Goal: Task Accomplishment & Management: Use online tool/utility

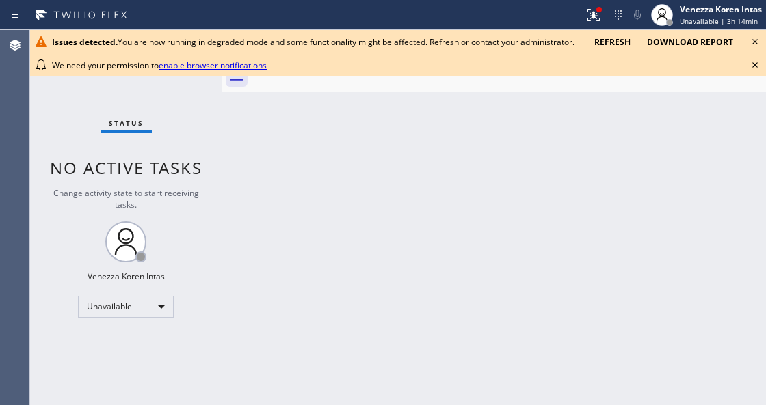
click at [571, 18] on div at bounding box center [291, 15] width 573 height 22
click at [591, 21] on icon at bounding box center [593, 15] width 16 height 16
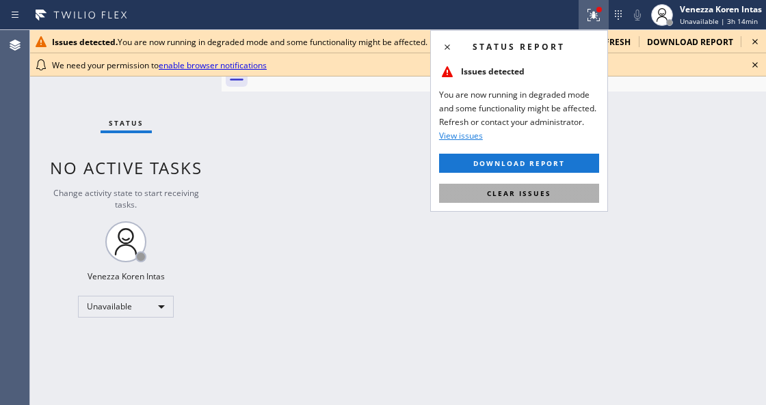
click at [555, 184] on button "Clear issues" at bounding box center [519, 193] width 160 height 19
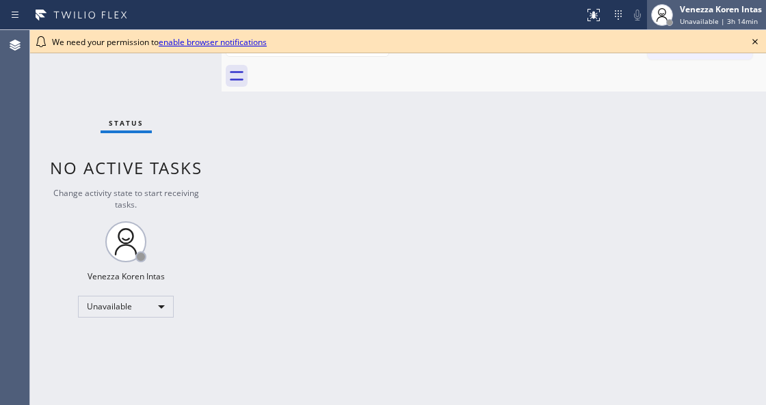
click at [728, 21] on span "Unavailable | 3h 14min" at bounding box center [718, 21] width 78 height 10
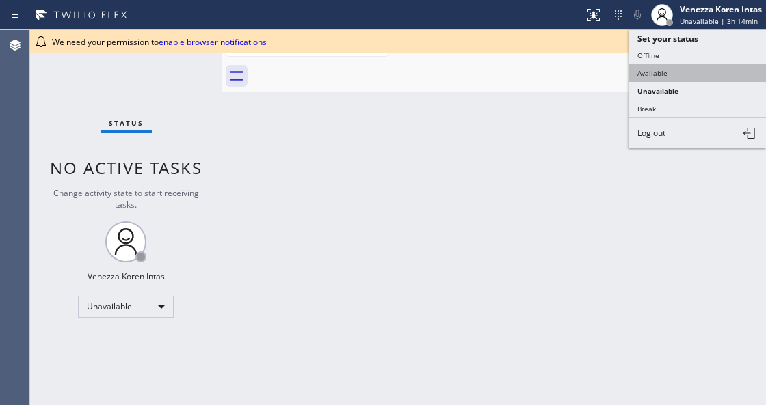
click at [662, 71] on button "Available" at bounding box center [697, 73] width 137 height 18
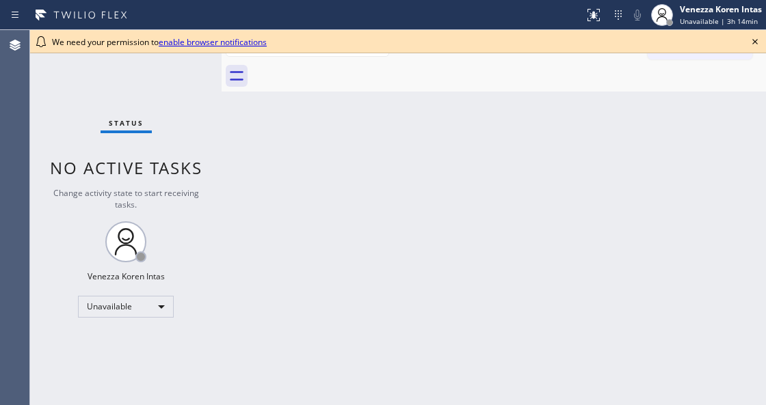
click at [753, 44] on icon at bounding box center [754, 41] width 16 height 16
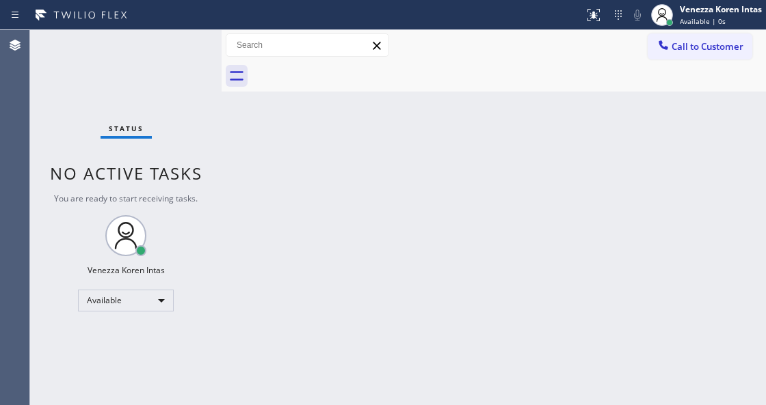
click at [690, 186] on div "Back to Dashboard Change Sender ID Customers Technicians Select a contact Outbo…" at bounding box center [493, 217] width 544 height 375
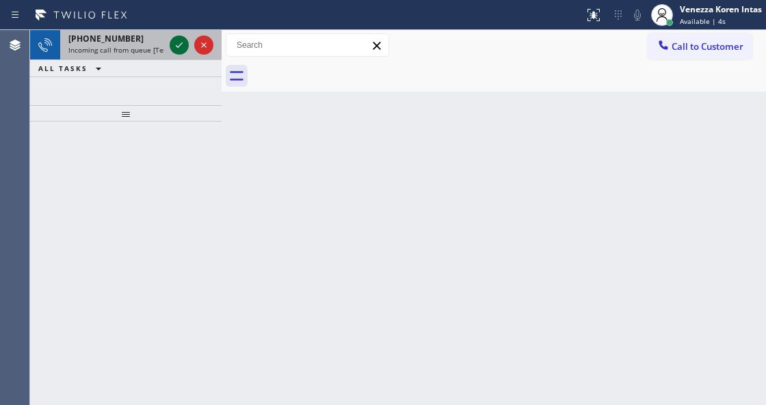
click at [176, 49] on icon at bounding box center [179, 45] width 16 height 16
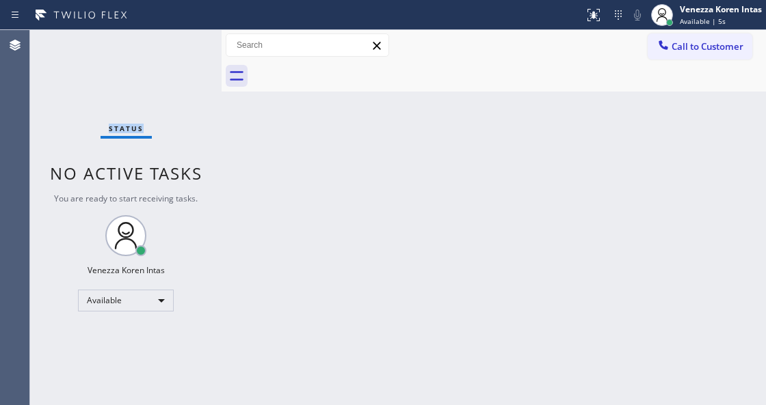
click at [178, 48] on div "Status No active tasks You are ready to start receiving tasks. Venezza Koren In…" at bounding box center [125, 217] width 191 height 375
click at [593, 12] on icon at bounding box center [593, 13] width 8 height 5
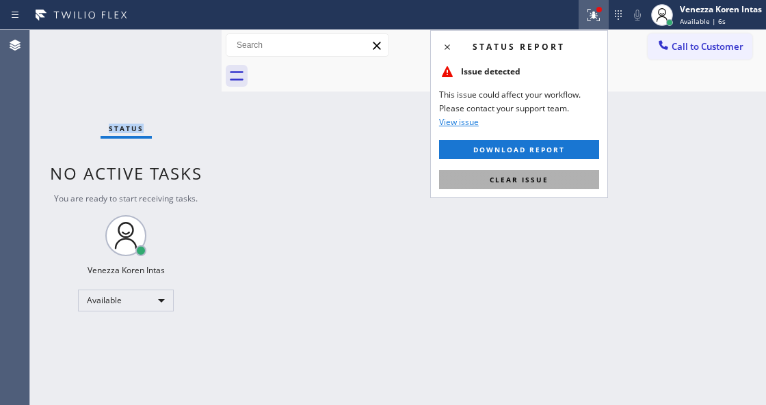
click at [533, 184] on button "Clear issue" at bounding box center [519, 179] width 160 height 19
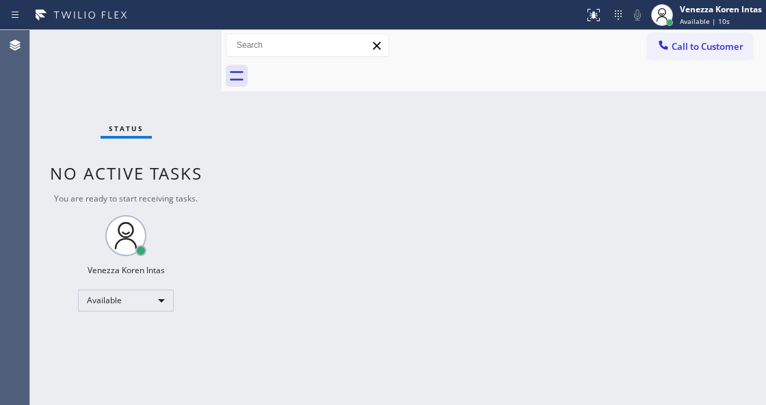
click at [178, 41] on div "Status No active tasks You are ready to start receiving tasks. Venezza Koren In…" at bounding box center [125, 217] width 191 height 375
click at [176, 49] on div "Status No active tasks You are ready to start receiving tasks. Venezza Koren In…" at bounding box center [125, 217] width 191 height 375
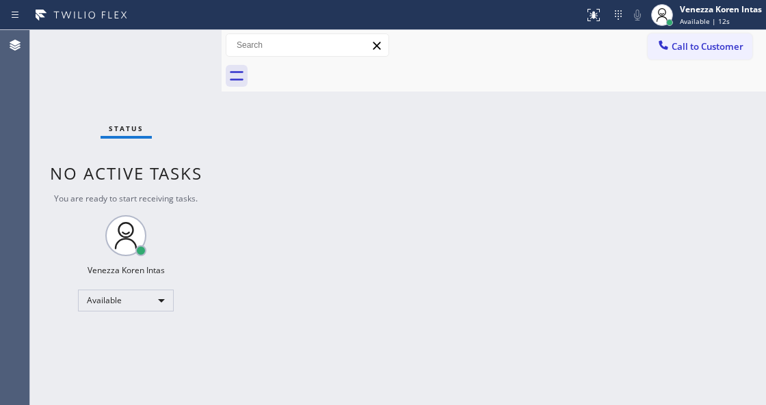
click at [176, 49] on div "Status No active tasks You are ready to start receiving tasks. Venezza Koren In…" at bounding box center [125, 217] width 191 height 375
click at [178, 49] on div "Status No active tasks You are ready to start receiving tasks. Venezza Koren In…" at bounding box center [125, 217] width 191 height 375
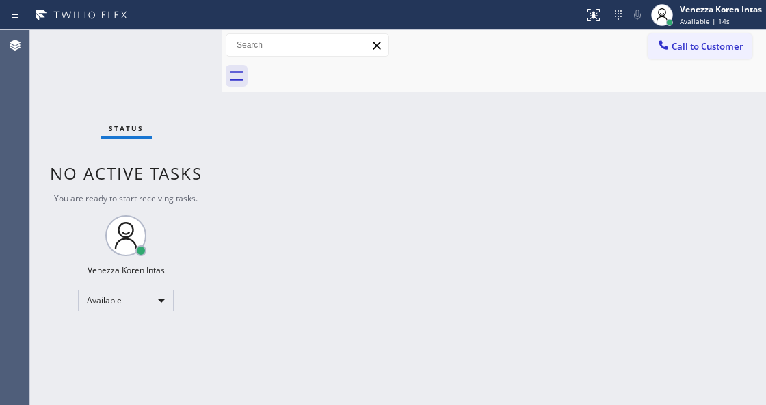
click at [178, 49] on div "Status No active tasks You are ready to start receiving tasks. Venezza Koren In…" at bounding box center [125, 217] width 191 height 375
drag, startPoint x: 193, startPoint y: 56, endPoint x: 279, endPoint y: 260, distance: 221.8
click at [193, 56] on div "Status No active tasks You are ready to start receiving tasks. Venezza Koren In…" at bounding box center [125, 217] width 191 height 375
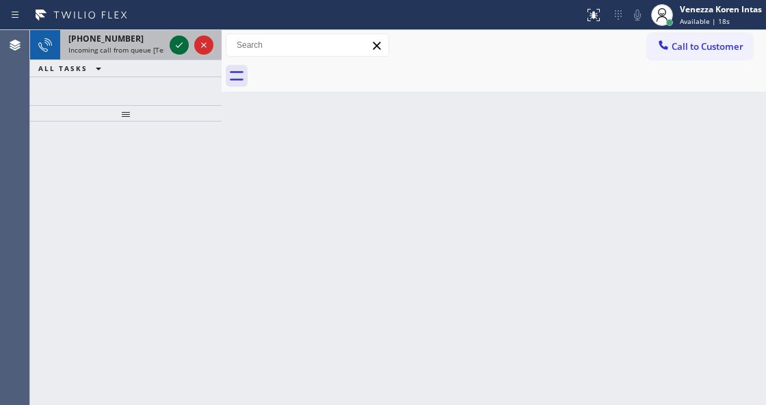
click at [182, 49] on icon at bounding box center [179, 45] width 16 height 16
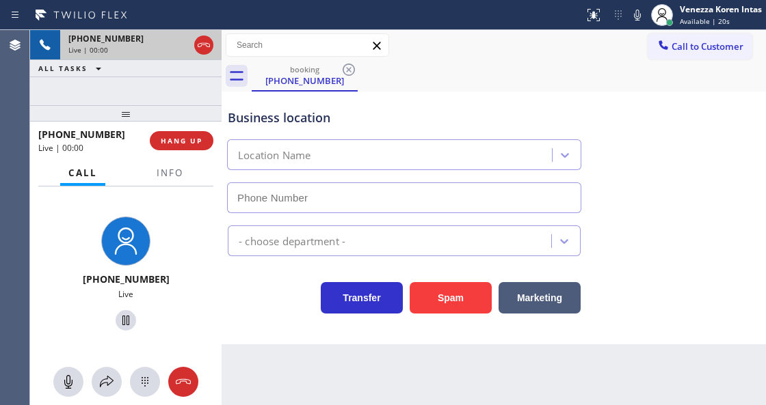
type input "(213) 623-5125"
click at [187, 173] on button "Info" at bounding box center [169, 173] width 43 height 27
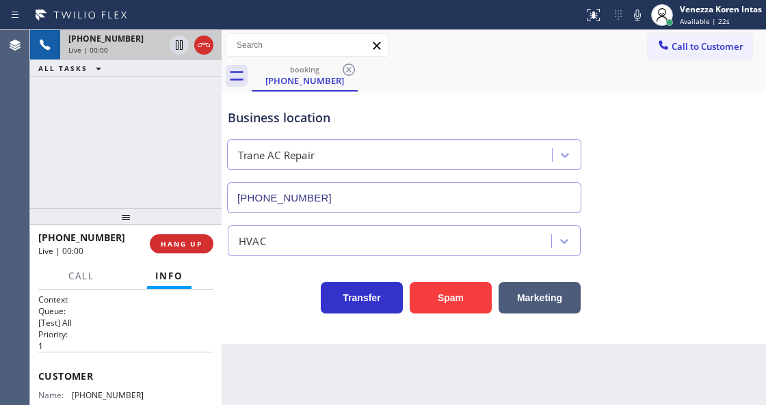
drag, startPoint x: 122, startPoint y: 117, endPoint x: 127, endPoint y: 220, distance: 103.4
click at [127, 220] on div at bounding box center [125, 216] width 191 height 16
click at [147, 160] on div "+17187047626 Live | 00:01 ALL TASKS ALL TASKS ACTIVE TASKS TASKS IN WRAP UP" at bounding box center [125, 119] width 191 height 178
click at [117, 135] on div "+17187047626 Live | 00:01 ALL TASKS ALL TASKS ACTIVE TASKS TASKS IN WRAP UP" at bounding box center [125, 119] width 191 height 178
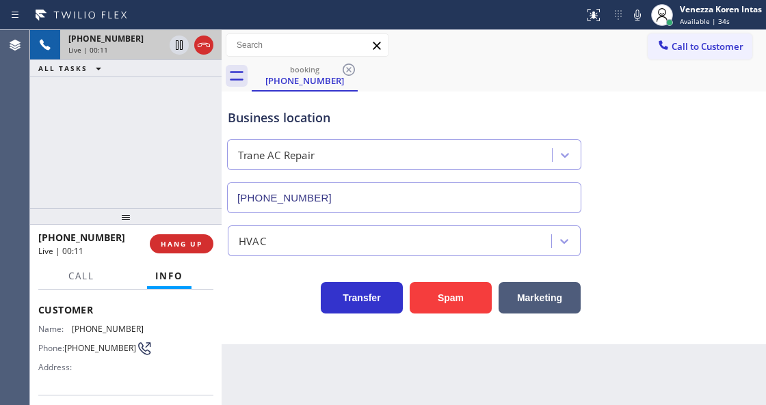
scroll to position [45, 0]
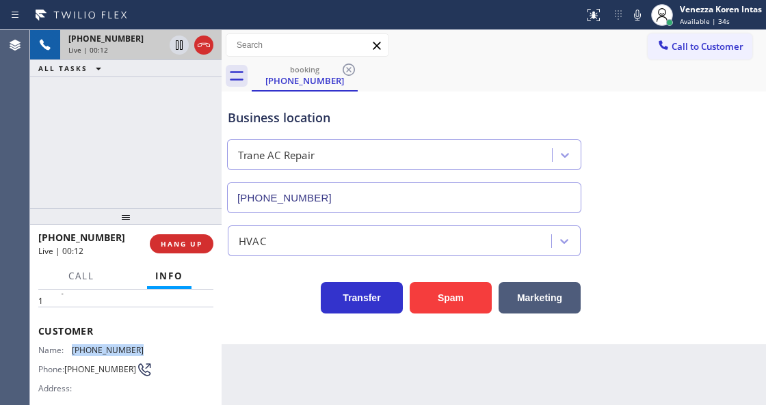
drag, startPoint x: 143, startPoint y: 347, endPoint x: 66, endPoint y: 344, distance: 77.3
click at [66, 345] on div "Name: (718) 704-7626 Phone: (718) 704-7626 Address:" at bounding box center [125, 372] width 175 height 54
copy div "(718) 704-7626"
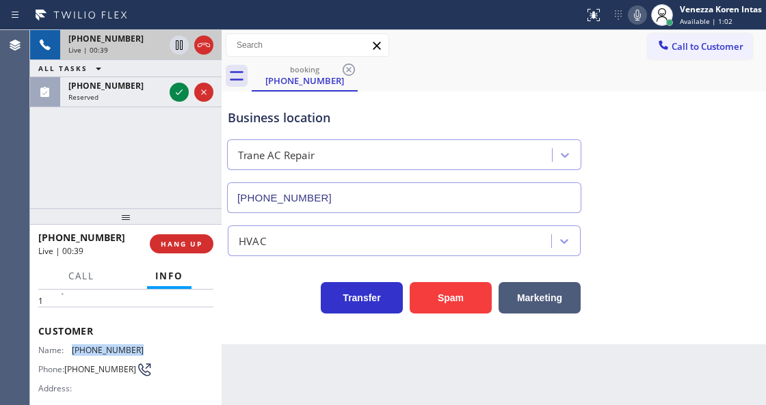
click at [640, 14] on icon at bounding box center [637, 15] width 16 height 16
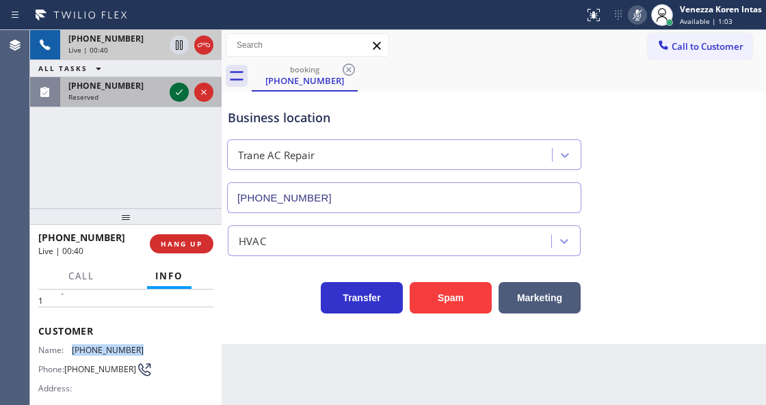
click at [175, 93] on icon at bounding box center [179, 92] width 16 height 16
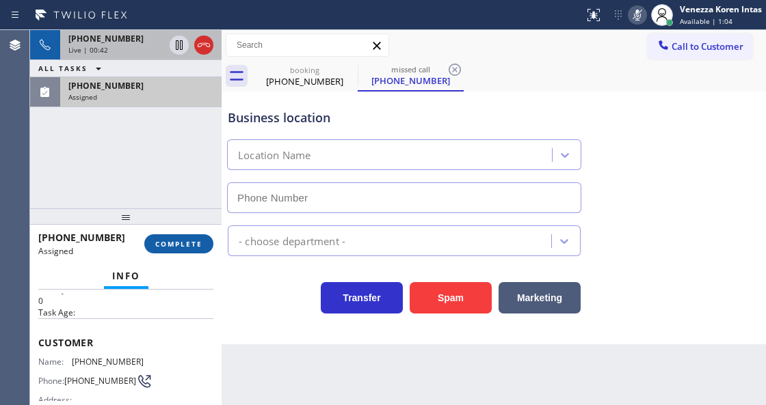
click at [187, 236] on button "COMPLETE" at bounding box center [178, 243] width 69 height 19
type input "(213) 238-5283"
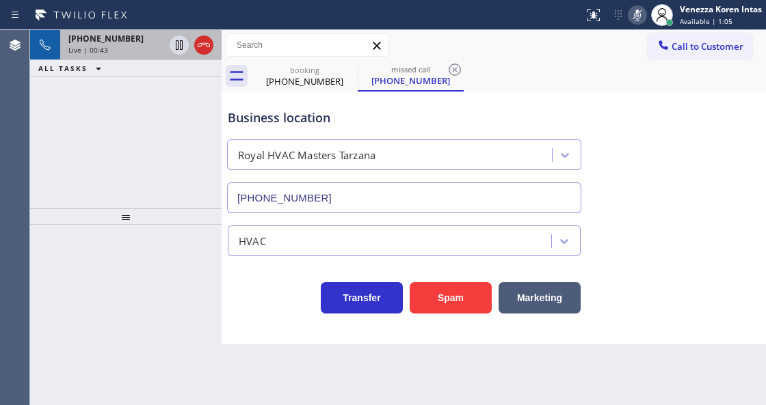
click at [299, 251] on div "HVAC" at bounding box center [391, 241] width 319 height 24
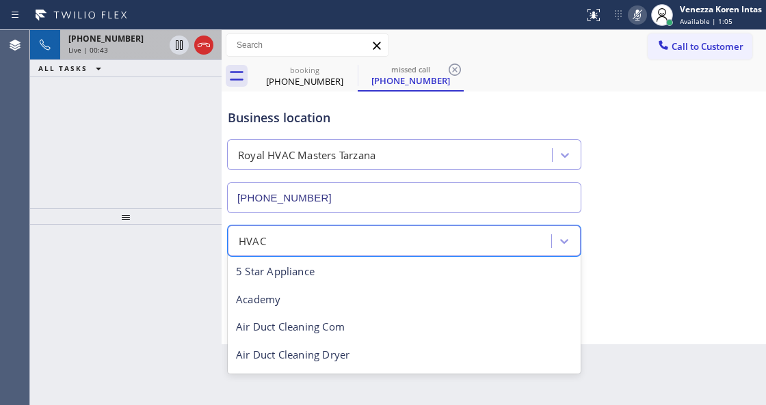
scroll to position [168, 0]
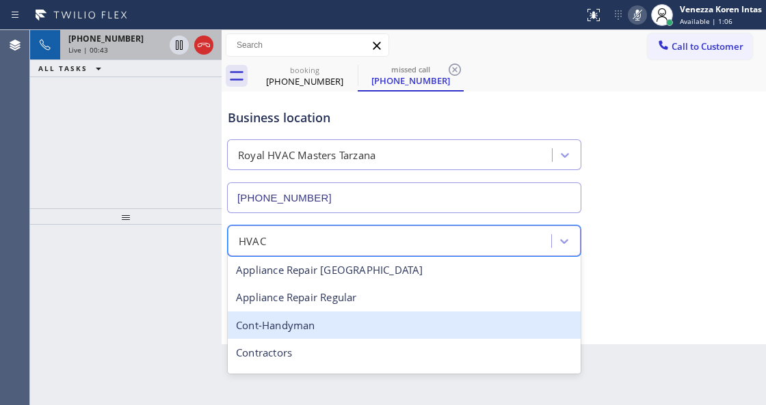
click at [595, 340] on div "Business location Royal HVAC Masters Tarzana (213) 238-5283 option Cont-Handyma…" at bounding box center [493, 218] width 544 height 253
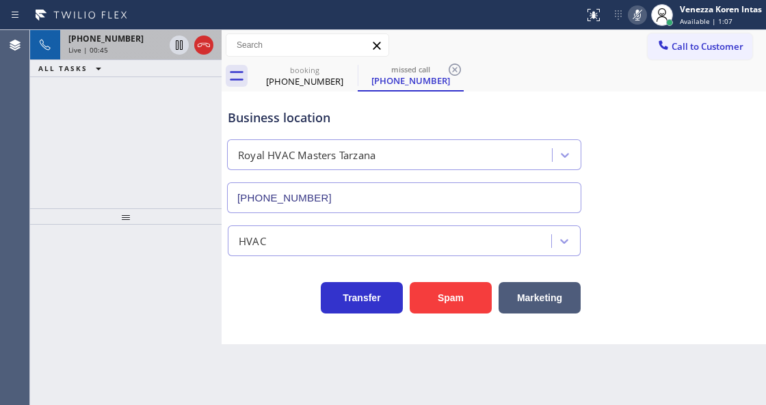
click at [433, 386] on div "Back to Dashboard Change Sender ID Customers Technicians Select a contact Outbo…" at bounding box center [493, 217] width 544 height 375
click at [502, 40] on div "Call to Customer Outbound call Location Search location Your caller id phone nu…" at bounding box center [493, 45] width 544 height 24
click at [452, 70] on icon at bounding box center [454, 70] width 16 height 16
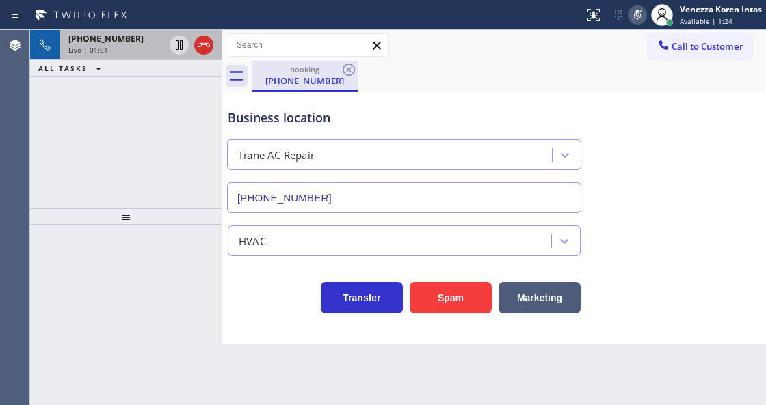
click at [282, 75] on div "(718) 704-7626" at bounding box center [304, 81] width 103 height 12
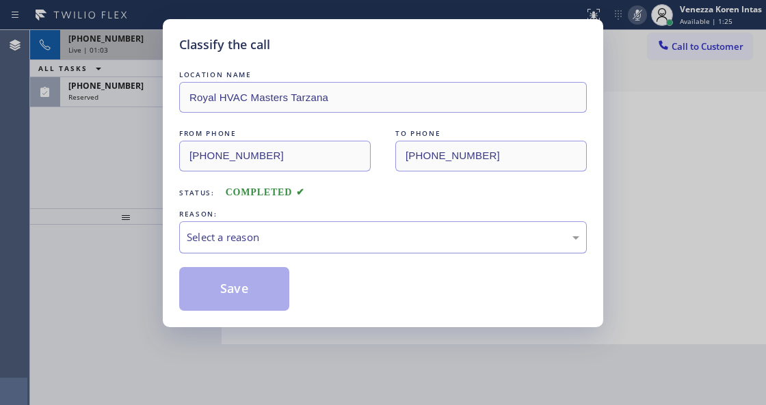
click at [286, 241] on div "Select a reason" at bounding box center [383, 238] width 392 height 16
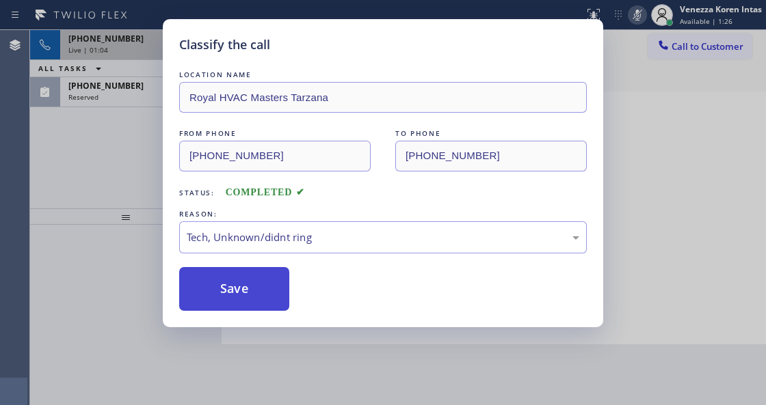
click at [280, 305] on button "Save" at bounding box center [234, 289] width 110 height 44
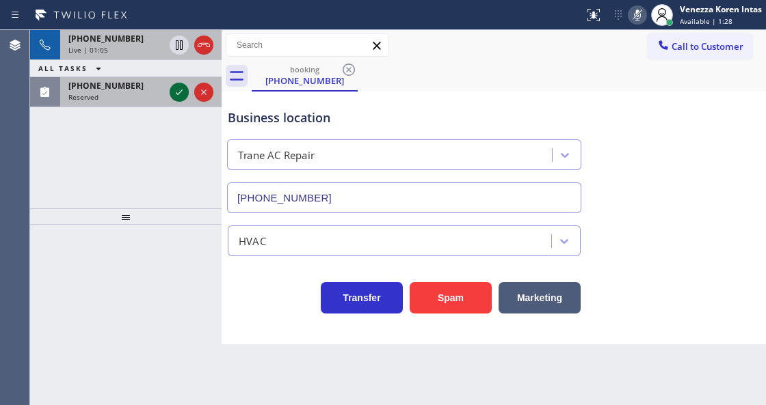
click at [176, 90] on icon at bounding box center [179, 92] width 16 height 16
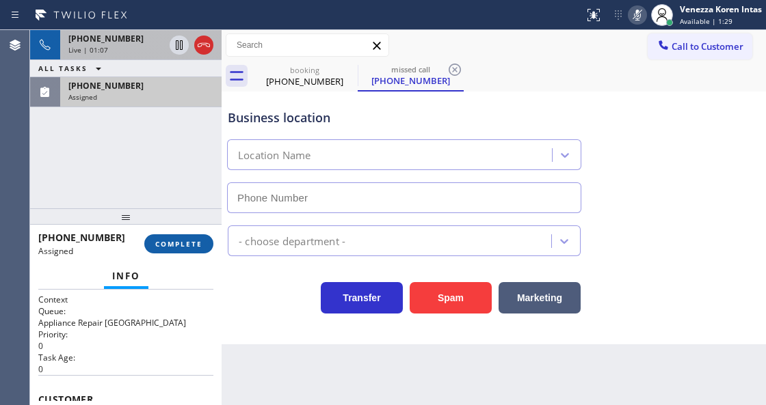
type input "(877) 777-0796"
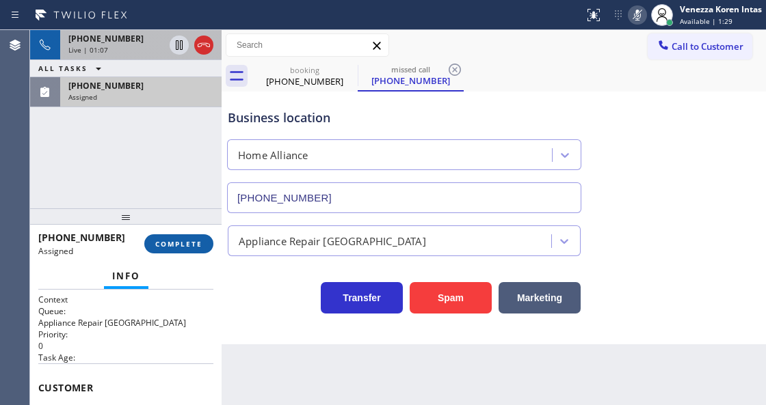
click at [187, 249] on button "COMPLETE" at bounding box center [178, 243] width 69 height 19
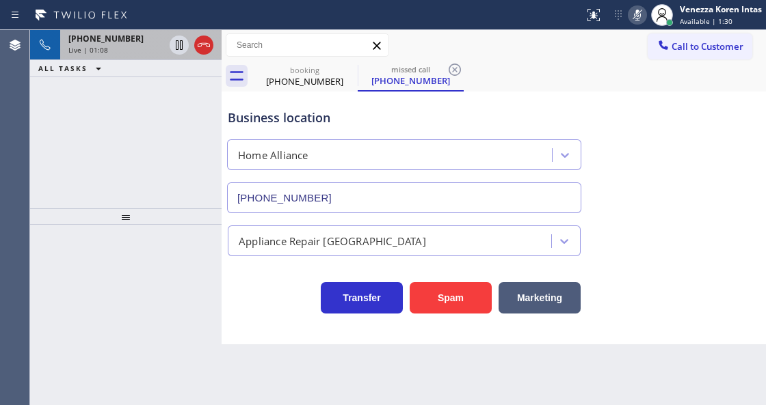
click at [279, 258] on div "Transfer Spam Marketing" at bounding box center [493, 284] width 537 height 57
click at [436, 85] on div "(510) 759-7115" at bounding box center [410, 81] width 103 height 12
click at [459, 69] on icon at bounding box center [454, 70] width 12 height 12
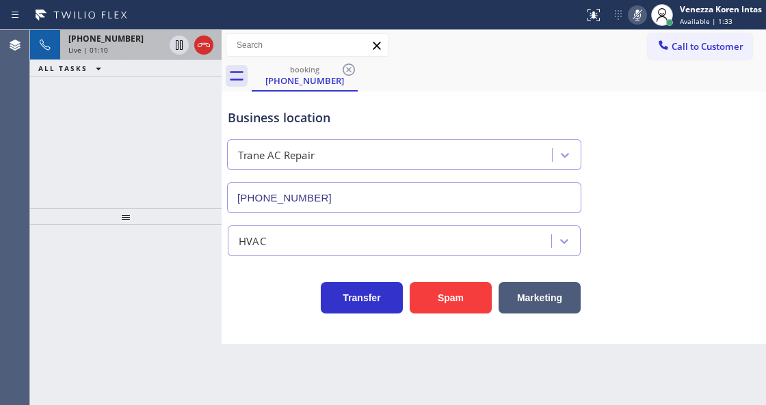
click at [116, 67] on div "ALL TASKS ALL TASKS ACTIVE TASKS TASKS IN WRAP UP" at bounding box center [125, 68] width 191 height 17
click at [111, 40] on span "+17187047626" at bounding box center [105, 39] width 75 height 12
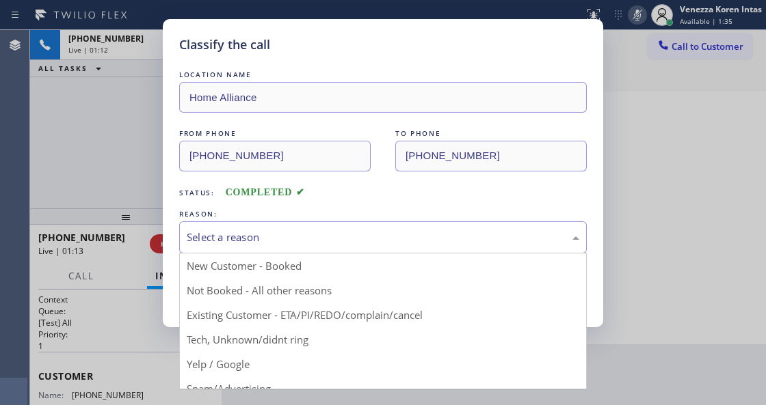
click at [292, 237] on div "Select a reason" at bounding box center [383, 238] width 392 height 16
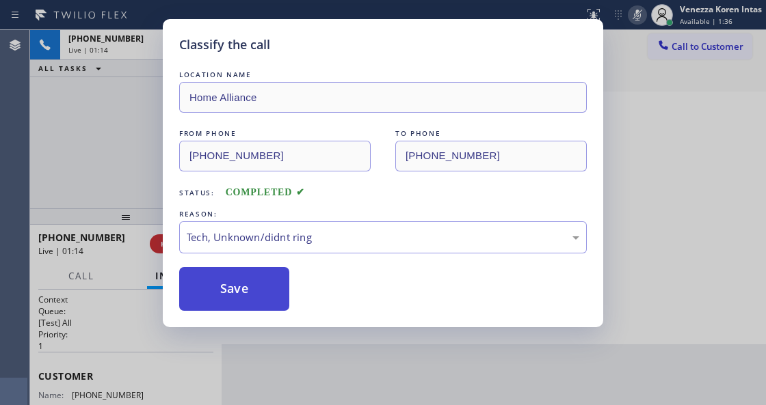
click at [267, 271] on button "Save" at bounding box center [234, 289] width 110 height 44
click at [269, 286] on button "Save" at bounding box center [234, 289] width 110 height 44
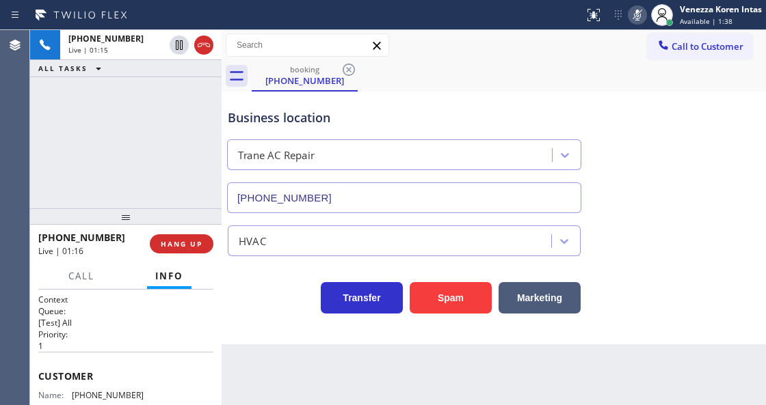
drag, startPoint x: 90, startPoint y: 167, endPoint x: 312, endPoint y: 38, distance: 256.6
click at [90, 167] on div "+17187047626 Live | 01:15 ALL TASKS ALL TASKS ACTIVE TASKS TASKS IN WRAP UP" at bounding box center [125, 119] width 191 height 178
click at [643, 20] on icon at bounding box center [637, 15] width 16 height 16
click at [651, 86] on div "booking (718) 704-7626" at bounding box center [509, 76] width 514 height 31
click at [92, 103] on div "+17187047626 Live | 01:19 ALL TASKS ALL TASKS ACTIVE TASKS TASKS IN WRAP UP" at bounding box center [125, 119] width 191 height 178
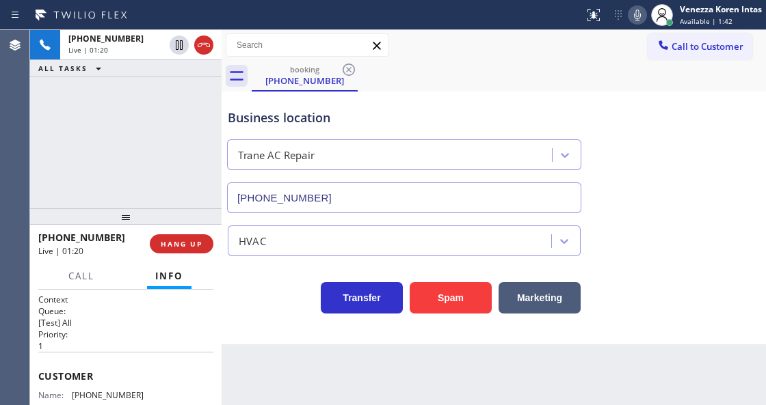
click at [395, 92] on div "Business location Trane AC Repair (213) 623-5125" at bounding box center [493, 152] width 537 height 124
click at [673, 94] on div "Business location Trane AC Repair (213) 623-5125" at bounding box center [493, 152] width 537 height 124
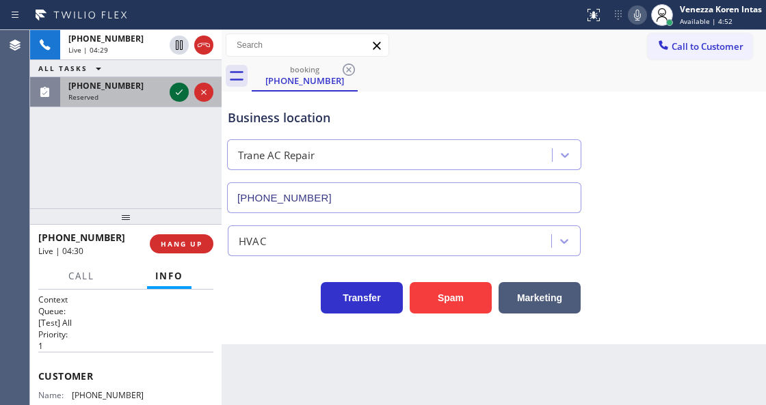
click at [183, 94] on icon at bounding box center [179, 92] width 16 height 16
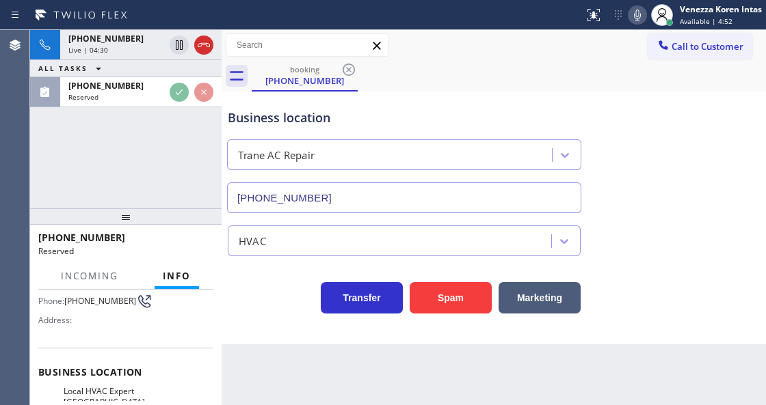
scroll to position [126, 0]
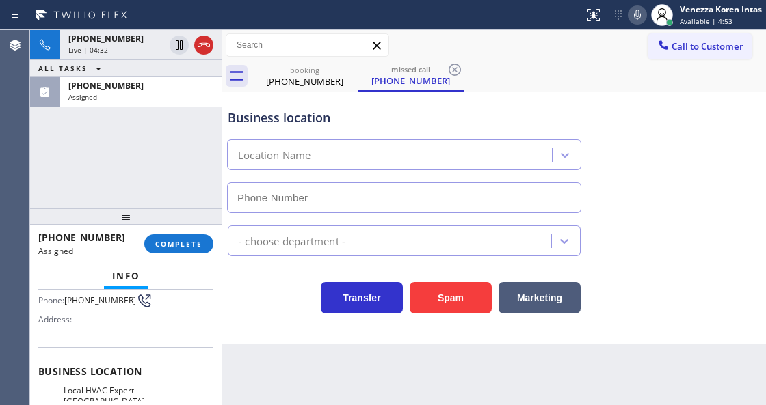
click at [194, 228] on div "(562) 566-7204 Assigned COMPLETE" at bounding box center [125, 244] width 175 height 36
type input "(562) 239-4742"
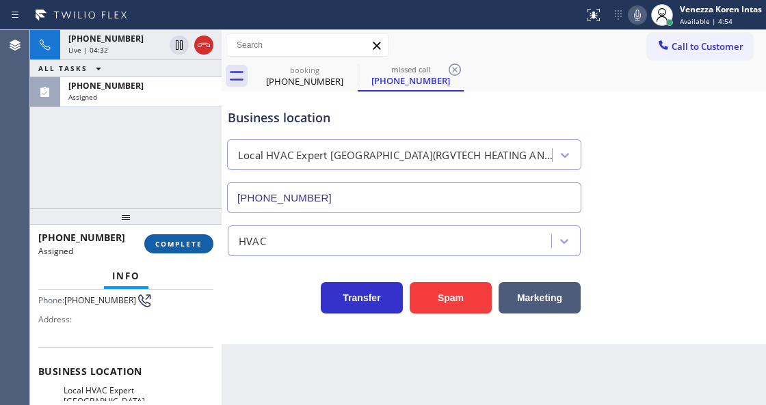
click at [189, 240] on span "COMPLETE" at bounding box center [178, 244] width 47 height 10
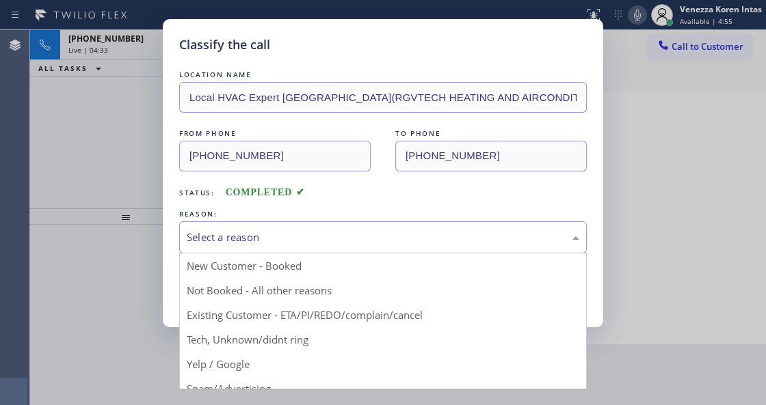
drag, startPoint x: 356, startPoint y: 230, endPoint x: 328, endPoint y: 320, distance: 94.5
click at [353, 236] on div "Select a reason" at bounding box center [383, 238] width 392 height 16
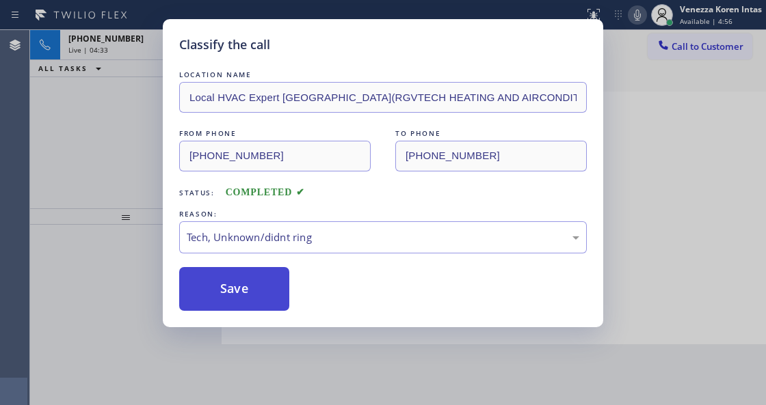
click at [286, 305] on button "Save" at bounding box center [234, 289] width 110 height 44
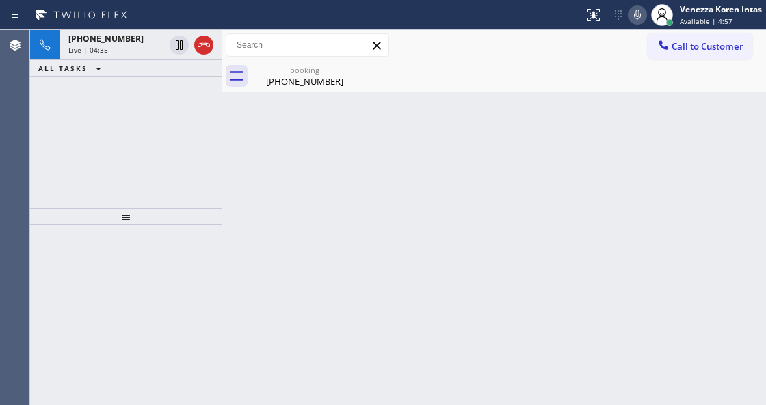
click at [637, 20] on icon at bounding box center [637, 15] width 7 height 11
click at [179, 46] on icon at bounding box center [179, 45] width 16 height 16
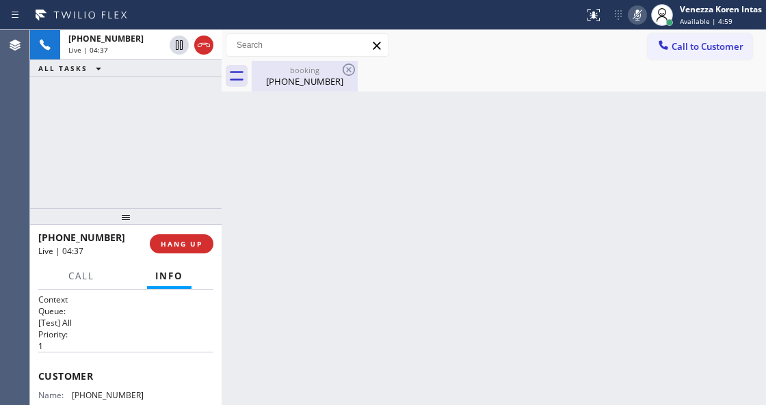
click at [313, 74] on div "booking" at bounding box center [304, 70] width 103 height 10
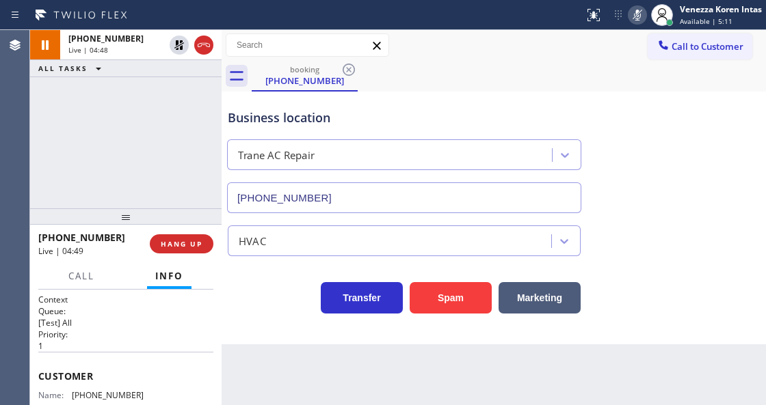
click at [264, 328] on div "Business location Trane AC Repair (213) 623-5125 HVAC Transfer Spam Marketing" at bounding box center [493, 218] width 544 height 253
click at [729, 93] on div "Business location Trane AC Repair (213) 623-5125" at bounding box center [493, 152] width 537 height 124
click at [638, 14] on icon at bounding box center [637, 15] width 16 height 16
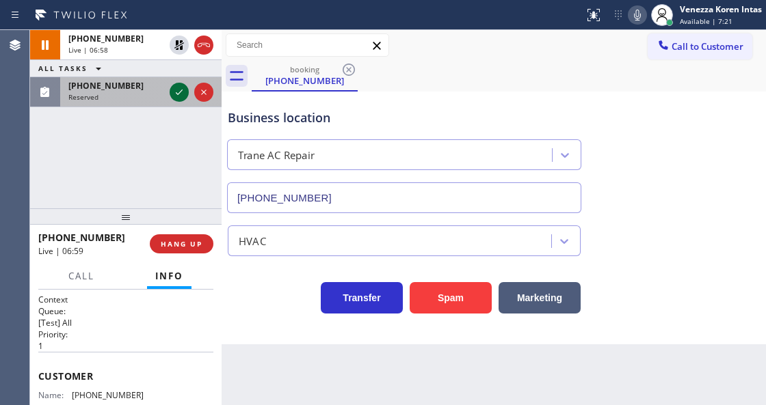
click at [176, 91] on icon at bounding box center [179, 92] width 16 height 16
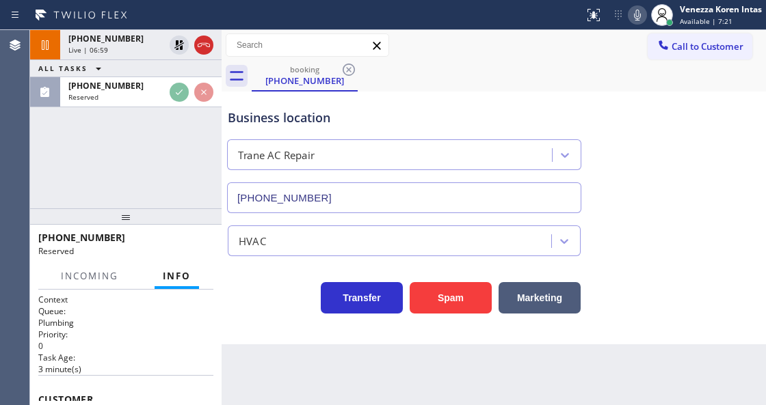
scroll to position [137, 0]
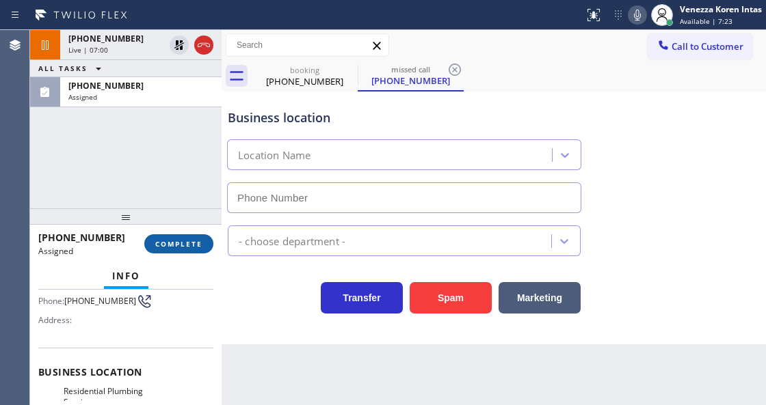
drag, startPoint x: 191, startPoint y: 241, endPoint x: 329, endPoint y: 280, distance: 143.6
click at [193, 241] on span "COMPLETE" at bounding box center [178, 244] width 47 height 10
type input "(424) 581-0589"
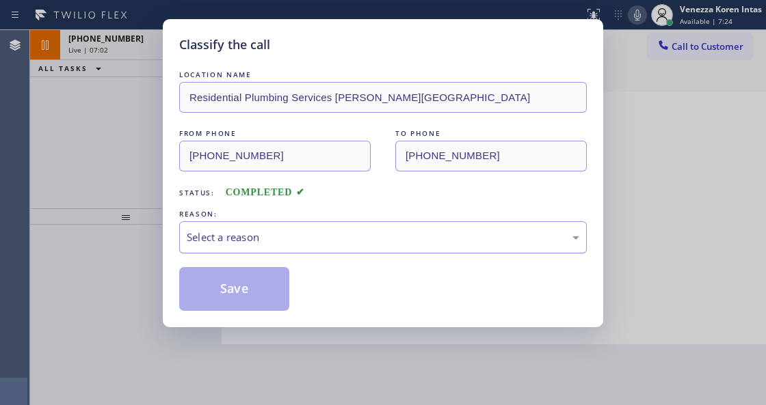
click at [315, 254] on div "LOCATION NAME Residential Plumbing Services Beverly Hills FROM PHONE (424) 220-…" at bounding box center [382, 189] width 407 height 243
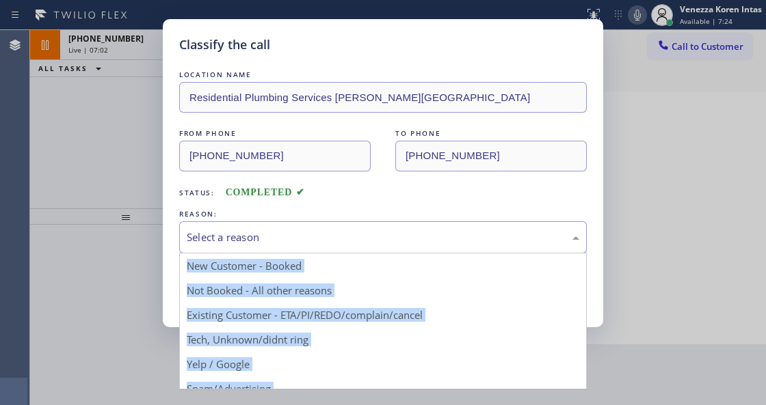
click at [312, 241] on div "Select a reason" at bounding box center [383, 238] width 392 height 16
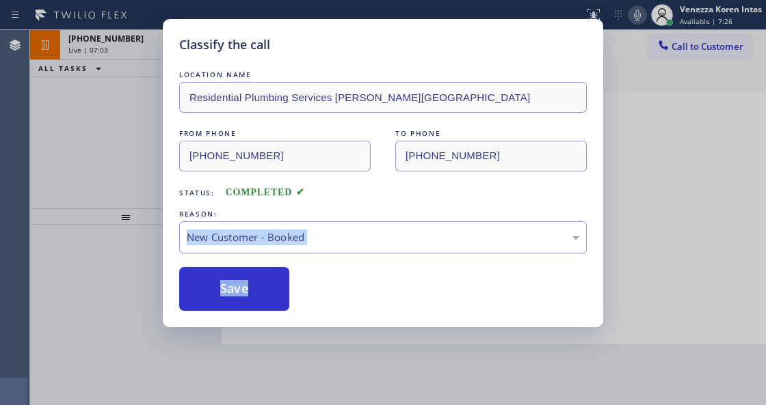
click at [377, 243] on div "New Customer - Booked" at bounding box center [383, 238] width 392 height 16
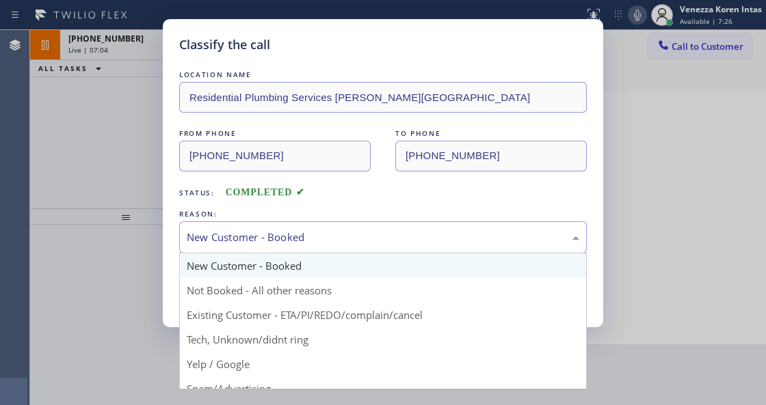
click at [380, 197] on div "Status: COMPLETED" at bounding box center [382, 189] width 407 height 22
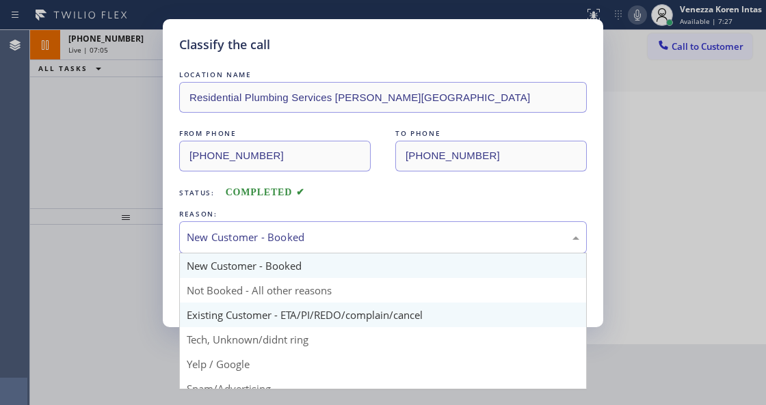
drag, startPoint x: 321, startPoint y: 241, endPoint x: 308, endPoint y: 322, distance: 82.4
click at [321, 241] on div "New Customer - Booked" at bounding box center [383, 238] width 392 height 16
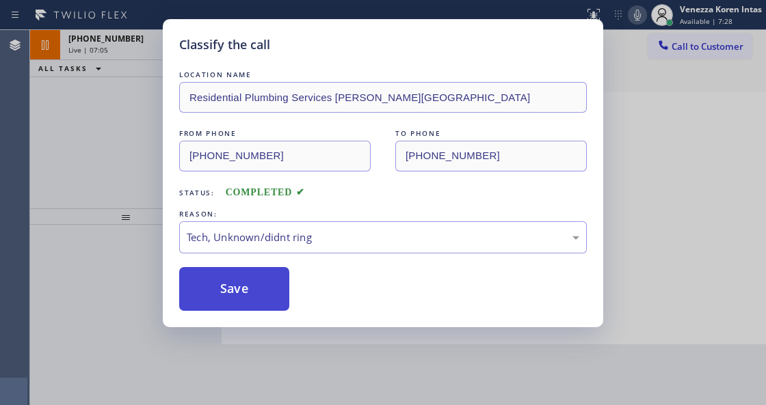
click at [278, 303] on button "Save" at bounding box center [234, 289] width 110 height 44
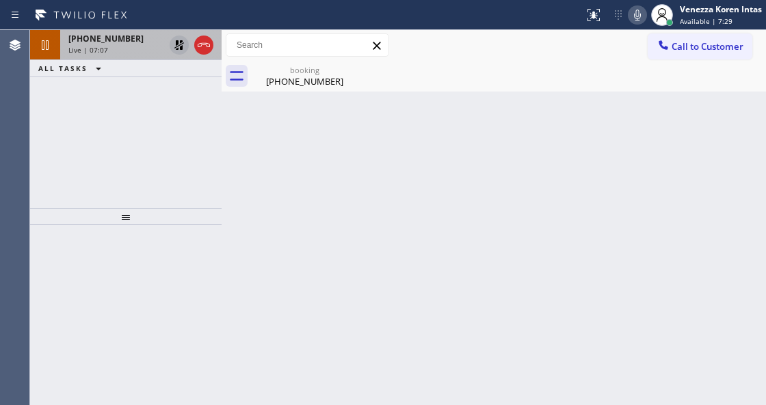
click at [182, 42] on icon at bounding box center [179, 45] width 16 height 16
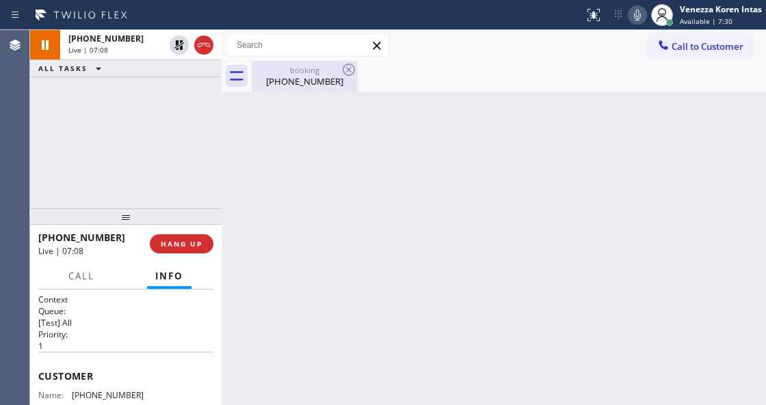
click at [321, 64] on div "booking (718) 704-7626" at bounding box center [304, 76] width 103 height 31
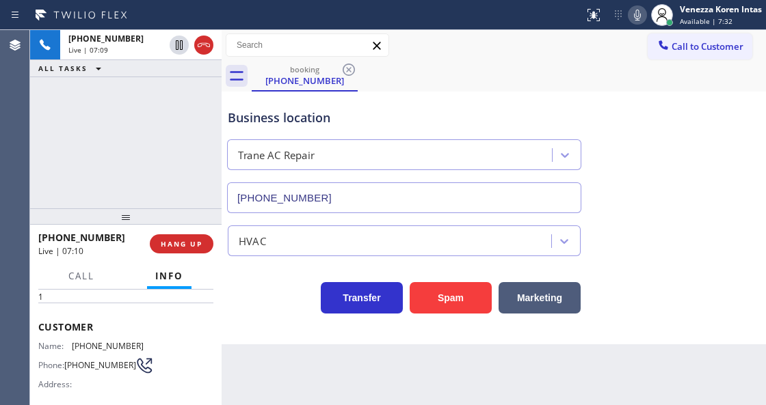
scroll to position [45, 0]
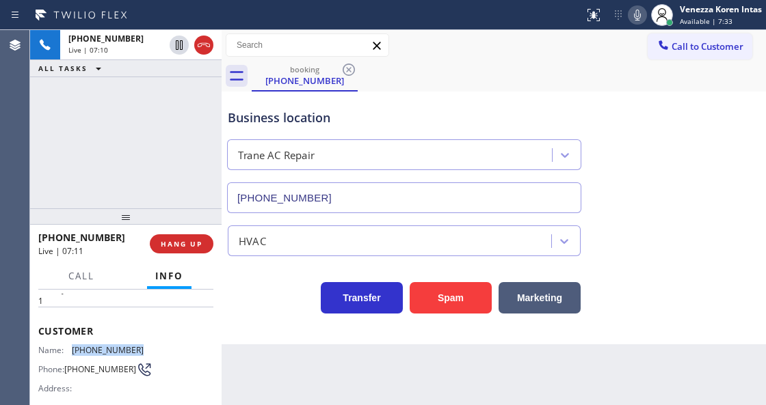
drag, startPoint x: 146, startPoint y: 347, endPoint x: 71, endPoint y: 349, distance: 75.2
click at [71, 349] on div "Name: (718) 704-7626 Phone: (718) 704-7626 Address:" at bounding box center [125, 372] width 175 height 54
copy div "(718) 704-7626"
drag, startPoint x: 643, startPoint y: 9, endPoint x: 630, endPoint y: 43, distance: 36.3
click at [641, 11] on icon at bounding box center [637, 15] width 16 height 16
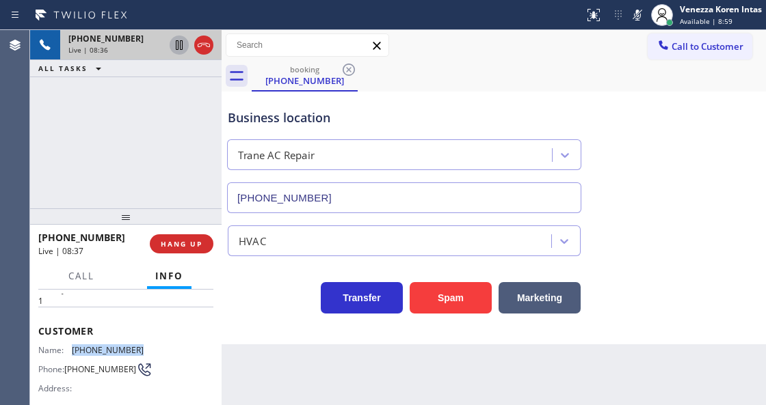
click at [182, 46] on icon at bounding box center [179, 45] width 16 height 16
click at [635, 24] on button at bounding box center [636, 14] width 19 height 19
click at [174, 46] on icon at bounding box center [179, 45] width 16 height 16
click at [638, 15] on icon at bounding box center [637, 15] width 16 height 16
click at [178, 48] on icon at bounding box center [179, 45] width 16 height 16
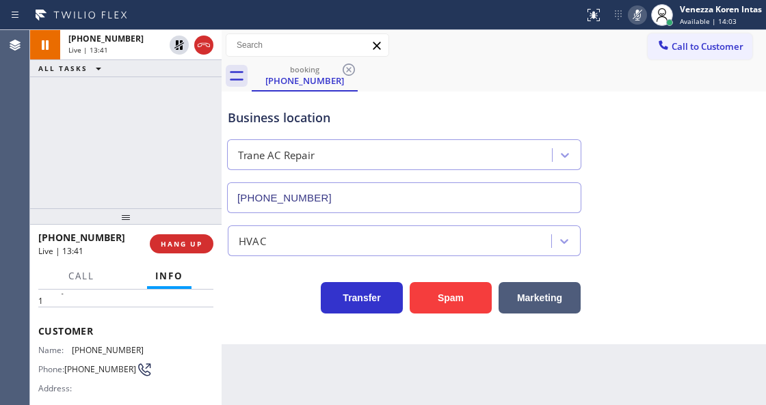
click at [465, 57] on div "Call to Customer Outbound call Location Search location Your caller id phone nu…" at bounding box center [493, 45] width 544 height 31
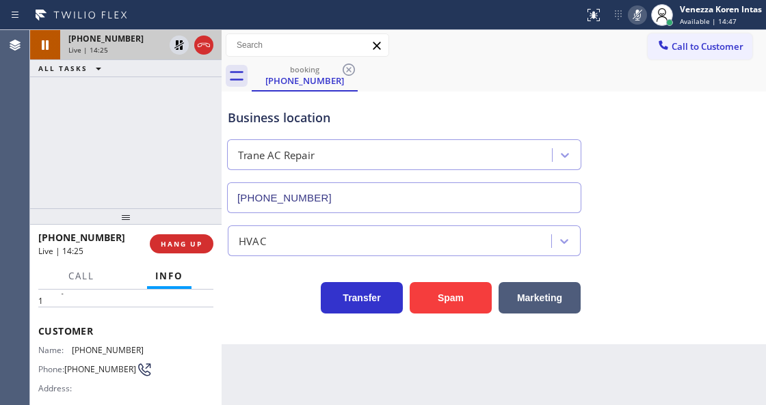
drag, startPoint x: 64, startPoint y: 79, endPoint x: 53, endPoint y: 36, distance: 44.4
click at [65, 79] on div "+17187047626 Live | 14:25 ALL TASKS ALL TASKS ACTIVE TASKS TASKS IN WRAP UP" at bounding box center [125, 119] width 191 height 178
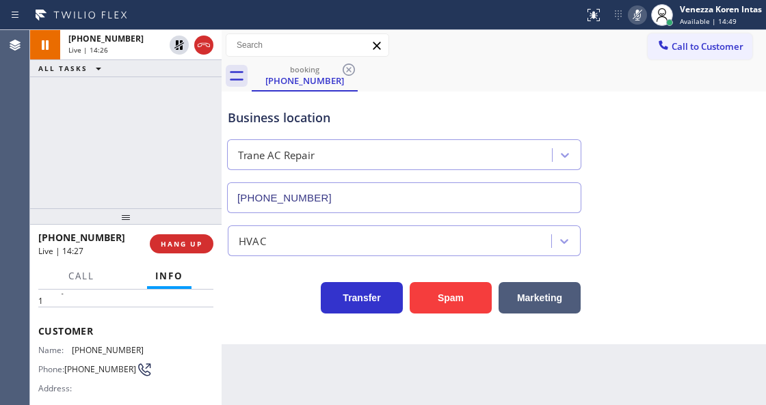
click at [627, 12] on div at bounding box center [636, 15] width 19 height 16
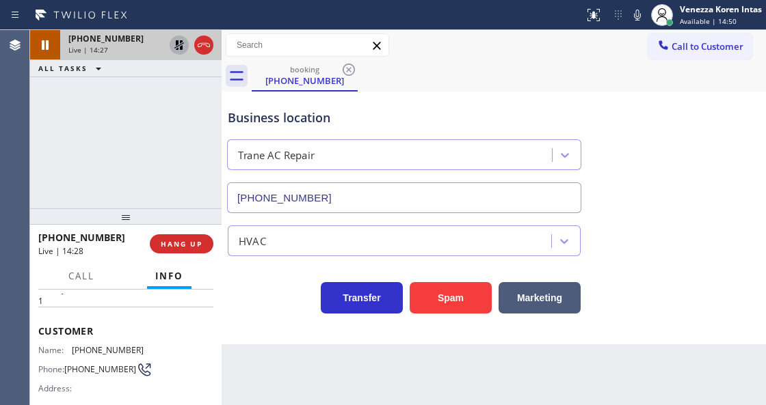
click at [172, 48] on div at bounding box center [179, 45] width 19 height 16
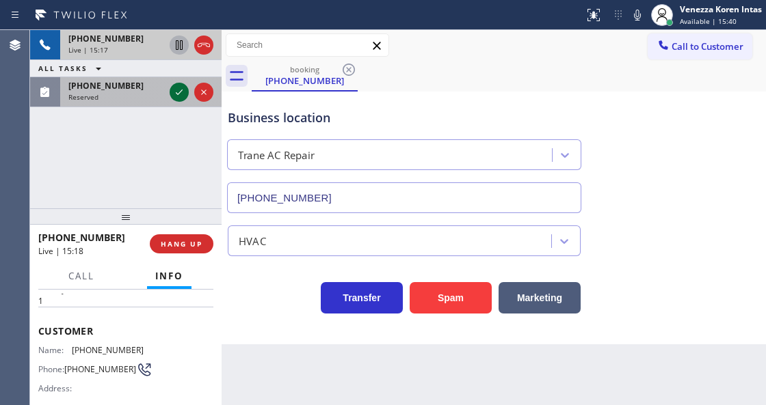
click at [182, 98] on icon at bounding box center [179, 92] width 16 height 16
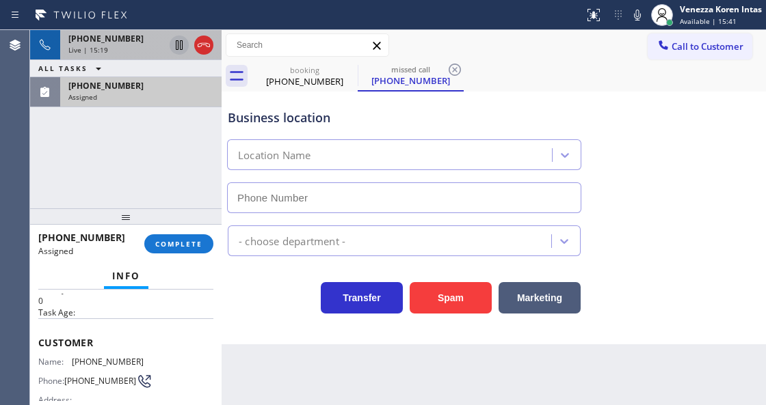
type input "(848) 371-0378"
click at [187, 239] on span "COMPLETE" at bounding box center [178, 244] width 47 height 10
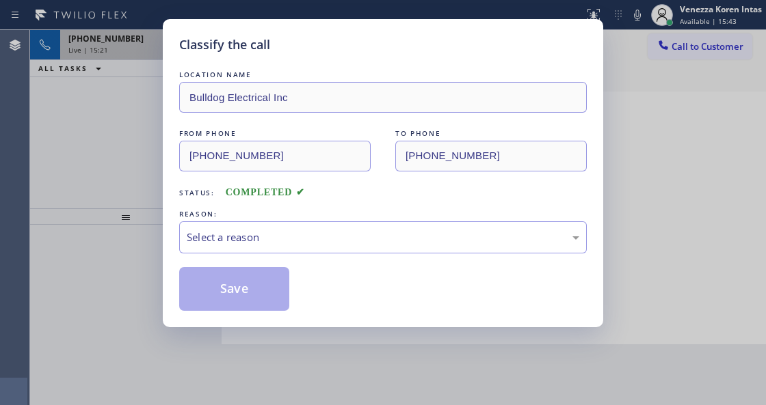
click at [299, 259] on div "LOCATION NAME Bulldog Electrical Inc FROM PHONE (848) 228-5102 TO PHONE (848) 3…" at bounding box center [382, 189] width 407 height 243
click at [316, 243] on div "Select a reason" at bounding box center [383, 238] width 392 height 16
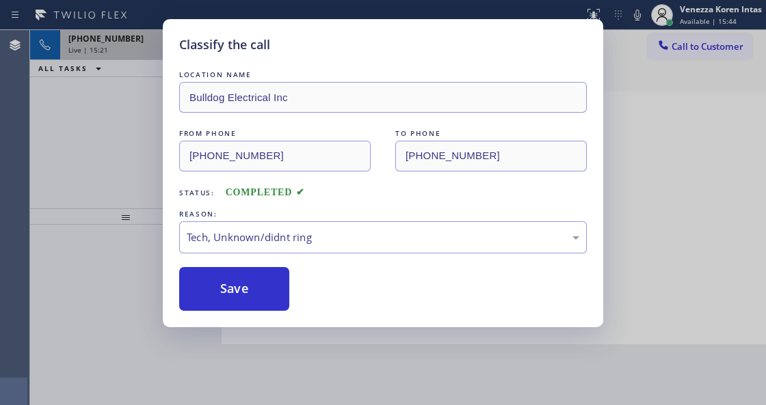
click at [269, 323] on div "Classify the call LOCATION NAME Bulldog Electrical Inc FROM PHONE (848) 228-510…" at bounding box center [383, 173] width 440 height 308
click at [261, 285] on button "Save" at bounding box center [234, 289] width 110 height 44
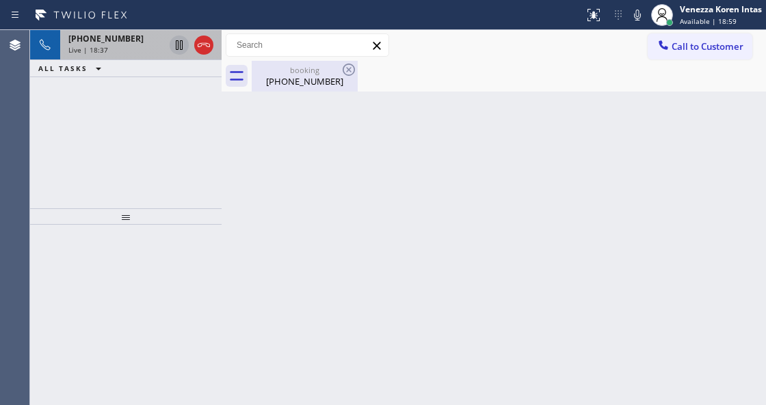
click at [303, 81] on div "(718) 704-7626" at bounding box center [304, 81] width 103 height 12
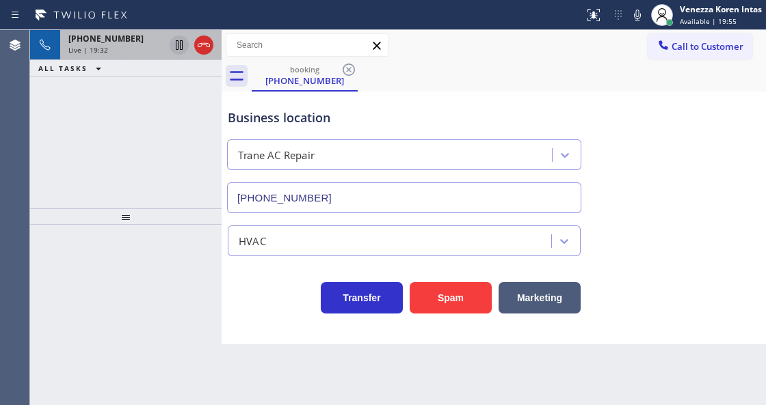
click at [105, 38] on span "+17187047626" at bounding box center [105, 39] width 75 height 12
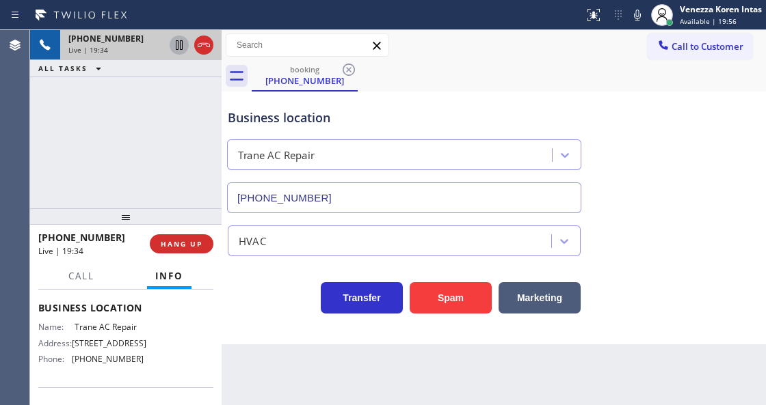
scroll to position [182, 0]
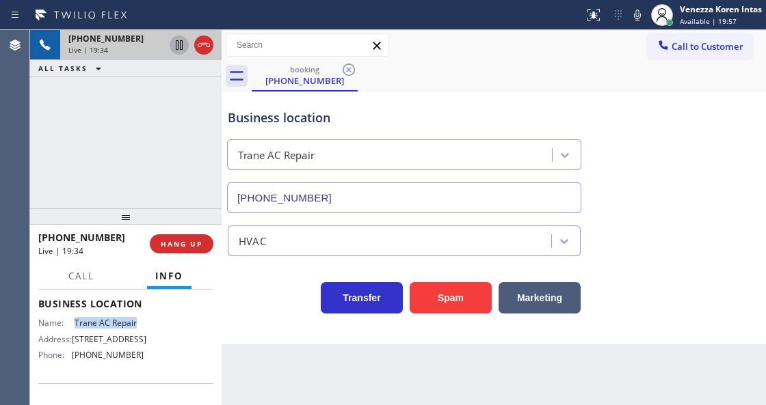
drag, startPoint x: 70, startPoint y: 319, endPoint x: 141, endPoint y: 323, distance: 70.5
click at [141, 323] on div "Name: Trane AC Repair Address: 2825 W 8th St Phone: (213) 623-5125" at bounding box center [125, 342] width 175 height 48
copy div "Trane AC Repair"
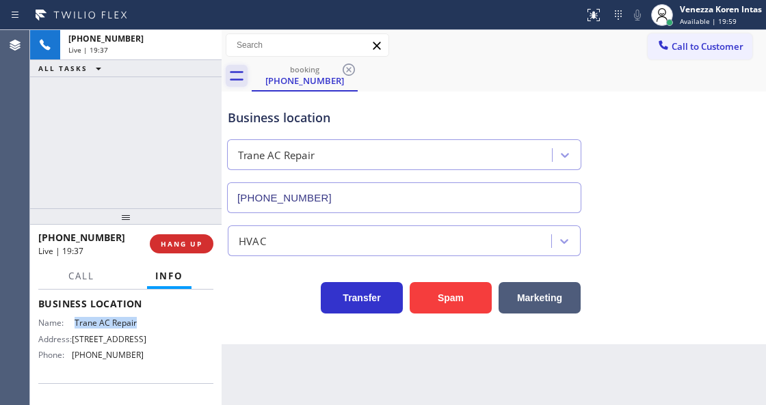
drag, startPoint x: 201, startPoint y: 45, endPoint x: 239, endPoint y: 79, distance: 51.3
click at [204, 46] on div "Live | 19:37" at bounding box center [140, 50] width 145 height 10
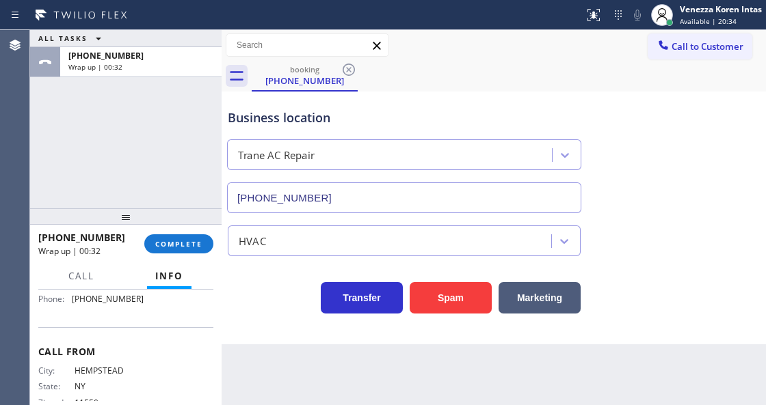
scroll to position [221, 0]
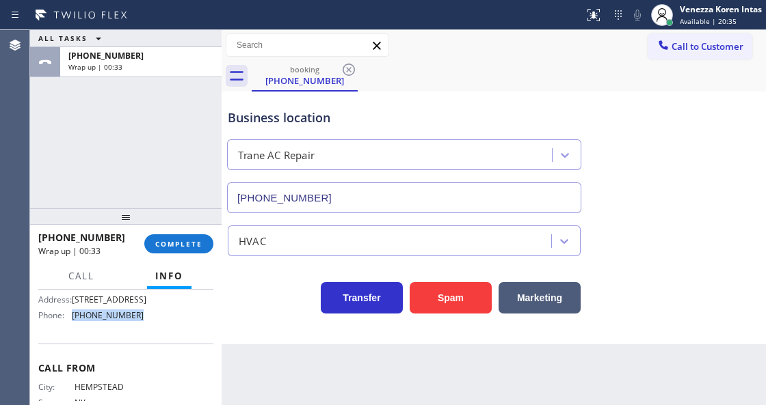
drag, startPoint x: 140, startPoint y: 320, endPoint x: 70, endPoint y: 317, distance: 70.5
click at [70, 317] on div "Name: Trane AC Repair Address: 2825 W 8th St Phone: (213) 623-5125" at bounding box center [125, 302] width 175 height 48
copy div "(213) 623-5125"
click at [180, 248] on span "COMPLETE" at bounding box center [178, 244] width 47 height 10
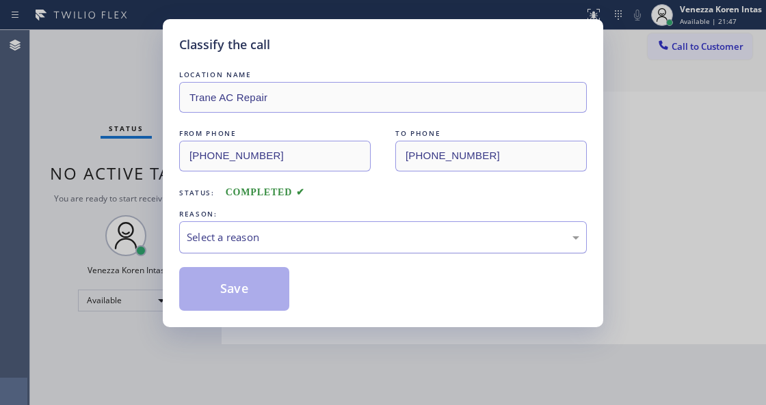
click at [284, 253] on div "Select a reason" at bounding box center [382, 237] width 407 height 32
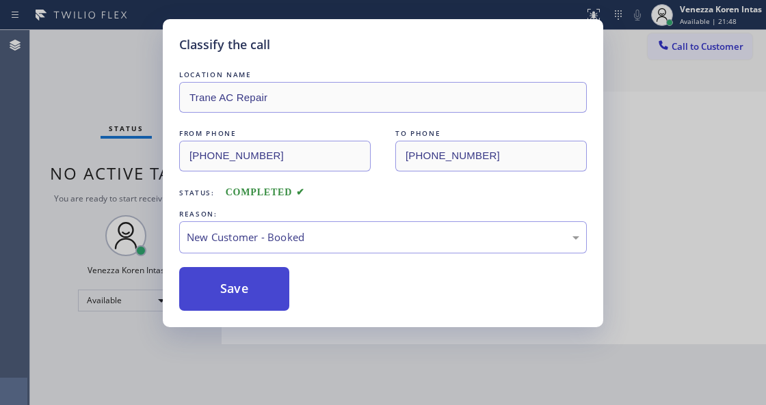
click at [266, 301] on button "Save" at bounding box center [234, 289] width 110 height 44
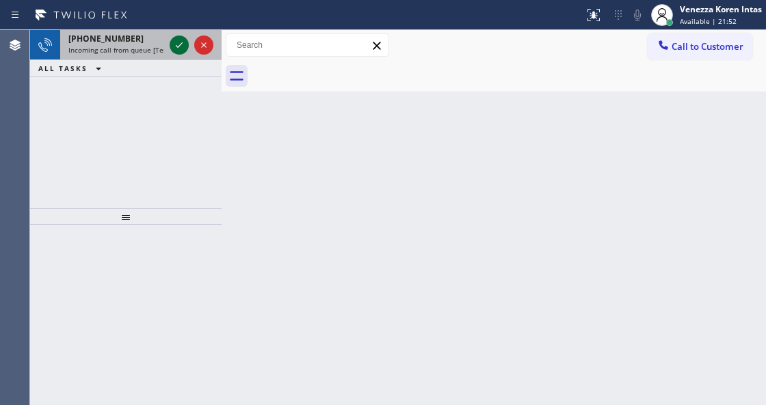
click at [180, 45] on icon at bounding box center [179, 45] width 16 height 16
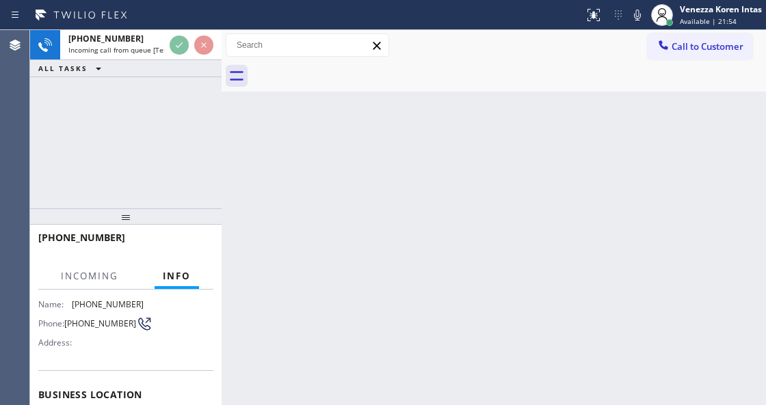
scroll to position [182, 0]
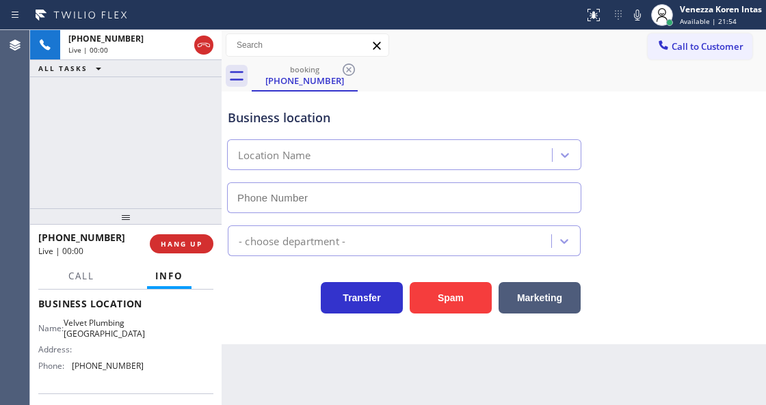
type input "(949) 468-3141"
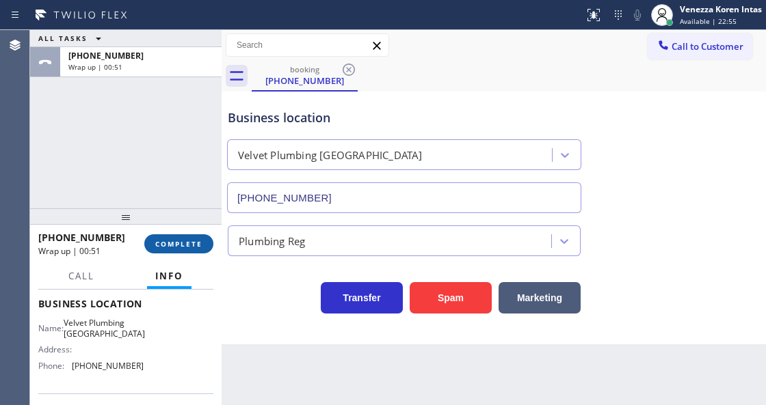
click at [181, 236] on button "COMPLETE" at bounding box center [178, 243] width 69 height 19
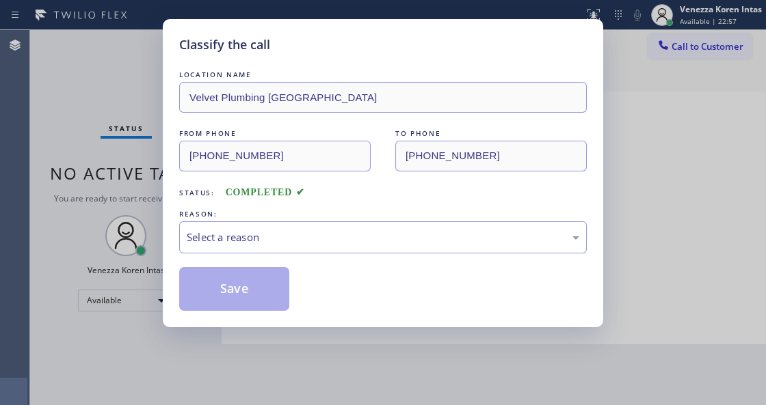
click at [300, 245] on div "Select a reason" at bounding box center [383, 238] width 392 height 16
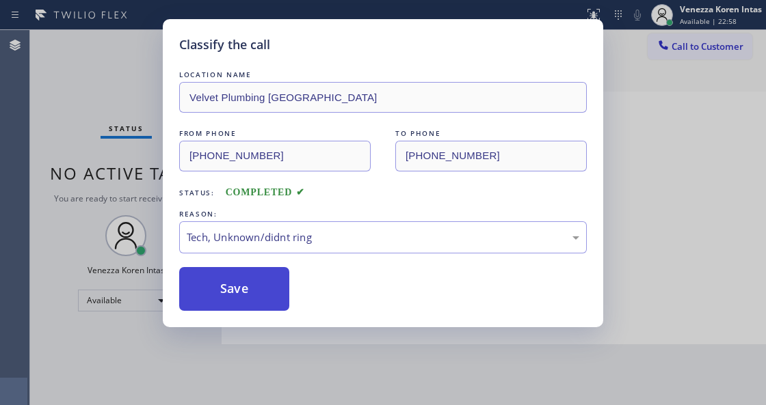
click at [239, 290] on button "Save" at bounding box center [234, 289] width 110 height 44
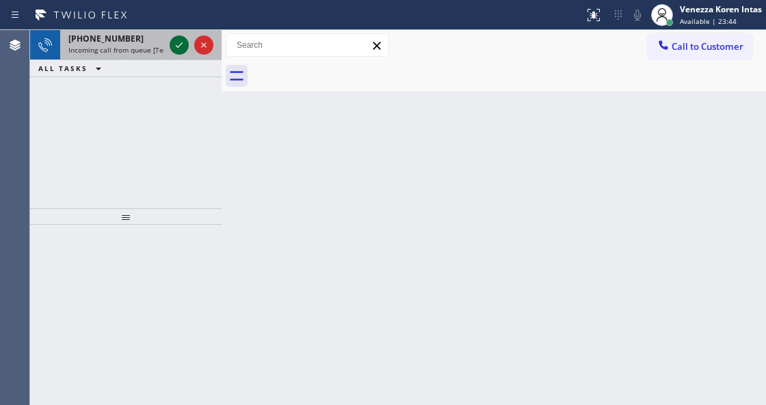
click at [182, 43] on icon at bounding box center [179, 44] width 7 height 5
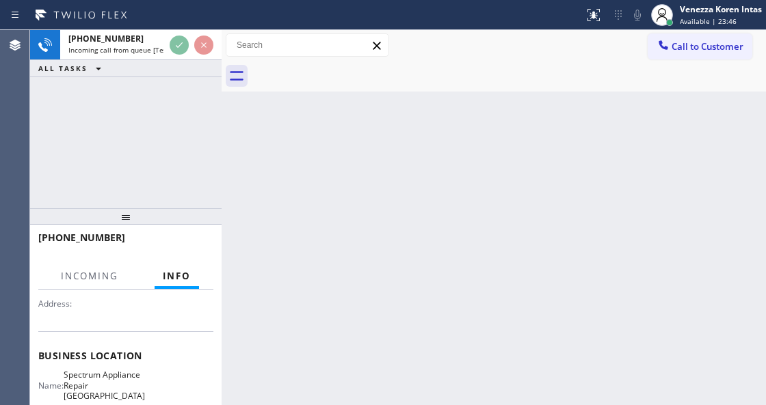
scroll to position [182, 0]
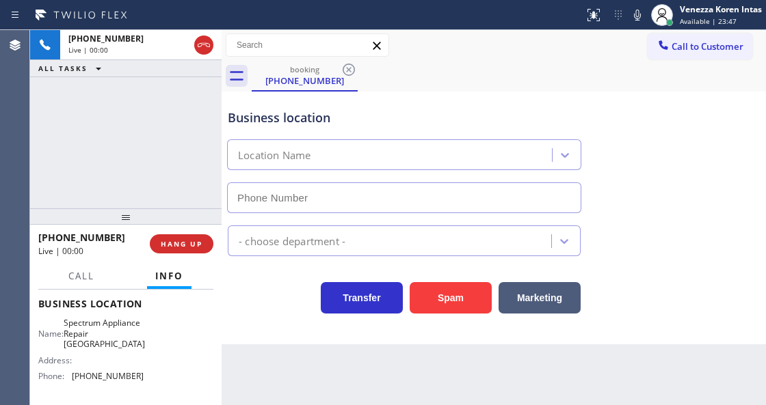
type input "(510) 800-7107"
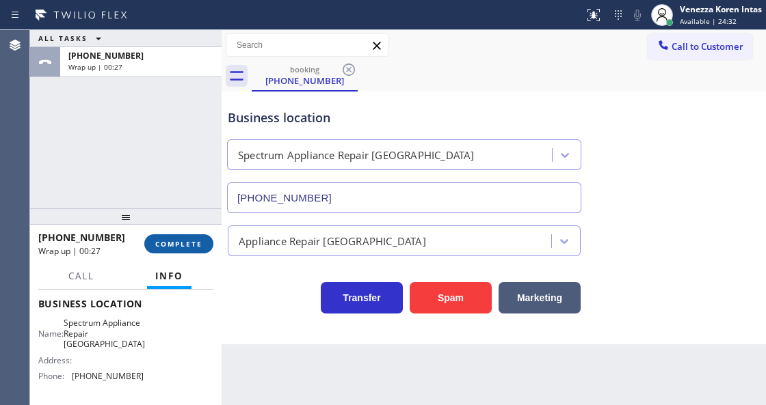
click at [165, 238] on button "COMPLETE" at bounding box center [178, 243] width 69 height 19
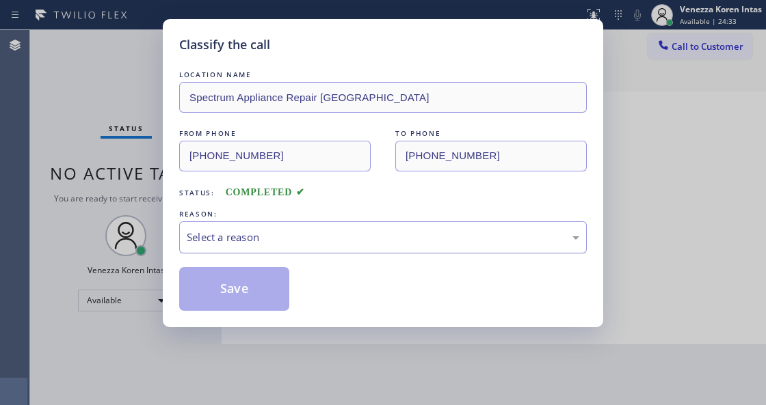
click at [288, 236] on div "Select a reason" at bounding box center [383, 238] width 392 height 16
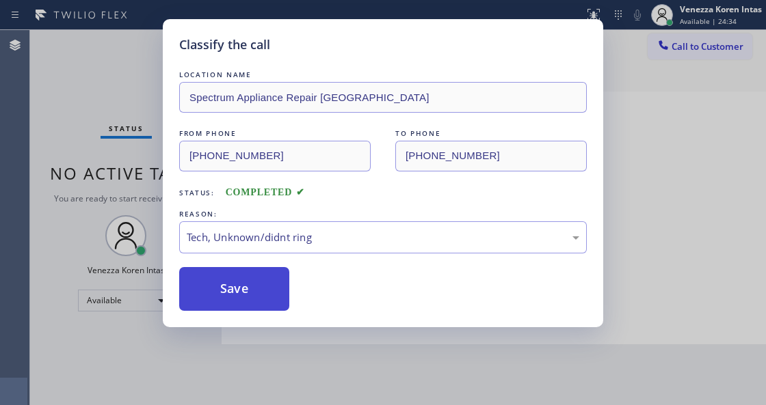
click at [265, 299] on button "Save" at bounding box center [234, 289] width 110 height 44
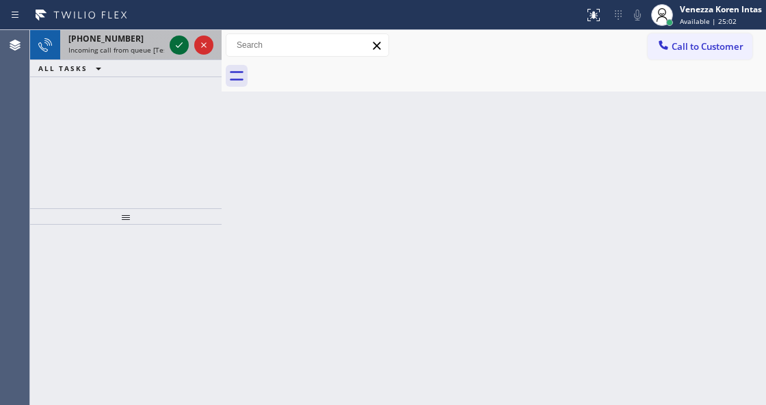
click at [180, 49] on icon at bounding box center [179, 45] width 16 height 16
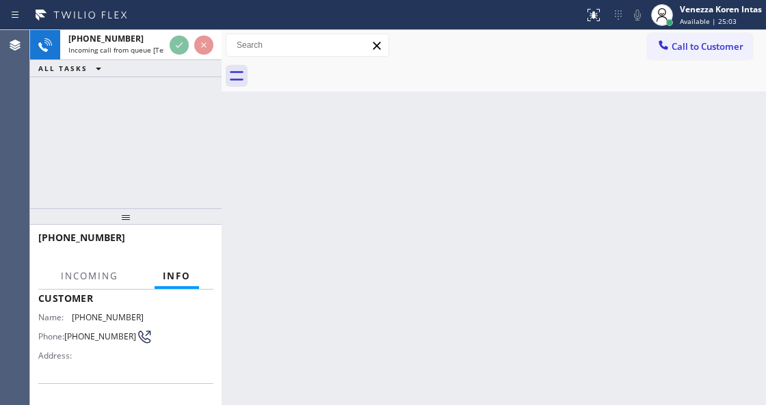
scroll to position [137, 0]
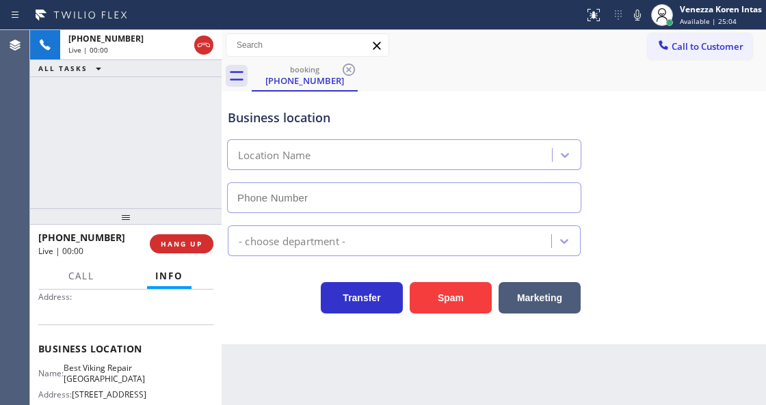
type input "(312) 313-4228"
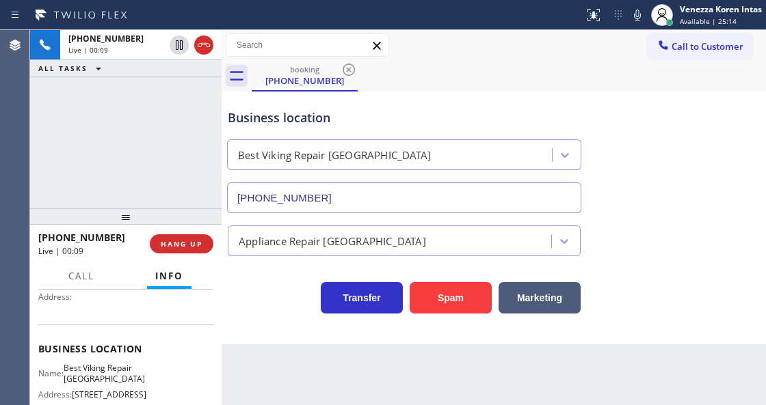
drag, startPoint x: 201, startPoint y: 42, endPoint x: 200, endPoint y: 106, distance: 63.6
click at [201, 42] on icon at bounding box center [203, 45] width 16 height 16
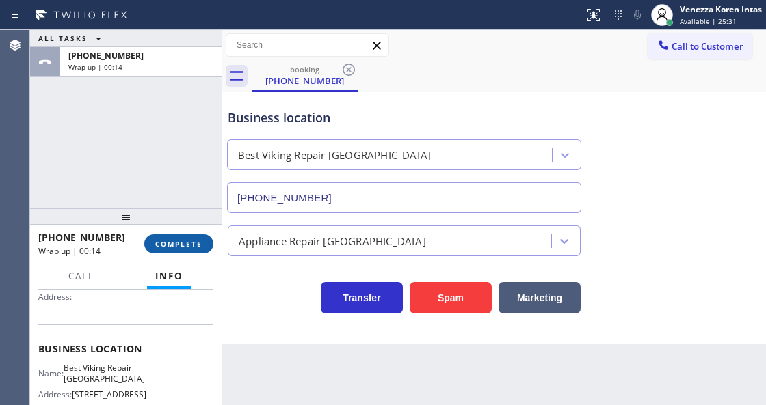
click at [177, 245] on span "COMPLETE" at bounding box center [178, 244] width 47 height 10
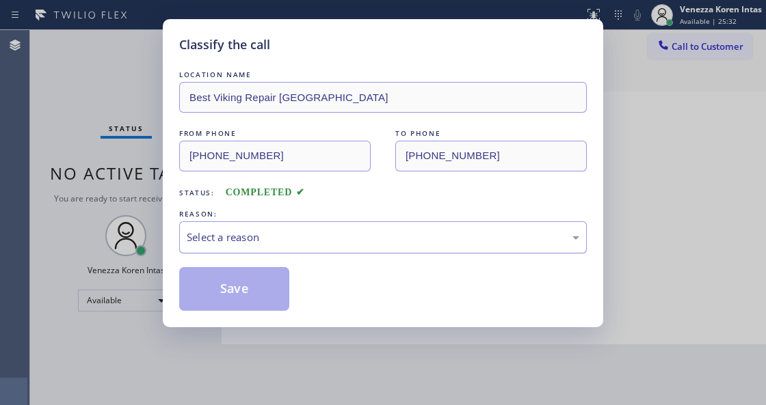
click at [354, 242] on div "Select a reason" at bounding box center [383, 238] width 392 height 16
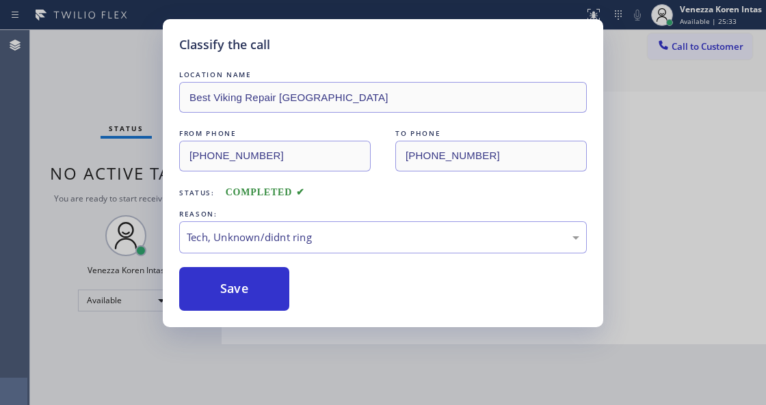
click at [291, 299] on div "Save" at bounding box center [382, 289] width 407 height 44
drag, startPoint x: 278, startPoint y: 305, endPoint x: 276, endPoint y: 387, distance: 82.0
click at [278, 305] on button "Save" at bounding box center [234, 289] width 110 height 44
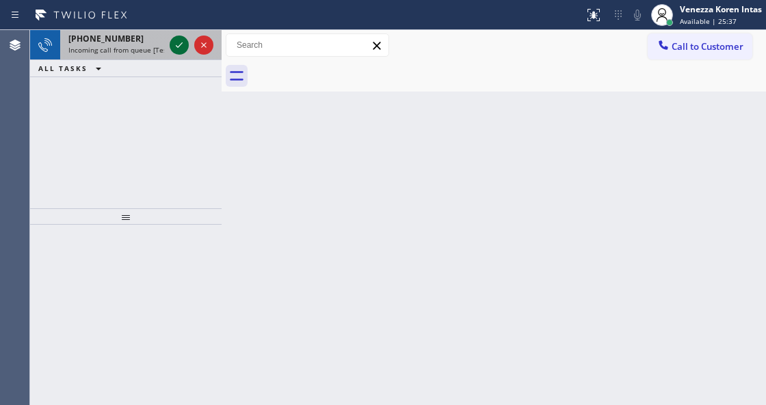
click at [180, 44] on icon at bounding box center [179, 44] width 7 height 5
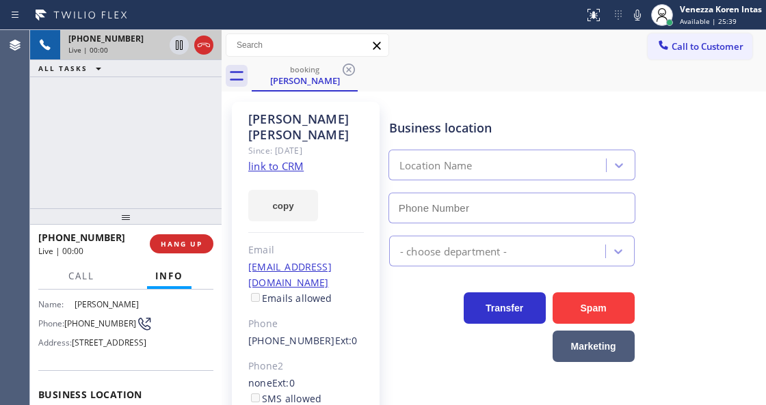
scroll to position [228, 0]
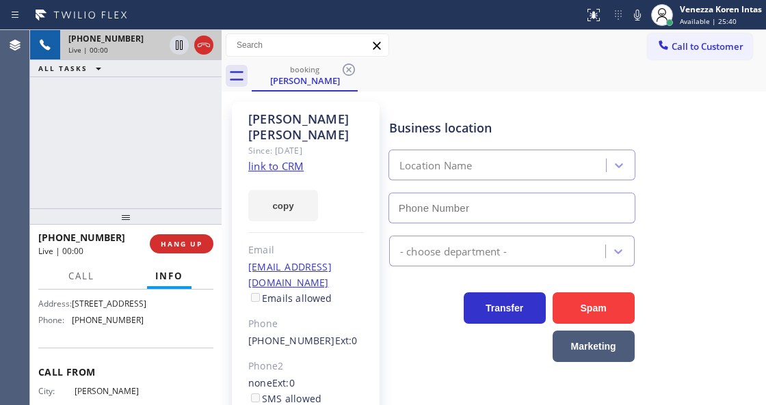
type input "(424) 396-1383"
click at [208, 141] on div "+17024889150 Live | 00:04 ALL TASKS ALL TASKS ACTIVE TASKS TASKS IN WRAP UP" at bounding box center [125, 119] width 191 height 178
click at [283, 165] on link "link to CRM" at bounding box center [275, 166] width 55 height 14
click at [491, 85] on div "booking Robert Rubenstein" at bounding box center [509, 76] width 514 height 31
click at [522, 95] on div "Robert Rubenstein Since: 20 may 2020 link to CRM copy Email rcr8466@yahoo.com E…" at bounding box center [493, 313] width 537 height 437
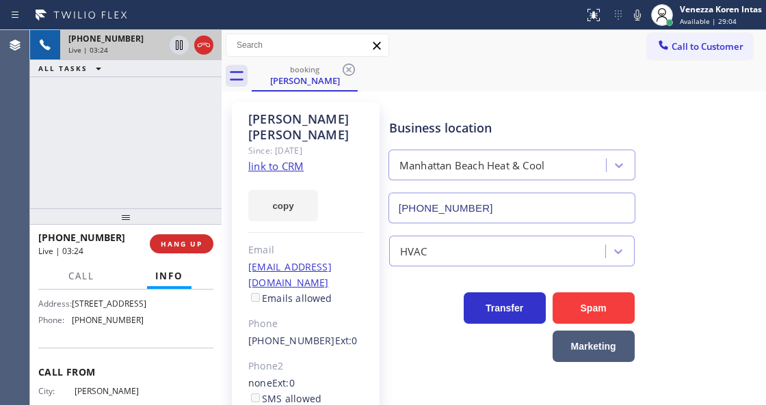
drag, startPoint x: 72, startPoint y: 317, endPoint x: 109, endPoint y: 339, distance: 42.9
click at [109, 293] on div "Name: Manhattan Beach Heat and Cool" at bounding box center [90, 282] width 105 height 21
copy span "Manhattan Beach Heat and Cool"
drag, startPoint x: 647, startPoint y: 14, endPoint x: 640, endPoint y: 15, distance: 7.6
click at [647, 14] on div at bounding box center [662, 15] width 30 height 30
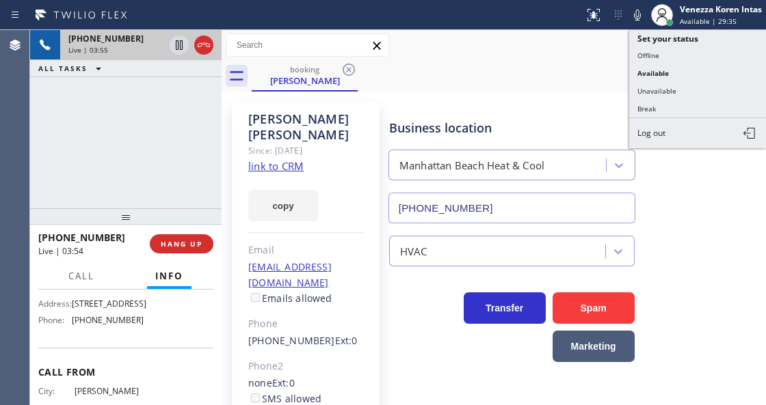
click at [638, 15] on icon at bounding box center [637, 15] width 16 height 16
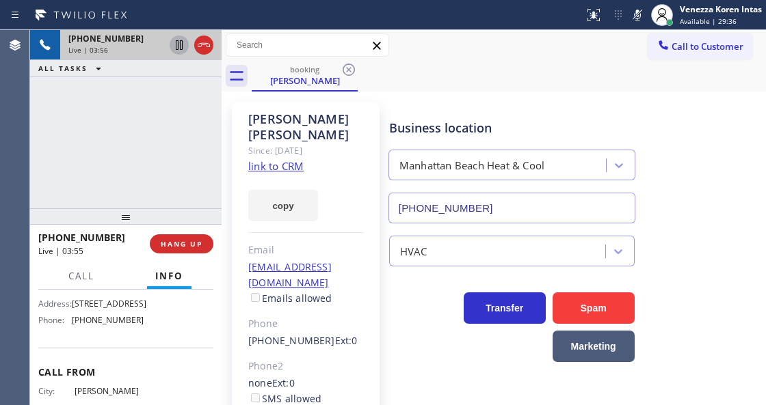
click at [180, 47] on icon at bounding box center [179, 45] width 16 height 16
click at [152, 123] on div "+17024889150 Live | 06:46 ALL TASKS ALL TASKS ACTIVE TASKS TASKS IN WRAP UP" at bounding box center [125, 119] width 191 height 178
click at [179, 52] on icon at bounding box center [179, 45] width 16 height 16
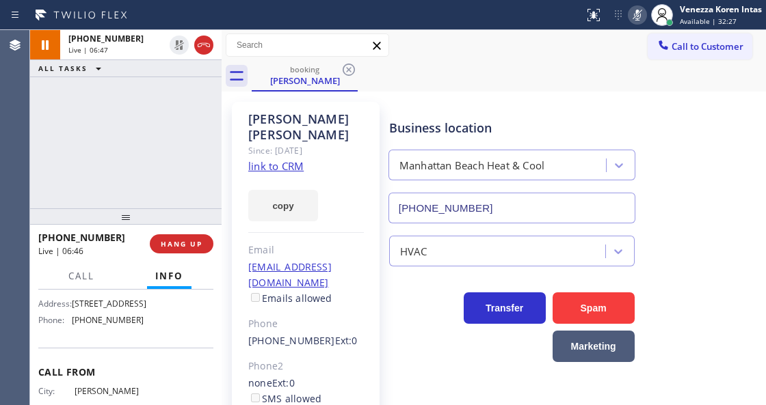
click at [634, 21] on icon at bounding box center [637, 15] width 16 height 16
click at [644, 119] on div "Business location Manhattan Beach Heat & Cool (424) 396-1383" at bounding box center [574, 162] width 376 height 124
click at [173, 152] on div "+17024889150 Live | 07:45 ALL TASKS ALL TASKS ACTIVE TASKS TASKS IN WRAP UP" at bounding box center [125, 119] width 191 height 178
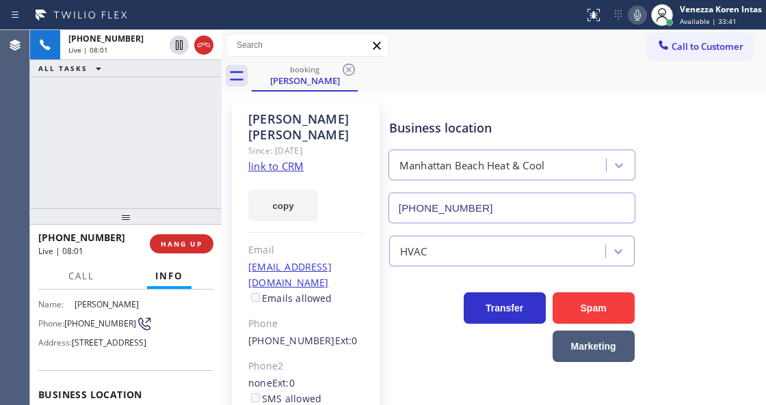
scroll to position [45, 0]
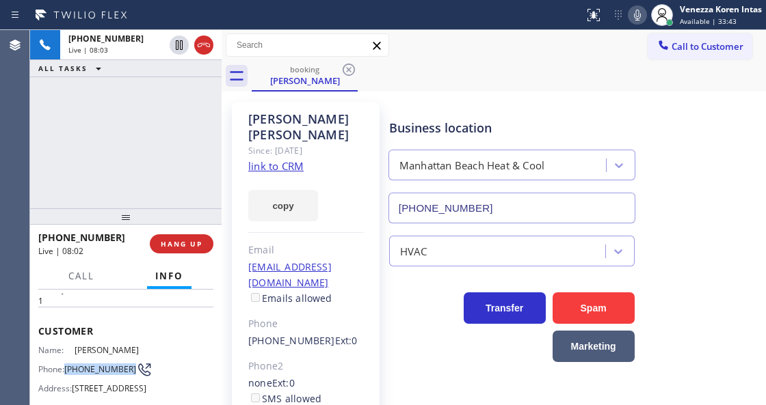
drag, startPoint x: 90, startPoint y: 386, endPoint x: 66, endPoint y: 369, distance: 28.4
click at [66, 369] on div "Phone: (702) 488-9150" at bounding box center [90, 370] width 105 height 16
copy span "(702) 488-9150"
click at [448, 59] on div "Call to Customer Outbound call Location Search location Your caller id phone nu…" at bounding box center [493, 45] width 544 height 31
click at [442, 82] on div "booking Robert Rubenstein" at bounding box center [509, 76] width 514 height 31
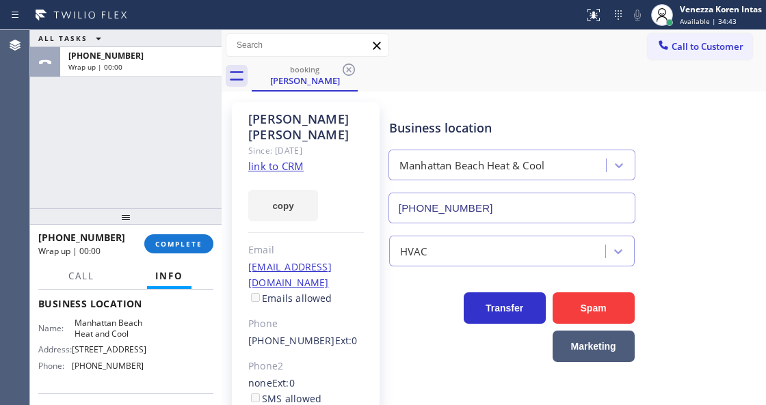
scroll to position [273, 0]
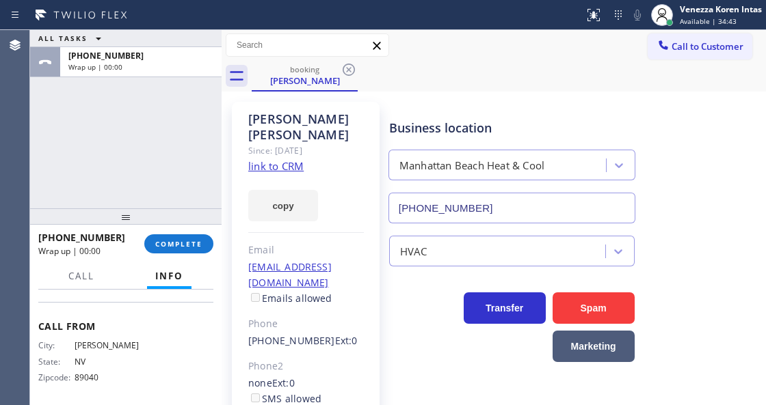
click at [458, 56] on div "Call to Customer Outbound call Location Search location Your caller id phone nu…" at bounding box center [493, 45] width 544 height 24
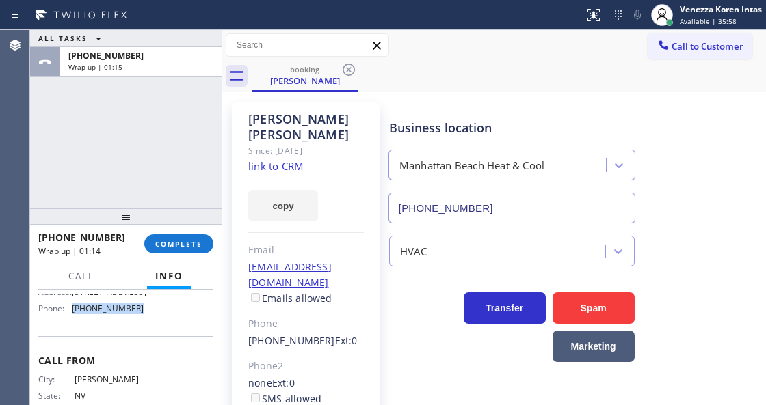
drag, startPoint x: 150, startPoint y: 360, endPoint x: 71, endPoint y: 357, distance: 78.7
click at [71, 319] on div "Name: Manhattan Beach Heat and Cool Address: 2401 Palm Ave Phone: (424) 396-1383" at bounding box center [125, 289] width 175 height 59
copy div "(424) 396-1383"
click at [193, 240] on span "COMPLETE" at bounding box center [178, 244] width 47 height 10
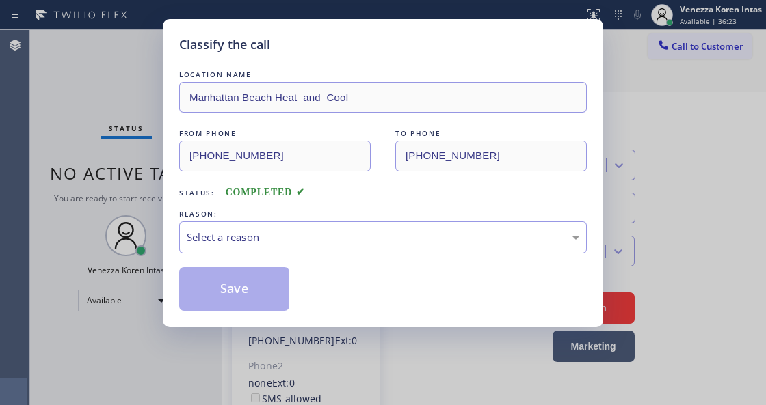
click at [344, 248] on div "Select a reason" at bounding box center [382, 237] width 407 height 32
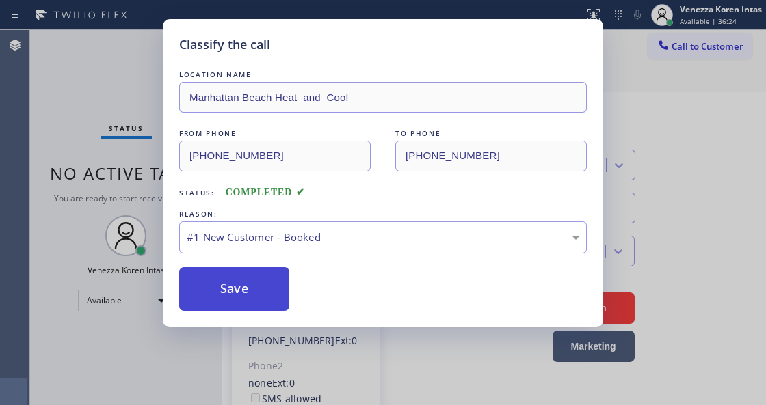
click at [274, 276] on button "Save" at bounding box center [234, 289] width 110 height 44
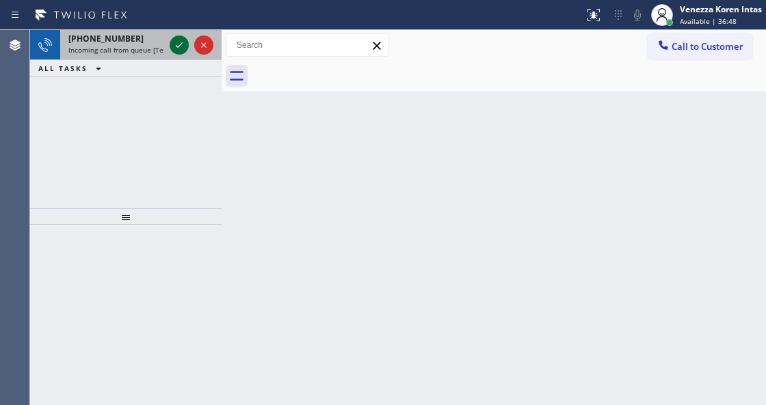
click at [175, 48] on icon at bounding box center [179, 45] width 16 height 16
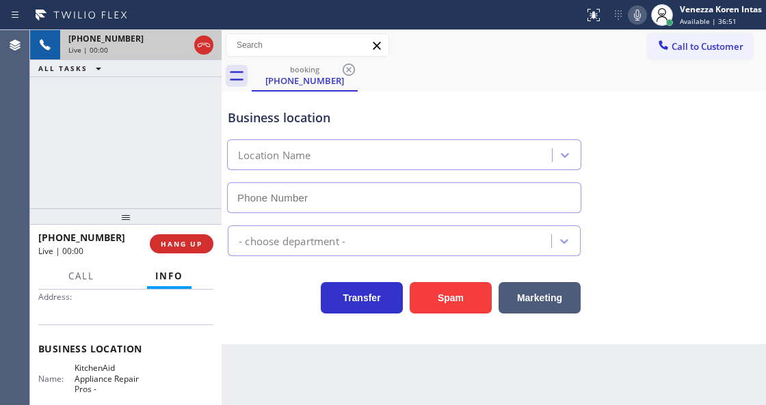
scroll to position [228, 0]
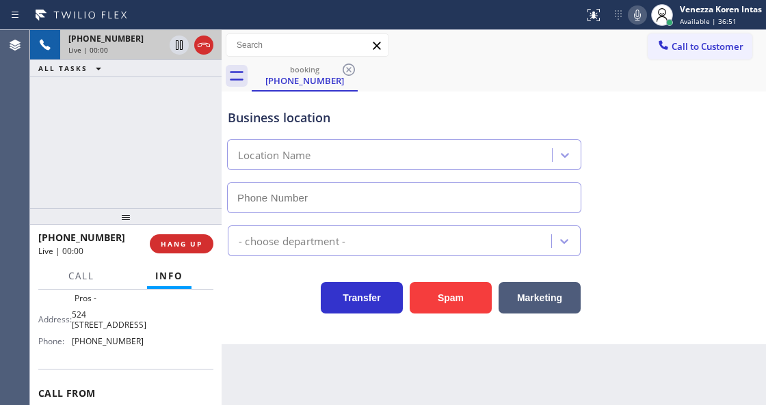
type input "(855) 213-9318"
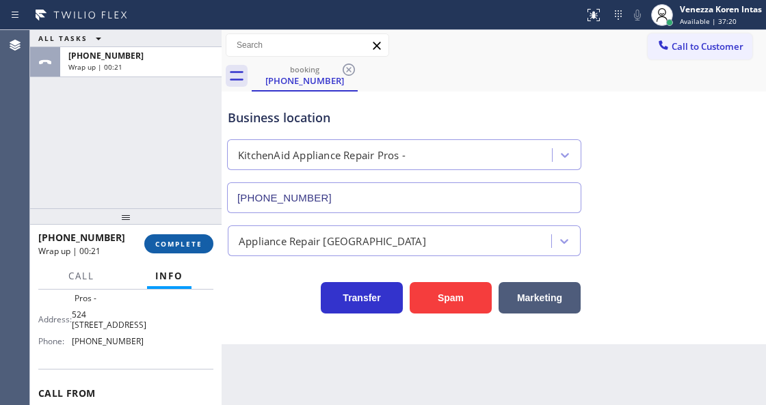
click at [198, 242] on span "COMPLETE" at bounding box center [178, 244] width 47 height 10
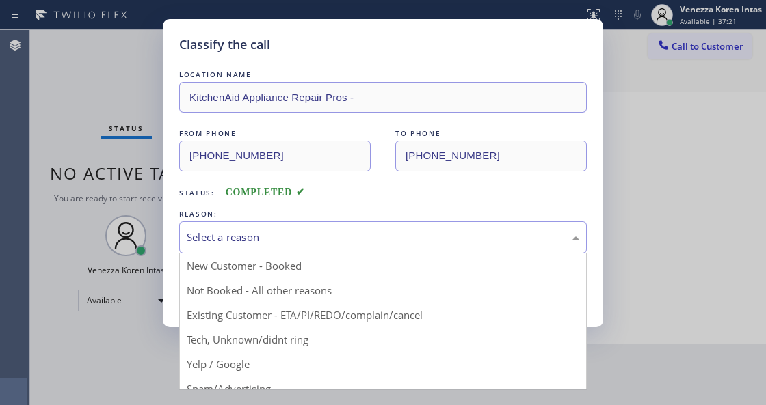
click at [278, 241] on div "Select a reason" at bounding box center [383, 238] width 392 height 16
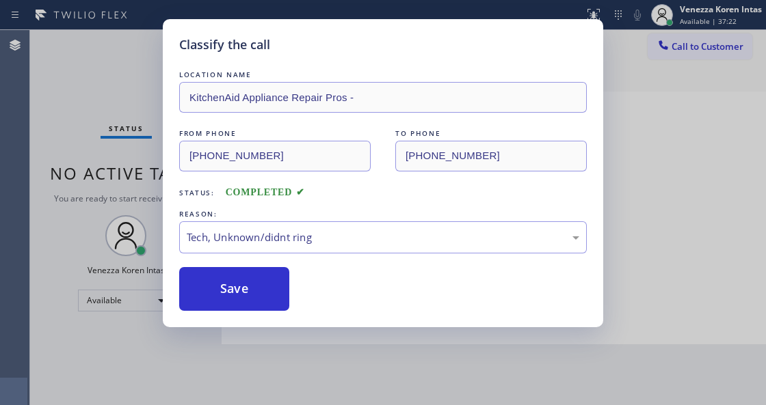
click at [258, 319] on div "Classify the call LOCATION NAME KitchenAid Appliance Repair Pros - FROM PHONE (…" at bounding box center [383, 173] width 440 height 308
click at [263, 286] on button "Save" at bounding box center [234, 289] width 110 height 44
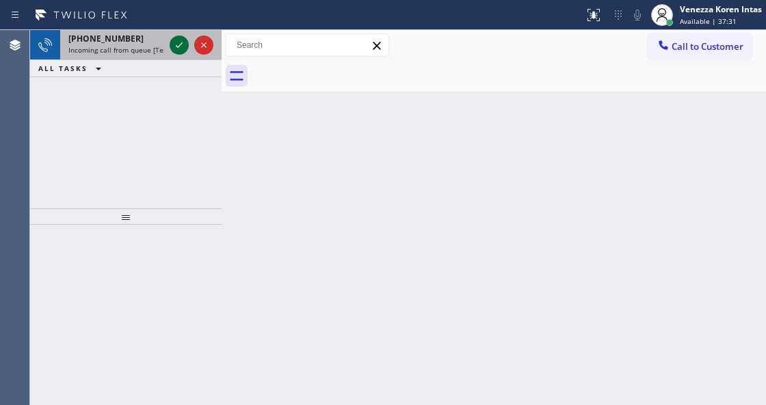
click at [182, 46] on icon at bounding box center [179, 45] width 16 height 16
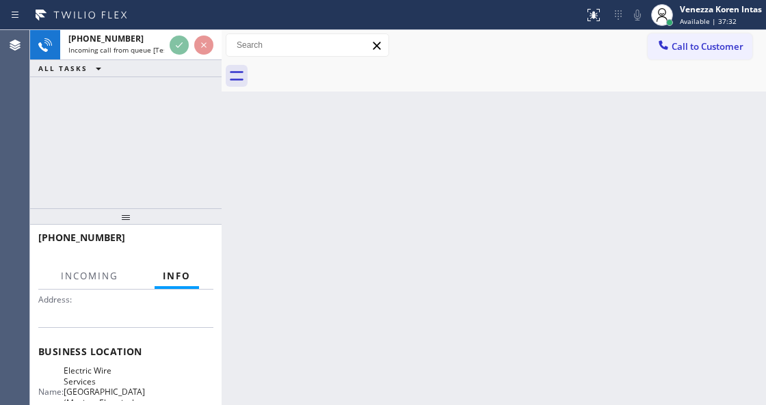
scroll to position [137, 0]
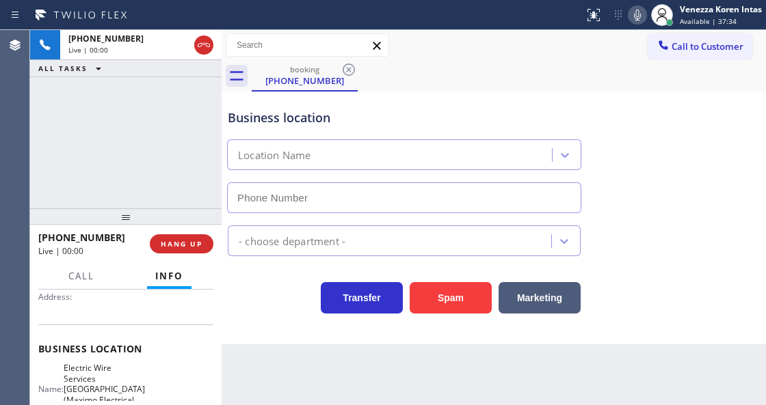
type input "(973) 834-6131"
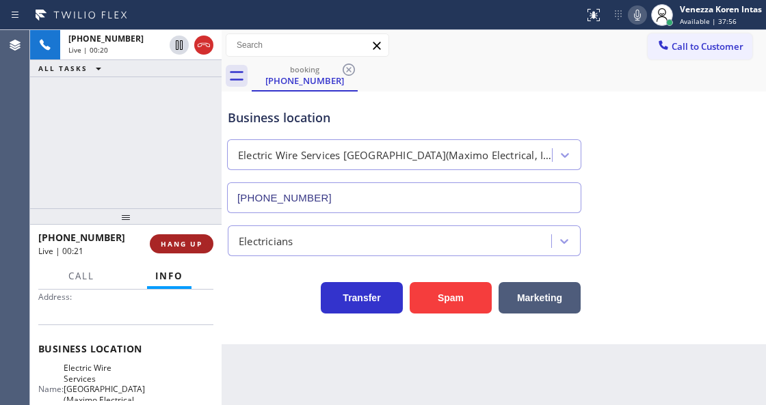
click at [196, 247] on span "HANG UP" at bounding box center [182, 244] width 42 height 10
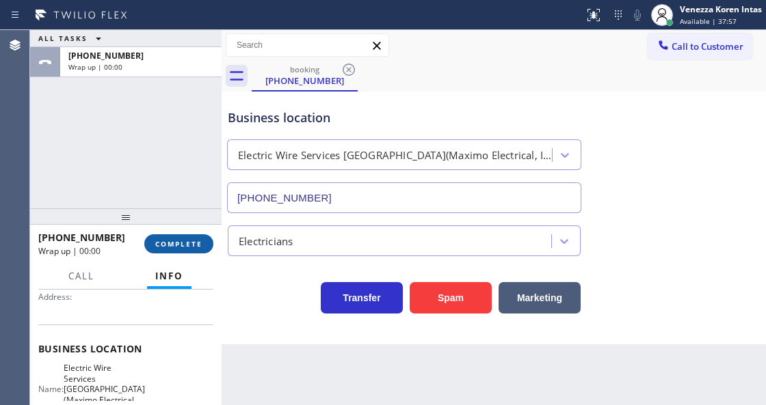
click at [196, 247] on span "COMPLETE" at bounding box center [178, 244] width 47 height 10
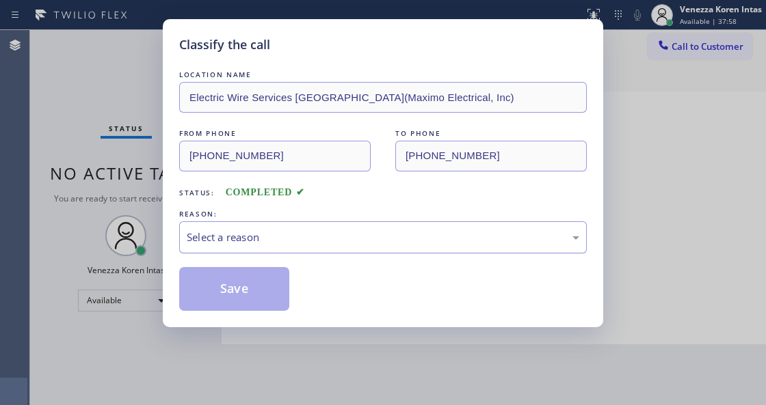
click at [271, 244] on div "Select a reason" at bounding box center [383, 238] width 392 height 16
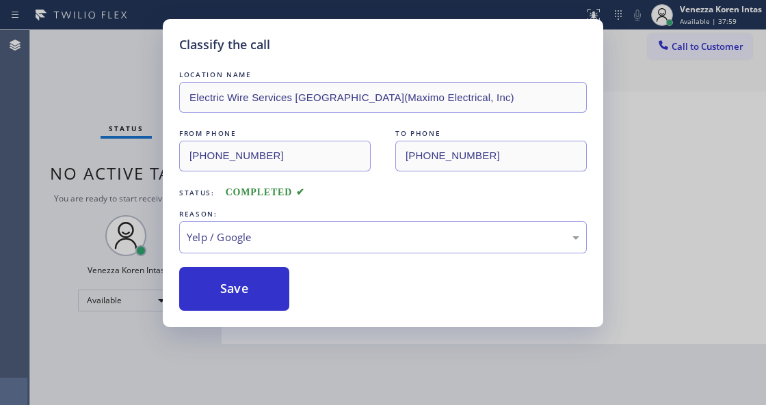
click at [239, 280] on button "Save" at bounding box center [234, 289] width 110 height 44
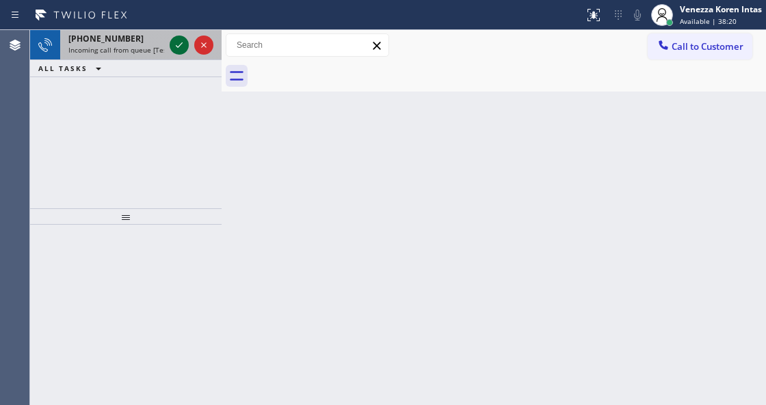
click at [173, 48] on icon at bounding box center [179, 45] width 16 height 16
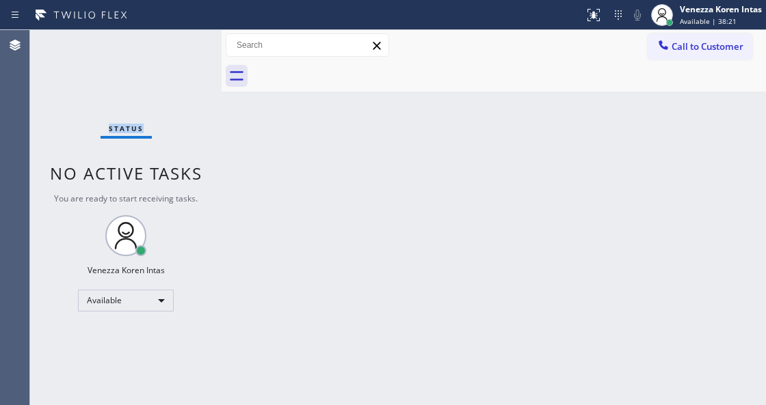
click at [173, 48] on div "Status No active tasks You are ready to start receiving tasks. Venezza Koren In…" at bounding box center [125, 217] width 191 height 375
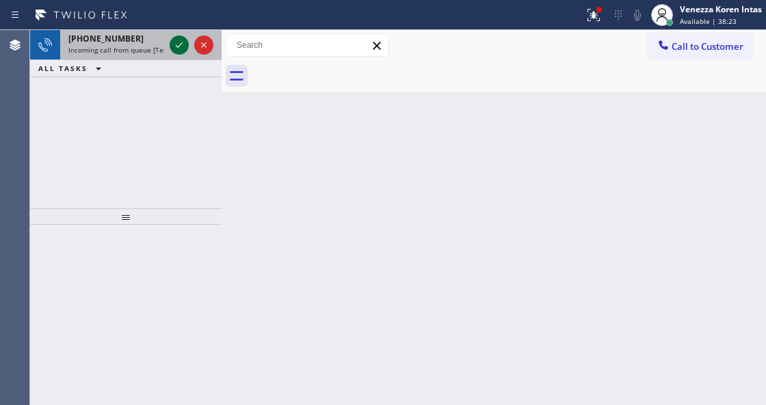
click at [172, 49] on icon at bounding box center [179, 45] width 16 height 16
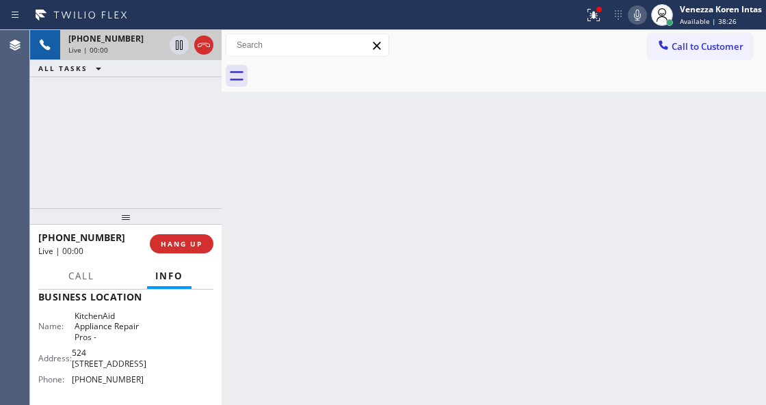
scroll to position [228, 0]
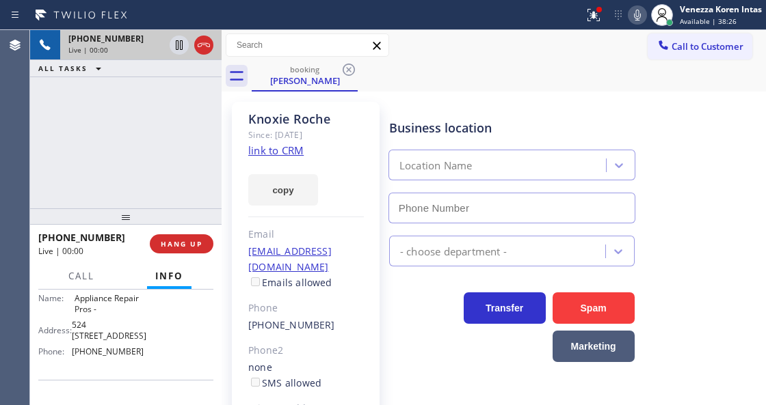
type input "(855) 213-9318"
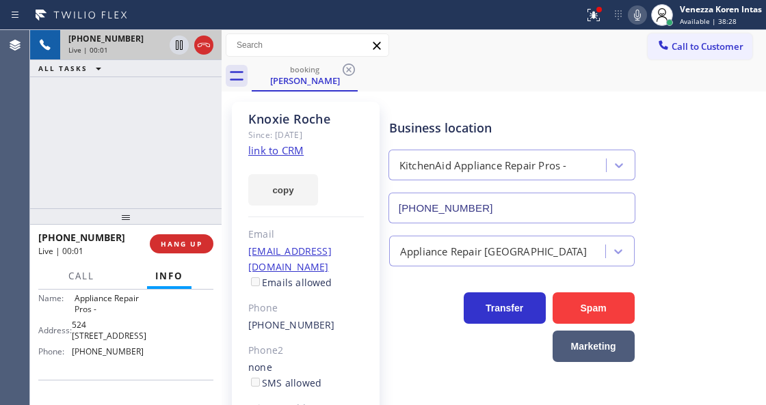
click at [282, 152] on link "link to CRM" at bounding box center [275, 151] width 55 height 14
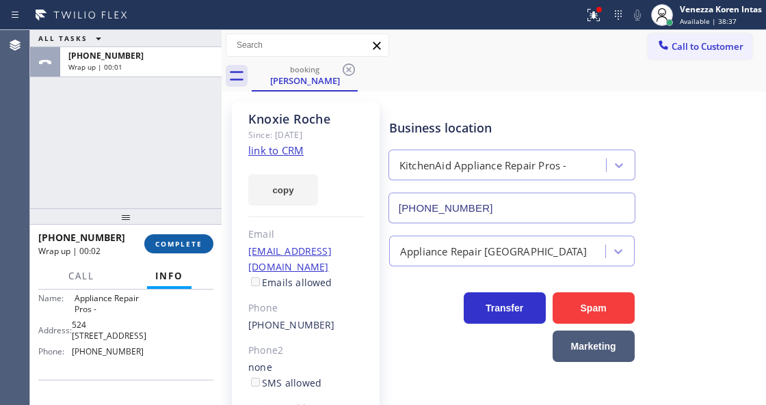
click at [195, 242] on span "COMPLETE" at bounding box center [178, 244] width 47 height 10
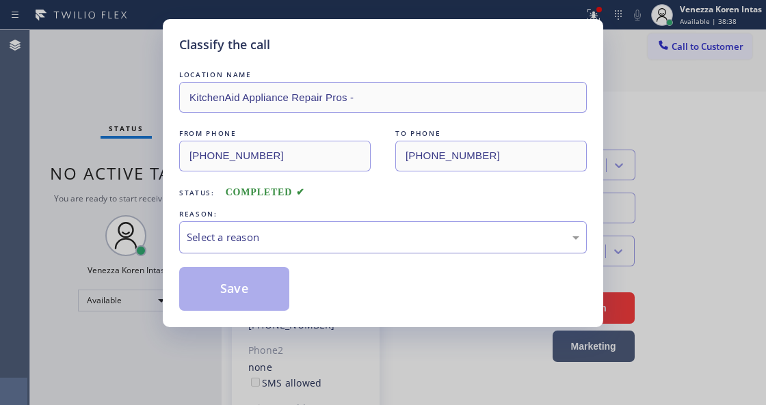
click at [324, 239] on div "Select a reason" at bounding box center [383, 238] width 392 height 16
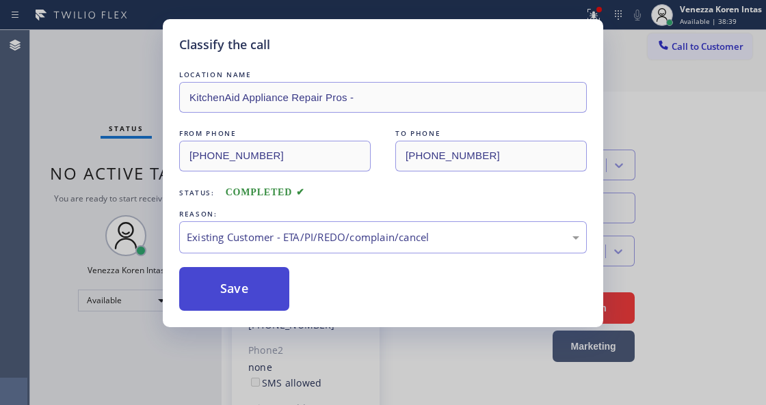
click at [269, 294] on button "Save" at bounding box center [234, 289] width 110 height 44
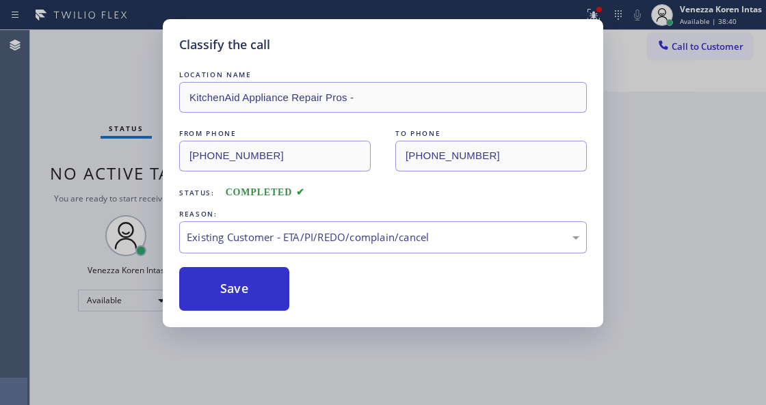
click at [597, 15] on icon at bounding box center [593, 15] width 16 height 16
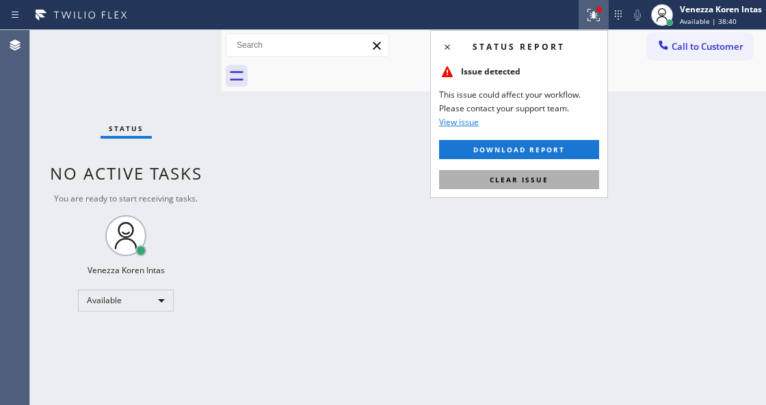
click at [567, 176] on button "Clear issue" at bounding box center [519, 179] width 160 height 19
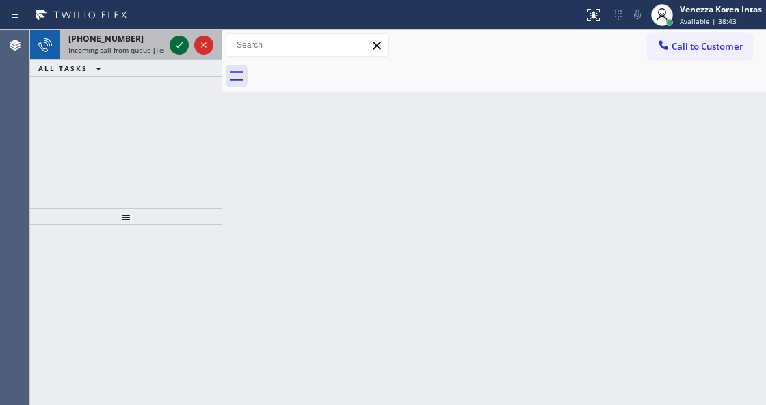
click at [176, 43] on icon at bounding box center [179, 45] width 16 height 16
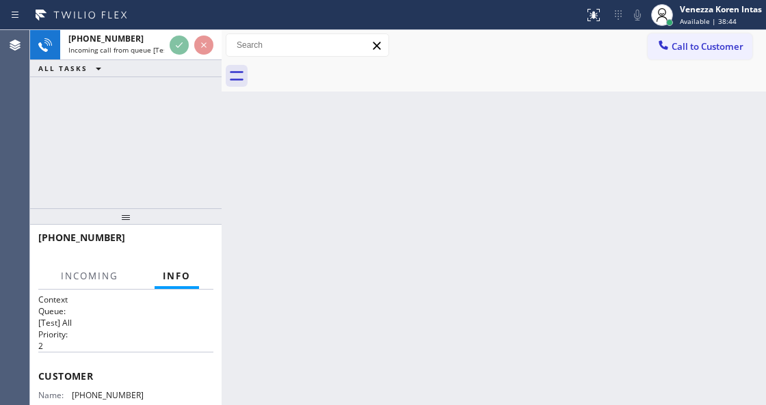
scroll to position [137, 0]
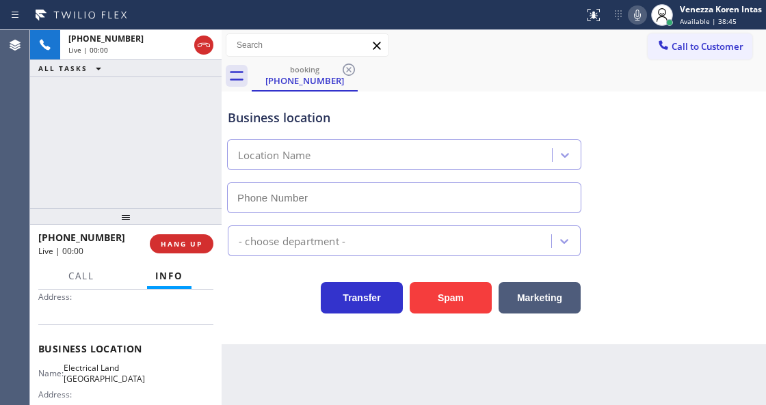
type input "(510) 880-3442"
drag, startPoint x: 249, startPoint y: 334, endPoint x: 267, endPoint y: 321, distance: 22.0
click at [249, 334] on div "Business location Electrical Land Union City (510) 880-3442 Electricians Transf…" at bounding box center [493, 218] width 544 height 253
click at [669, 159] on div "Business location Electrical Land Union City (510) 880-3442" at bounding box center [493, 152] width 537 height 124
click at [200, 142] on div "+15102588797 Live | 00:11 ALL TASKS ALL TASKS ACTIVE TASKS TASKS IN WRAP UP" at bounding box center [125, 119] width 191 height 178
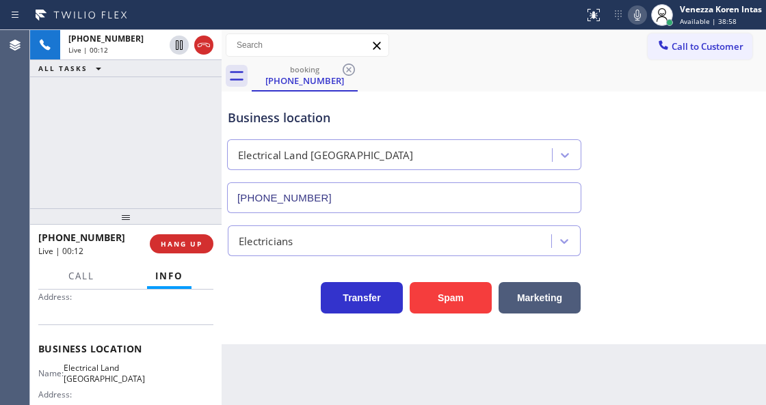
click at [202, 43] on icon at bounding box center [204, 45] width 12 height 4
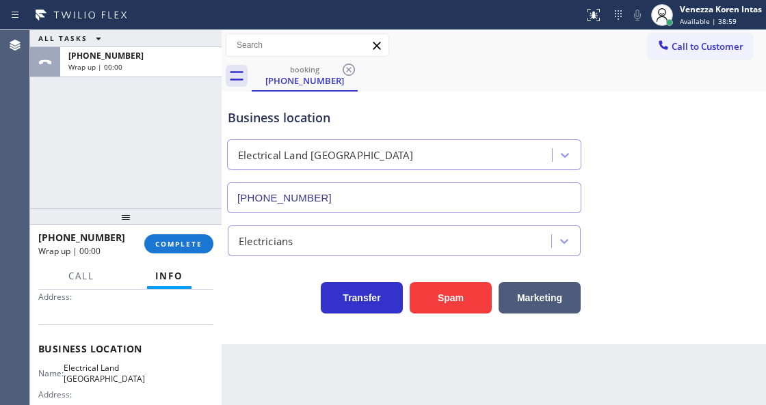
click at [195, 292] on div "Context Queue: [Test] All Priority: 2 Customer Name: (510) 258-8797 Phone: (510…" at bounding box center [125, 347] width 191 height 115
drag, startPoint x: 182, startPoint y: 134, endPoint x: 182, endPoint y: 180, distance: 46.5
click at [182, 134] on div "ALL TASKS ALL TASKS ACTIVE TASKS TASKS IN WRAP UP +15102588797 Wrap up | 00:00" at bounding box center [125, 119] width 191 height 178
click at [190, 234] on div "+15102588797 Wrap up | 00:00 COMPLETE" at bounding box center [125, 244] width 175 height 36
click at [197, 242] on span "COMPLETE" at bounding box center [178, 244] width 47 height 10
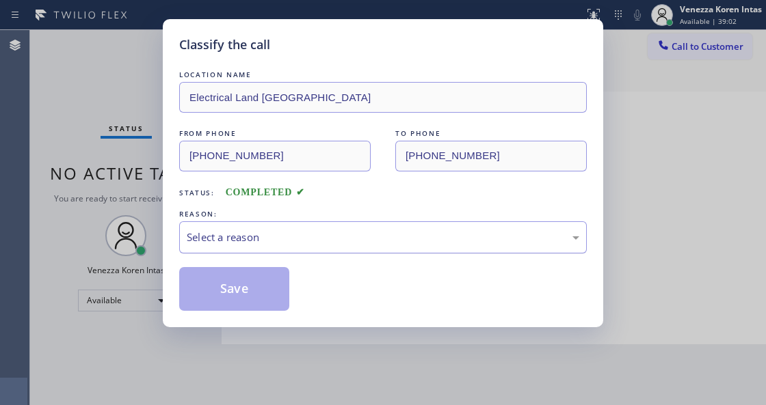
click at [320, 248] on div "Select a reason" at bounding box center [382, 237] width 407 height 32
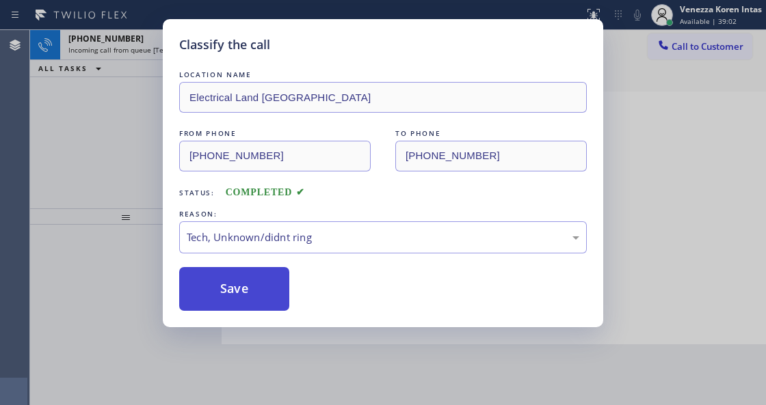
drag, startPoint x: 310, startPoint y: 346, endPoint x: 219, endPoint y: 298, distance: 103.3
click at [219, 298] on button "Save" at bounding box center [234, 289] width 110 height 44
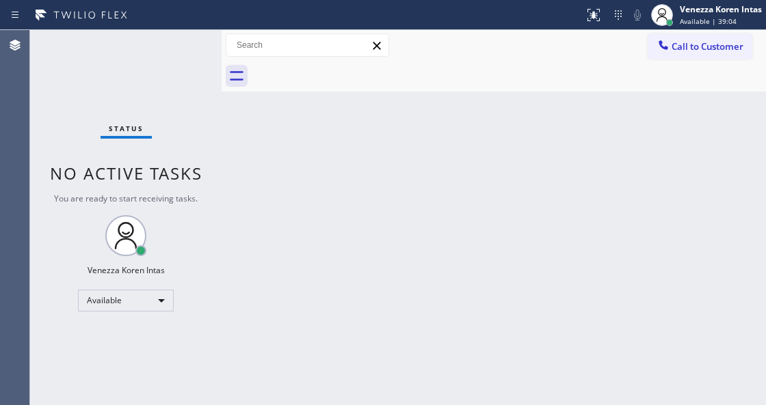
click at [183, 46] on div "Status No active tasks You are ready to start receiving tasks. Venezza Koren In…" at bounding box center [125, 217] width 191 height 375
click at [552, 63] on div at bounding box center [509, 76] width 514 height 31
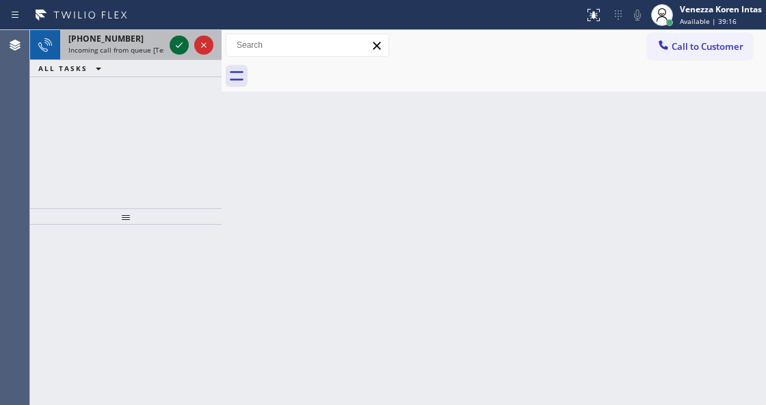
click at [176, 40] on icon at bounding box center [179, 45] width 16 height 16
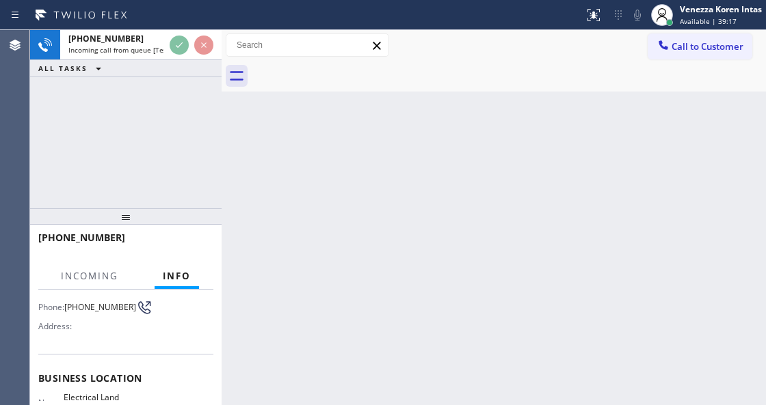
scroll to position [137, 0]
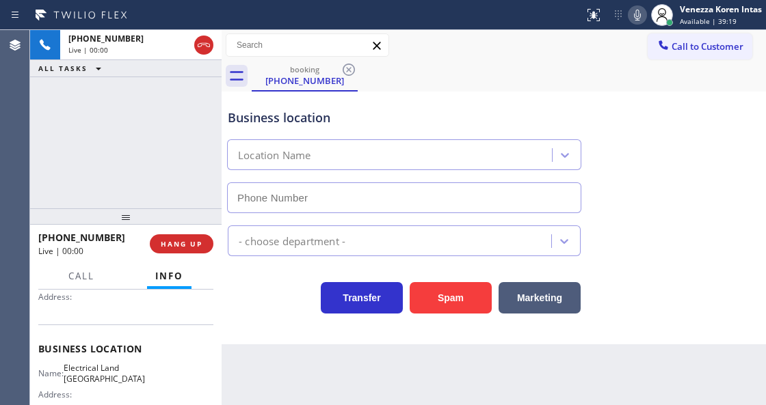
type input "(510) 880-3442"
click at [364, 134] on div "Electrical Land Union City" at bounding box center [404, 152] width 360 height 36
click at [362, 119] on div "Business location" at bounding box center [404, 118] width 353 height 18
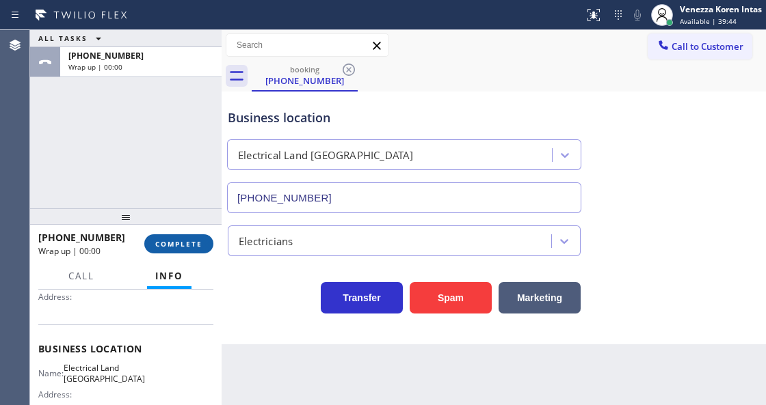
drag, startPoint x: 191, startPoint y: 245, endPoint x: 198, endPoint y: 245, distance: 7.5
click at [191, 245] on span "COMPLETE" at bounding box center [178, 244] width 47 height 10
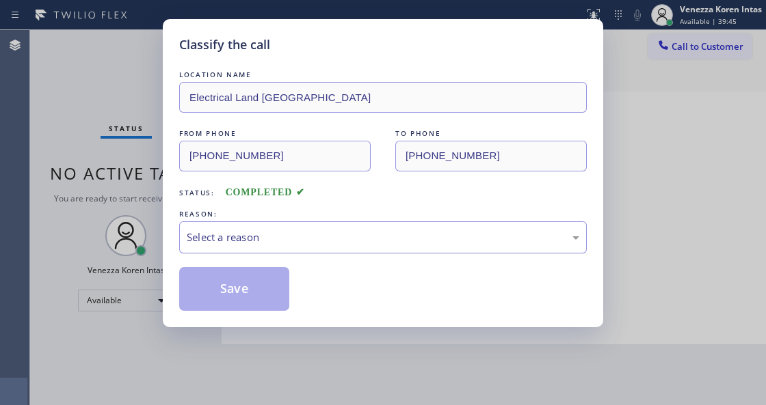
click at [314, 252] on div "Select a reason" at bounding box center [382, 237] width 407 height 32
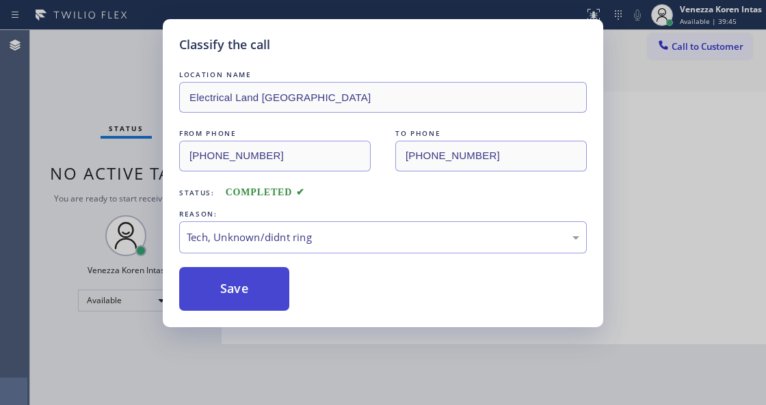
click at [249, 288] on button "Save" at bounding box center [234, 289] width 110 height 44
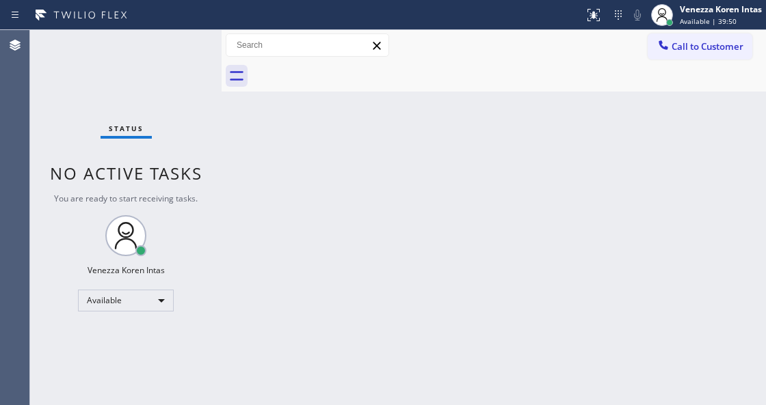
drag, startPoint x: 83, startPoint y: 131, endPoint x: 14, endPoint y: 100, distance: 76.2
click at [83, 131] on div "Status No active tasks You are ready to start receiving tasks. Venezza Koren In…" at bounding box center [125, 217] width 191 height 375
click at [150, 82] on div "Status No active tasks You are ready to start receiving tasks. Venezza Koren In…" at bounding box center [125, 217] width 191 height 375
drag, startPoint x: 429, startPoint y: 217, endPoint x: 444, endPoint y: 163, distance: 56.1
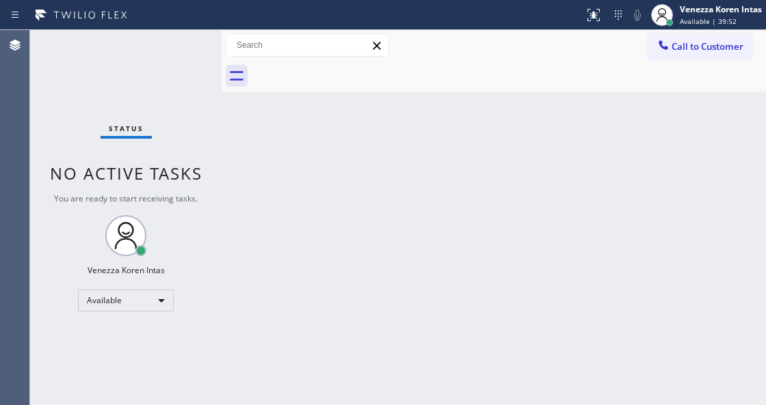
click at [433, 183] on div "Back to Dashboard Change Sender ID Customers Technicians Select a contact Outbo…" at bounding box center [493, 217] width 544 height 375
drag, startPoint x: 197, startPoint y: 86, endPoint x: 26, endPoint y: 131, distance: 176.7
click at [197, 85] on div "Status No active tasks You are ready to start receiving tasks. Venezza Koren In…" at bounding box center [125, 217] width 191 height 375
click at [191, 58] on div "Status No active tasks You are ready to start receiving tasks. Venezza Koren In…" at bounding box center [125, 217] width 191 height 375
drag, startPoint x: 321, startPoint y: 236, endPoint x: 327, endPoint y: 249, distance: 14.1
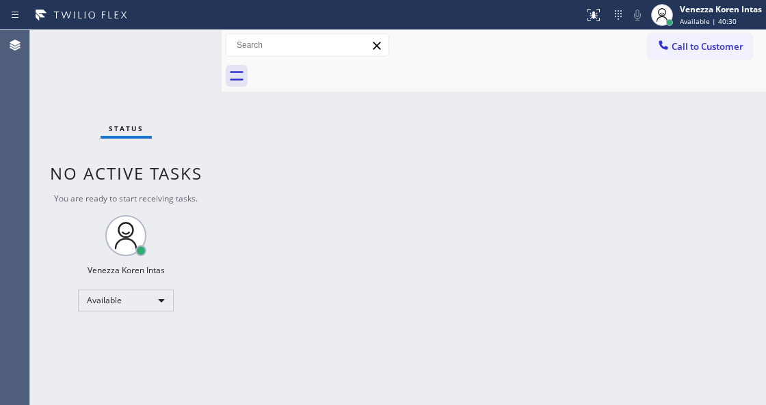
click at [322, 236] on div "Back to Dashboard Change Sender ID Customers Technicians Select a contact Outbo…" at bounding box center [493, 217] width 544 height 375
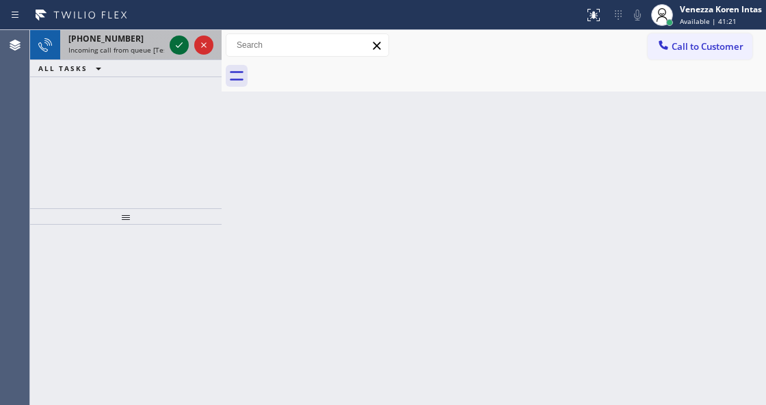
click at [187, 44] on div at bounding box center [191, 45] width 49 height 30
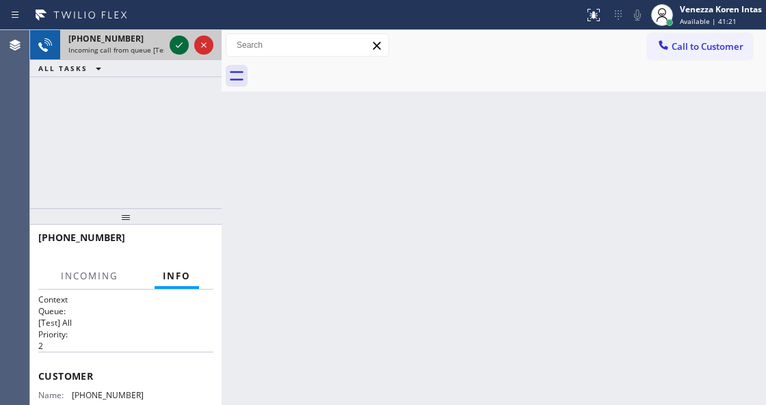
click at [187, 44] on icon at bounding box center [179, 45] width 16 height 16
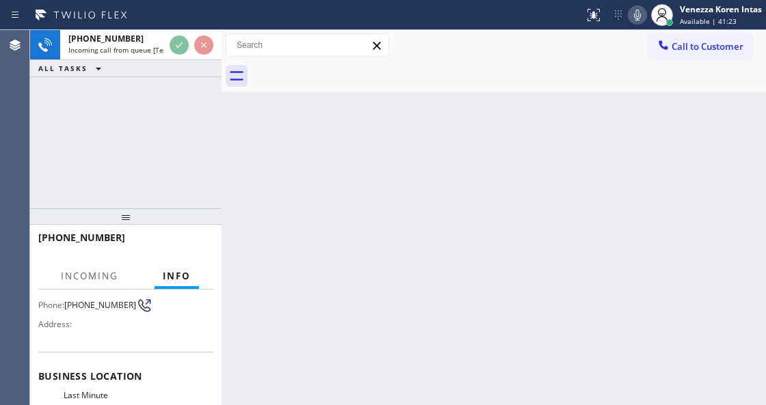
scroll to position [137, 0]
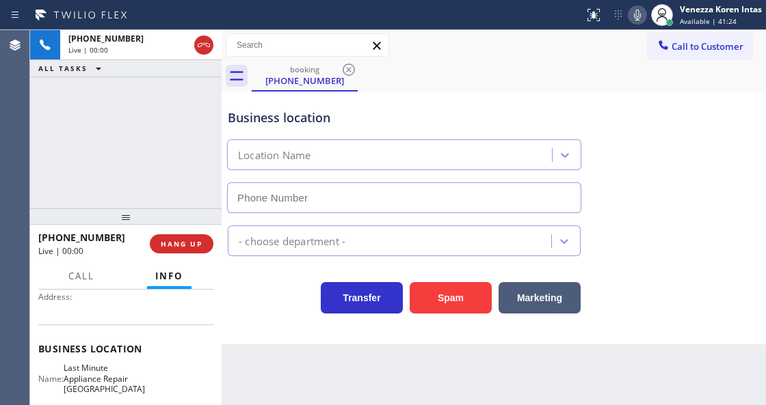
type input "(650) 239-2577"
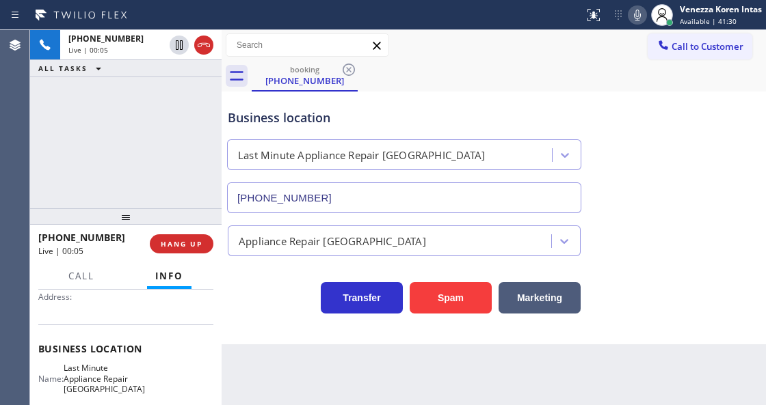
drag, startPoint x: 700, startPoint y: 146, endPoint x: 686, endPoint y: 154, distance: 16.2
click at [700, 146] on div "Business location Last Minute Appliance Repair San Bruno (650) 239-2577" at bounding box center [493, 152] width 537 height 124
click at [188, 245] on span "HANG UP" at bounding box center [182, 244] width 42 height 10
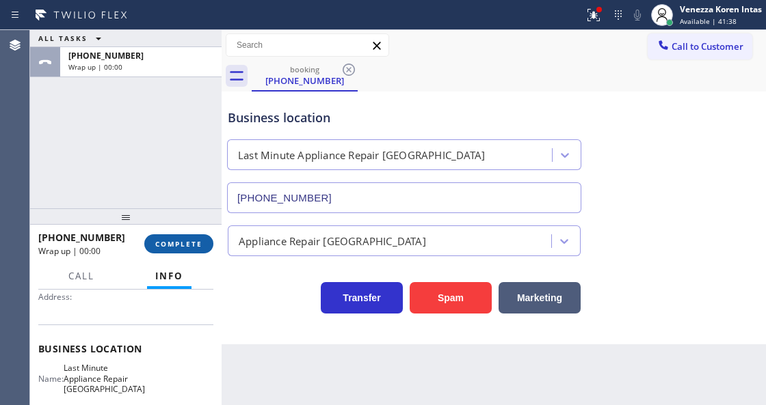
click at [200, 245] on span "COMPLETE" at bounding box center [178, 244] width 47 height 10
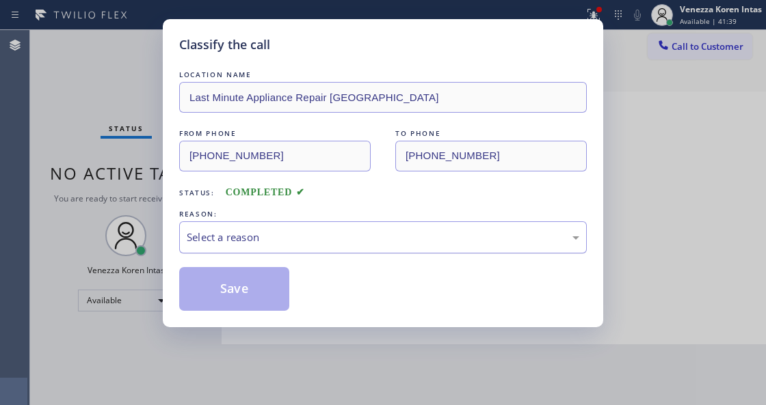
click at [327, 237] on div "Select a reason" at bounding box center [383, 238] width 392 height 16
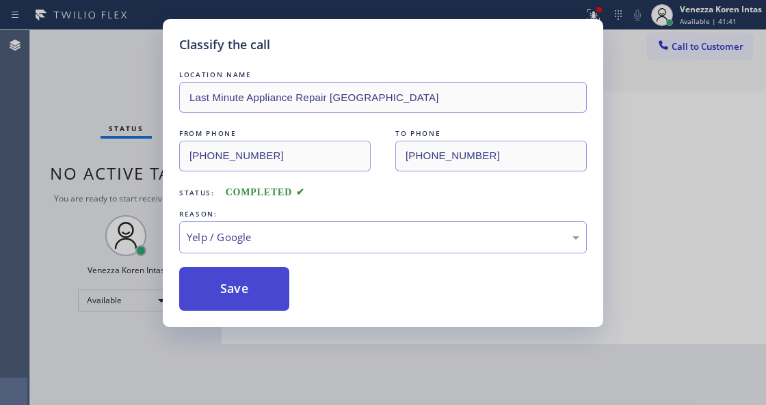
click at [248, 279] on button "Save" at bounding box center [234, 289] width 110 height 44
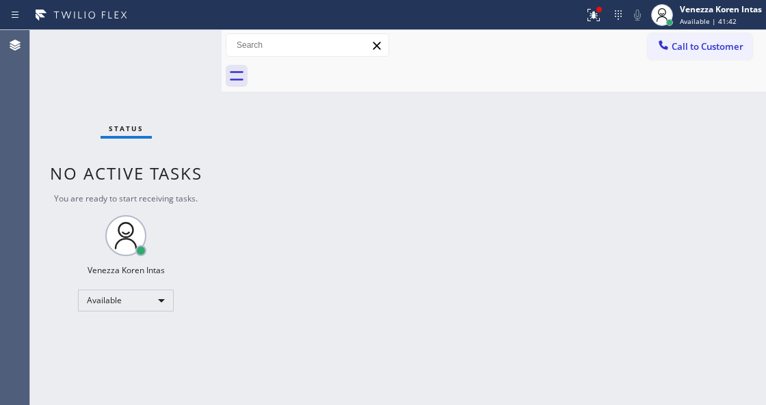
drag, startPoint x: 460, startPoint y: 268, endPoint x: 482, endPoint y: 191, distance: 79.6
click at [461, 268] on div "Back to Dashboard Change Sender ID Customers Technicians Select a contact Outbo…" at bounding box center [493, 217] width 544 height 375
click at [588, 5] on button at bounding box center [593, 15] width 30 height 30
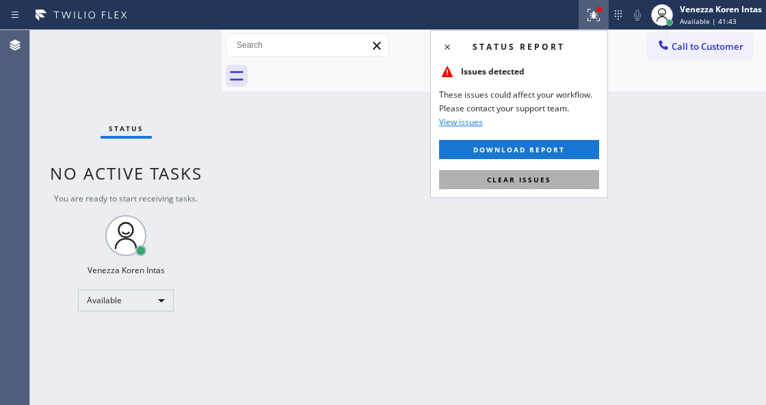
click at [539, 182] on span "Clear issues" at bounding box center [519, 180] width 64 height 10
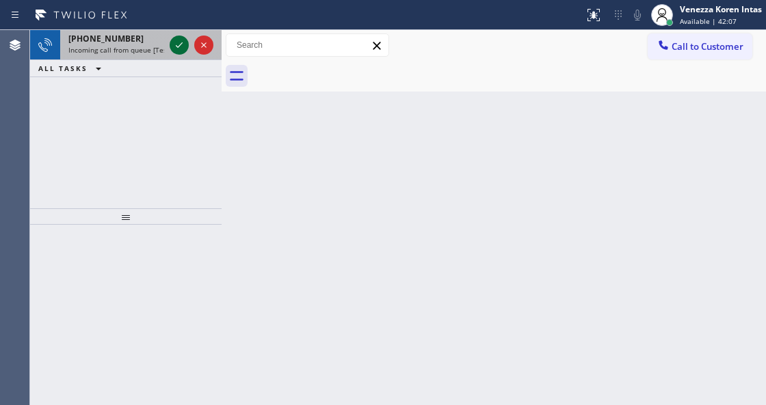
click at [176, 50] on icon at bounding box center [179, 45] width 16 height 16
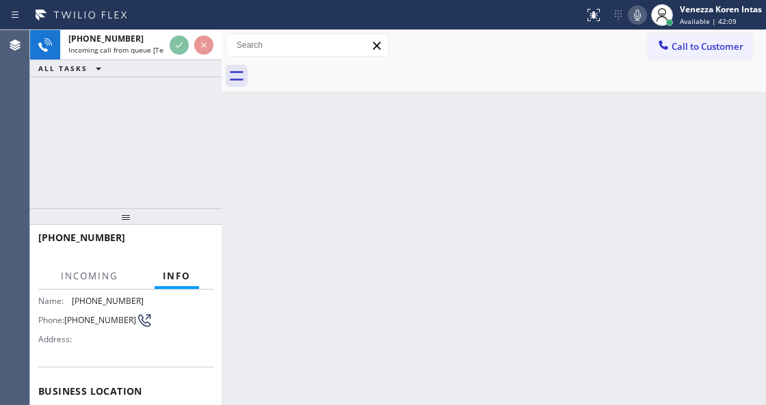
scroll to position [182, 0]
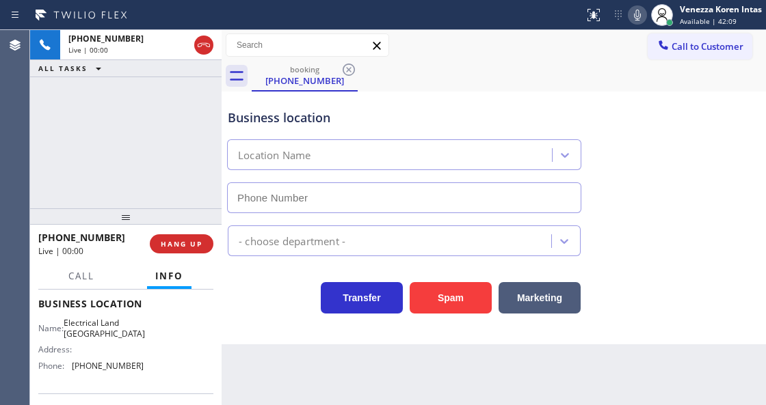
type input "(408) 677-2851"
click at [149, 163] on div "+14088261712 Live | 00:07 ALL TASKS ALL TASKS ACTIVE TASKS TASKS IN WRAP UP" at bounding box center [125, 119] width 191 height 178
click at [701, 131] on div "Business location Electrical Land Los Gatos (408) 677-2851" at bounding box center [493, 152] width 537 height 124
click at [515, 57] on div "Call to Customer Outbound call Location Search location Your caller id phone nu…" at bounding box center [493, 45] width 544 height 24
click at [629, 21] on icon at bounding box center [637, 15] width 16 height 16
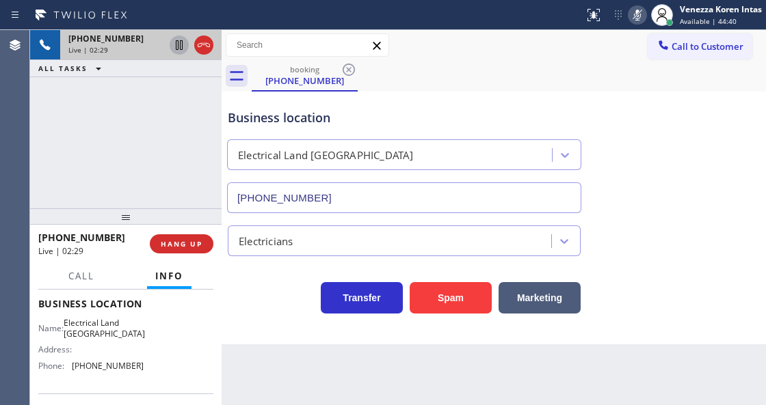
click at [179, 44] on icon at bounding box center [179, 45] width 16 height 16
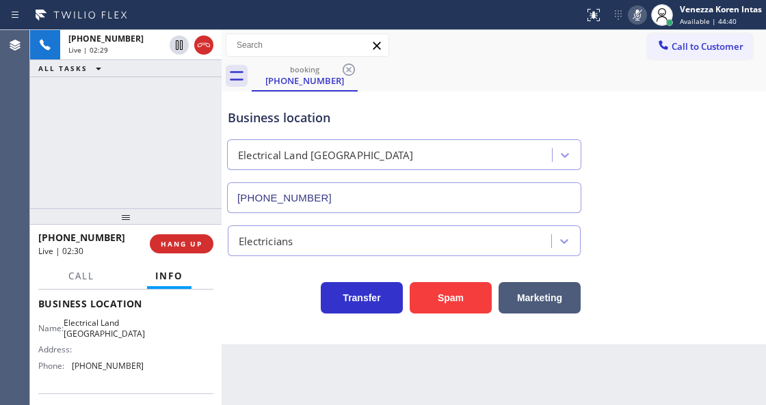
click at [489, 79] on div "booking (408) 826-1712" at bounding box center [509, 76] width 514 height 31
click at [171, 173] on div "+14088261712 Live | 04:02 ALL TASKS ALL TASKS ACTIVE TASKS TASKS IN WRAP UP" at bounding box center [125, 119] width 191 height 178
click at [645, 16] on div "Status report No issues detected If you experience an issue, please download th…" at bounding box center [671, 15] width 187 height 30
click at [640, 16] on icon at bounding box center [637, 15] width 16 height 16
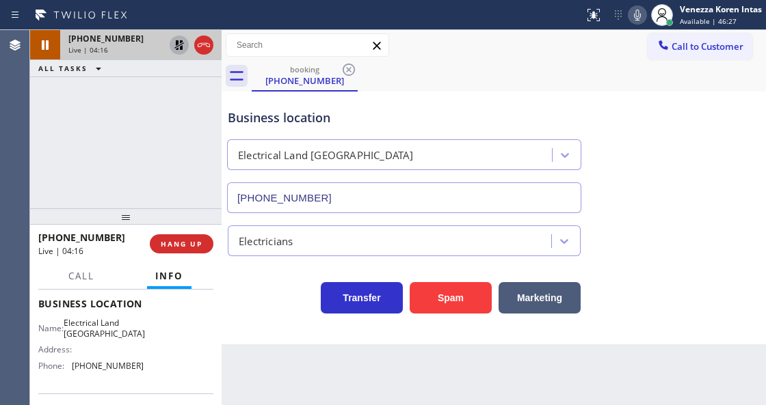
click at [176, 50] on icon at bounding box center [179, 45] width 16 height 16
click at [643, 16] on icon at bounding box center [637, 15] width 16 height 16
click at [180, 45] on icon at bounding box center [179, 45] width 7 height 10
click at [641, 11] on icon at bounding box center [637, 15] width 16 height 16
click at [178, 49] on icon at bounding box center [179, 45] width 10 height 10
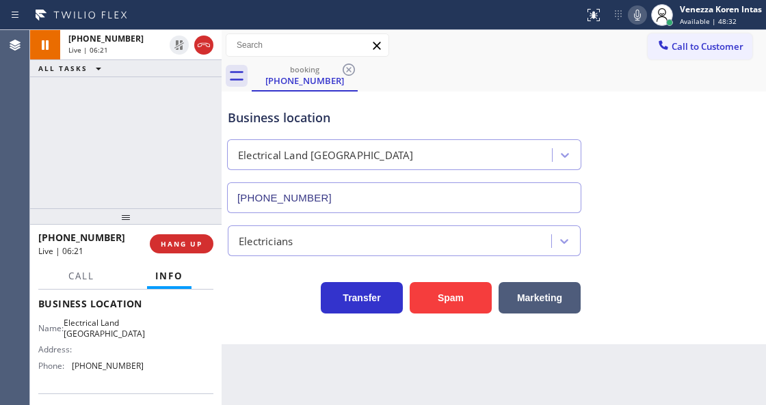
click at [468, 87] on div "booking (408) 826-1712" at bounding box center [509, 76] width 514 height 31
click at [526, 35] on div "Call to Customer Outbound call Location Search location Your caller id phone nu…" at bounding box center [493, 45] width 544 height 24
click at [545, 114] on div "Business location" at bounding box center [404, 118] width 353 height 18
drag, startPoint x: 67, startPoint y: 317, endPoint x: 113, endPoint y: 331, distance: 48.4
click at [113, 331] on div "Name: Electrical Land Los Gatos" at bounding box center [90, 328] width 105 height 21
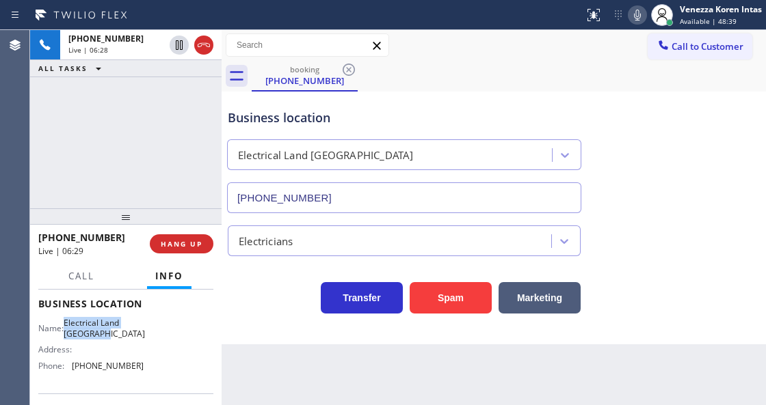
copy div "Electrical Land Los Gatos"
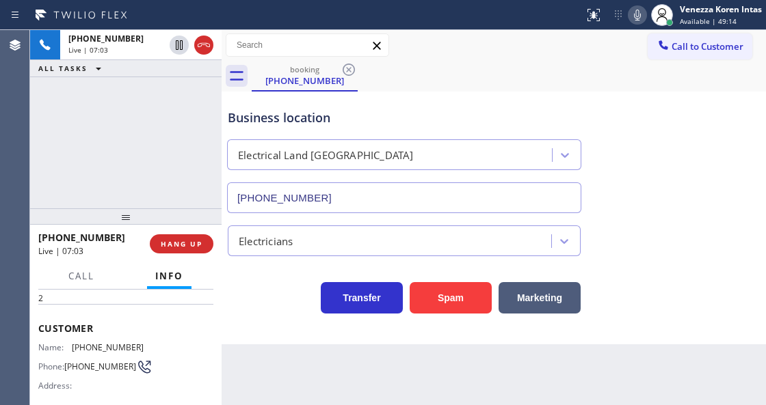
scroll to position [45, 0]
drag, startPoint x: 136, startPoint y: 346, endPoint x: 72, endPoint y: 347, distance: 63.6
click at [72, 347] on div "Name: (408) 826-1712 Phone: (408) 826-1712 Address:" at bounding box center [125, 372] width 175 height 54
copy div "(408) 826-1712"
click at [639, 19] on icon at bounding box center [637, 15] width 16 height 16
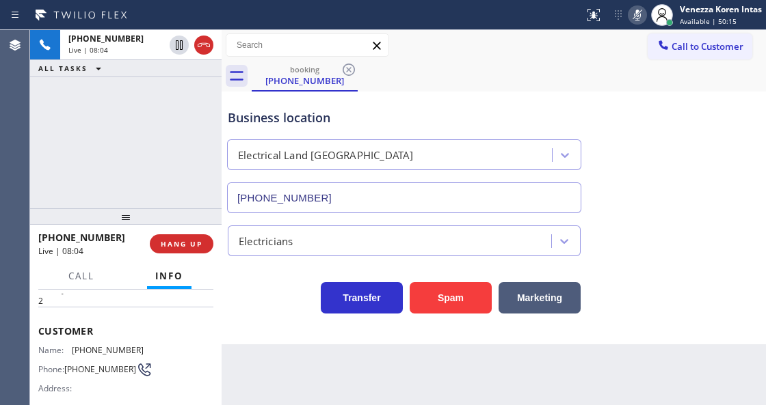
click at [630, 115] on div "Business location Electrical Land Los Gatos (408) 677-2851" at bounding box center [493, 152] width 537 height 124
click at [638, 11] on icon at bounding box center [637, 15] width 16 height 16
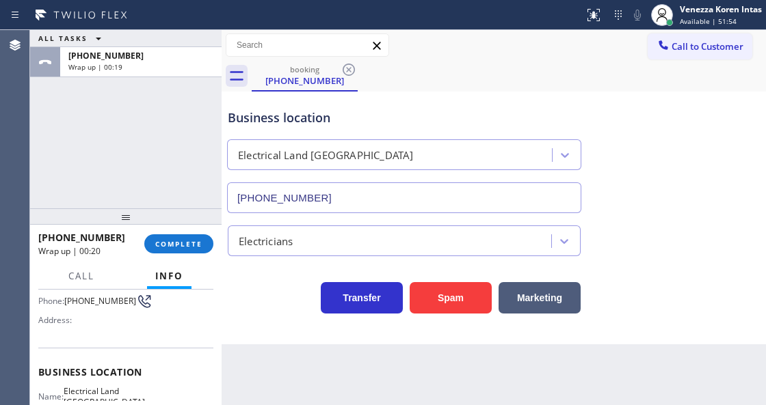
scroll to position [182, 0]
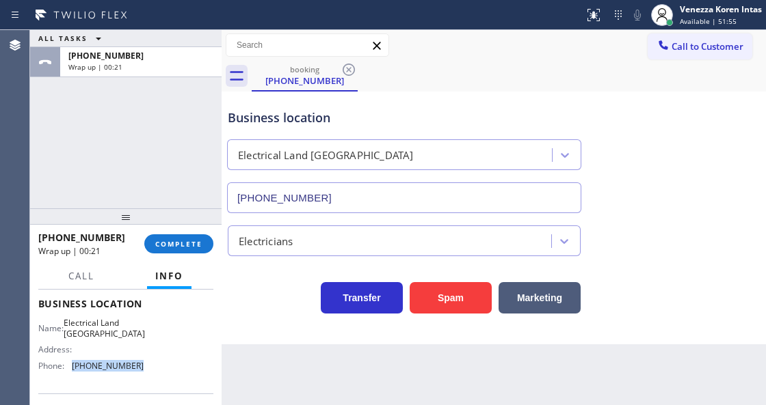
drag, startPoint x: 148, startPoint y: 368, endPoint x: 70, endPoint y: 373, distance: 78.1
click at [70, 373] on div "Name: Electrical Land Los Gatos Address: Phone: (408) 677-2851" at bounding box center [125, 347] width 175 height 59
copy div "(408) 677-2851"
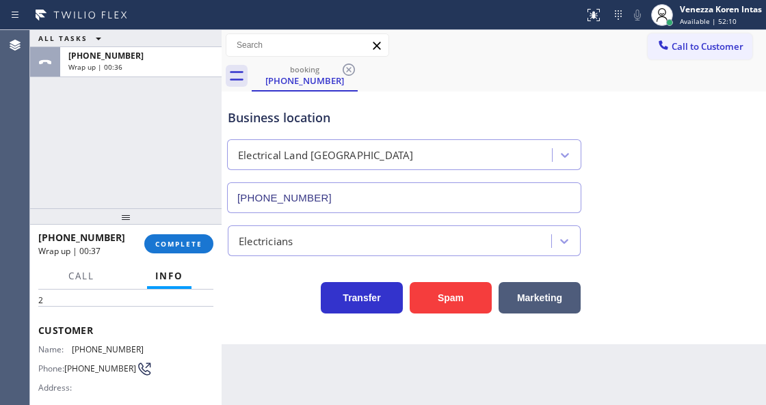
scroll to position [45, 0]
click at [187, 248] on span "COMPLETE" at bounding box center [178, 244] width 47 height 10
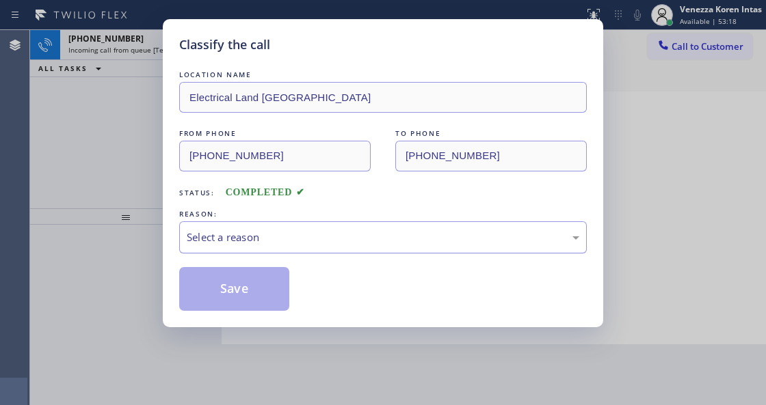
click at [324, 252] on div "Select a reason" at bounding box center [382, 237] width 407 height 32
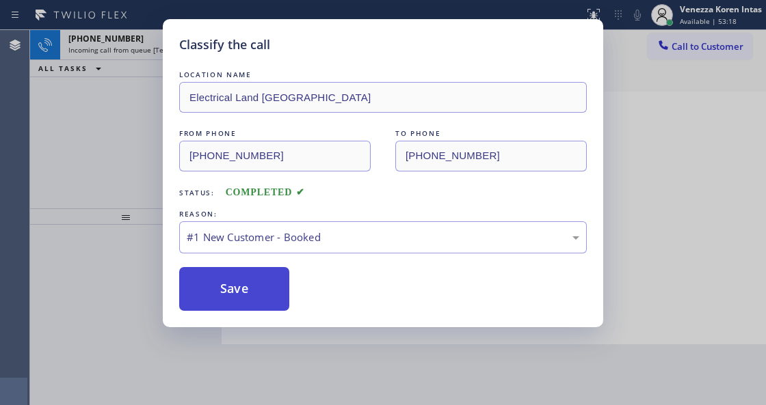
click at [275, 286] on button "Save" at bounding box center [234, 289] width 110 height 44
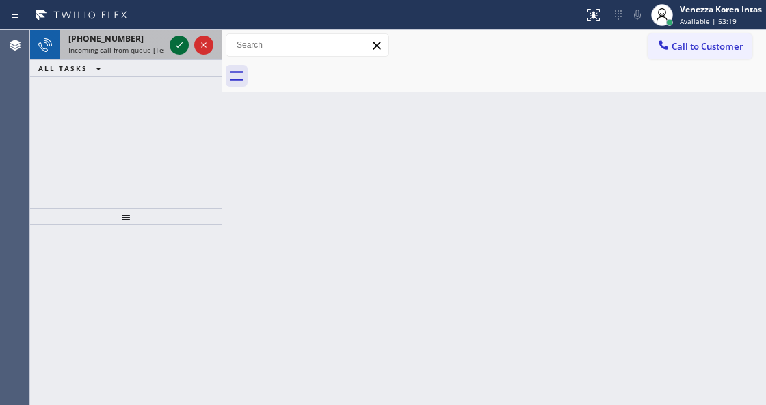
click at [176, 43] on icon at bounding box center [179, 45] width 16 height 16
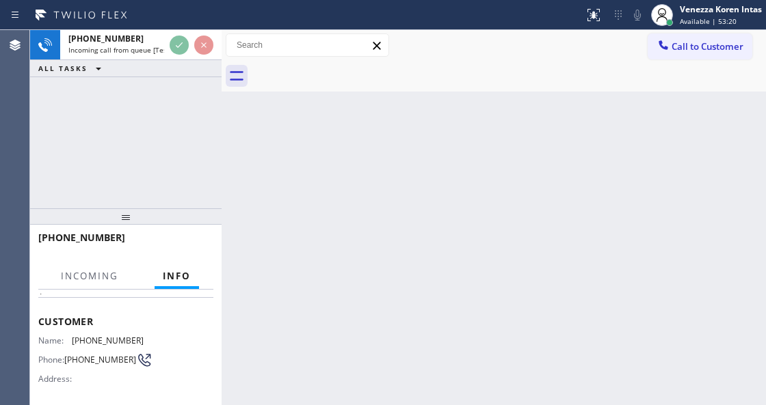
scroll to position [137, 0]
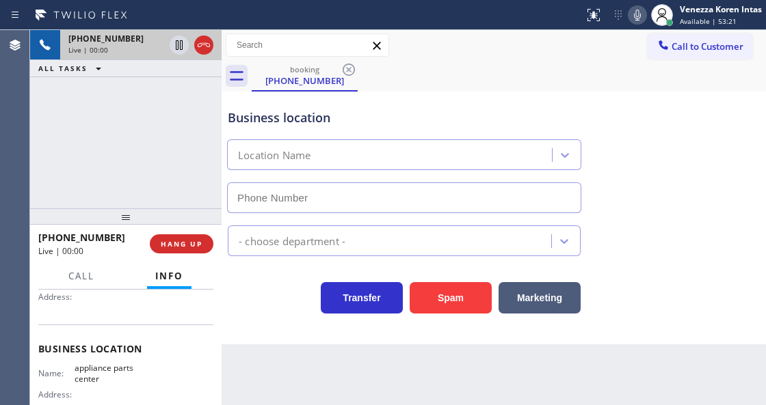
type input "(817) 482-5346"
click at [200, 51] on icon at bounding box center [203, 45] width 16 height 16
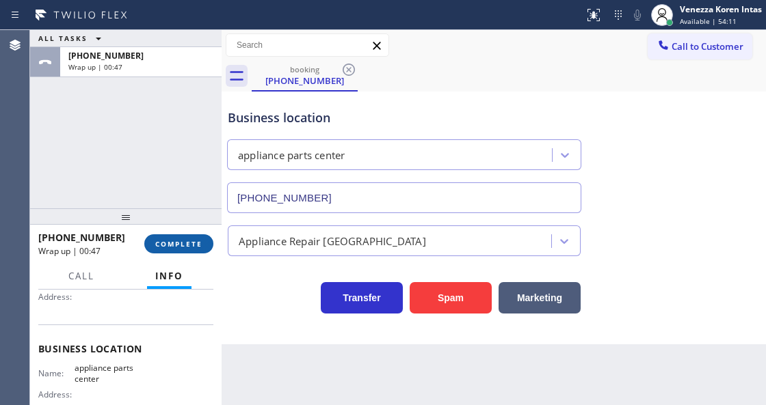
click at [189, 249] on button "COMPLETE" at bounding box center [178, 243] width 69 height 19
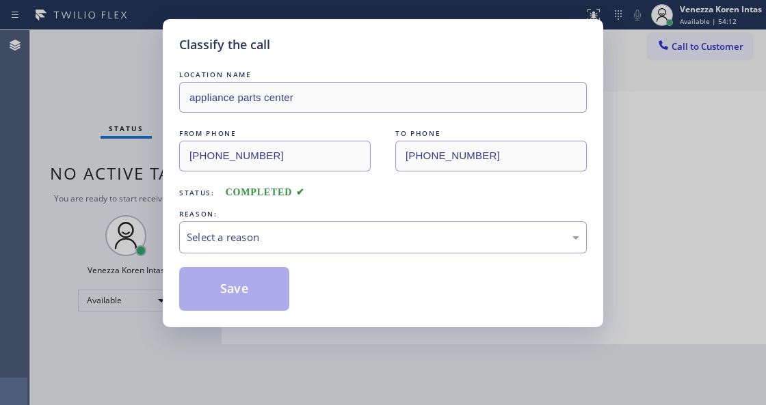
click at [313, 247] on div "Select a reason" at bounding box center [382, 237] width 407 height 32
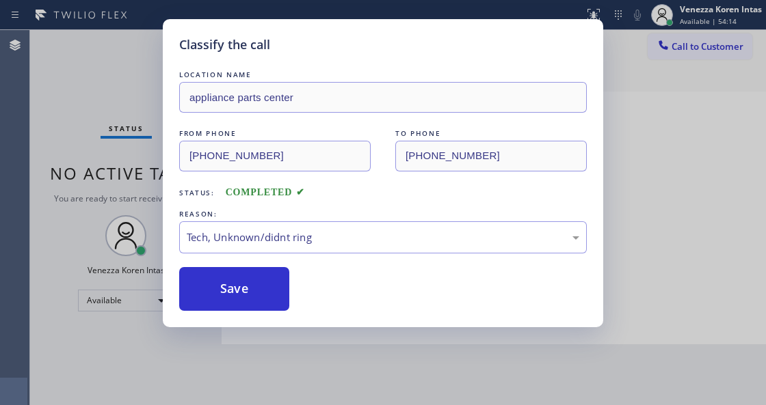
click at [245, 303] on button "Save" at bounding box center [234, 289] width 110 height 44
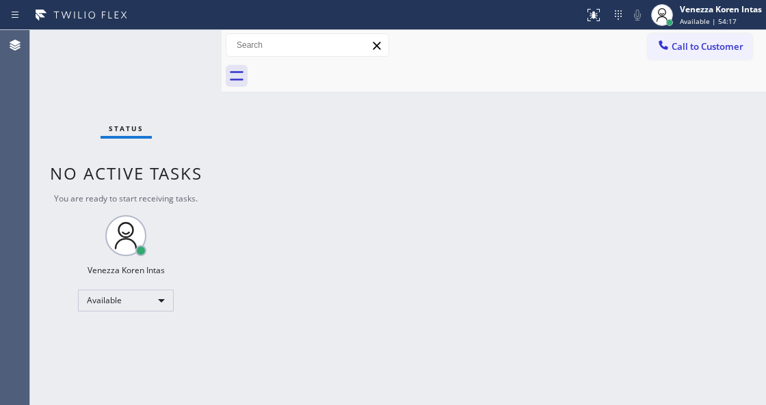
drag, startPoint x: 413, startPoint y: 118, endPoint x: 322, endPoint y: 351, distance: 250.8
click at [413, 119] on div "Back to Dashboard Change Sender ID Customers Technicians Select a contact Outbo…" at bounding box center [493, 217] width 544 height 375
click at [375, 201] on div "Back to Dashboard Change Sender ID Customers Technicians Select a contact Outbo…" at bounding box center [493, 217] width 544 height 375
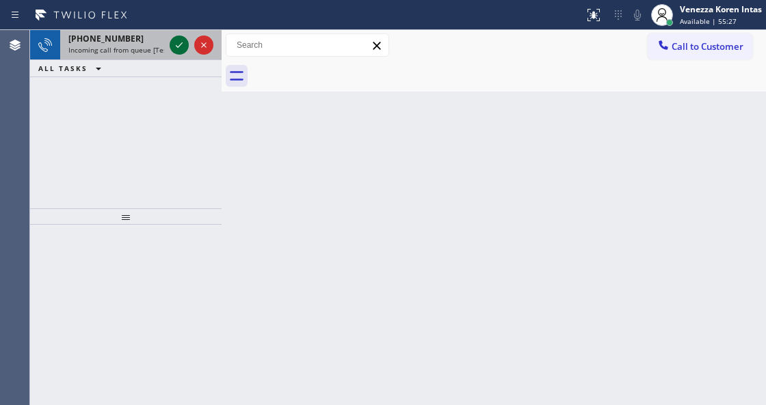
click at [180, 48] on icon at bounding box center [179, 45] width 16 height 16
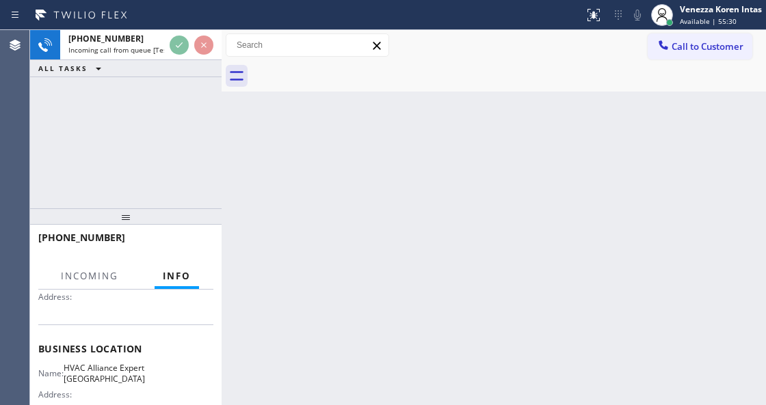
scroll to position [182, 0]
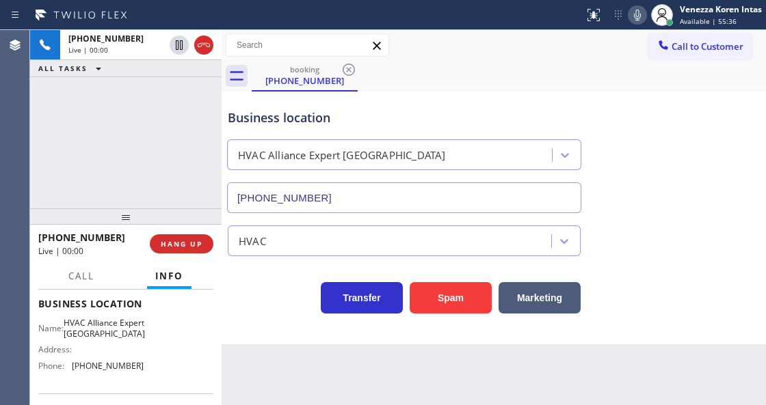
type input "(714) 844-7445"
drag, startPoint x: 703, startPoint y: 115, endPoint x: 634, endPoint y: 175, distance: 92.1
click at [703, 115] on div "Business location HVAC Alliance Expert Fountain Valley (714) 844-7445" at bounding box center [493, 152] width 537 height 124
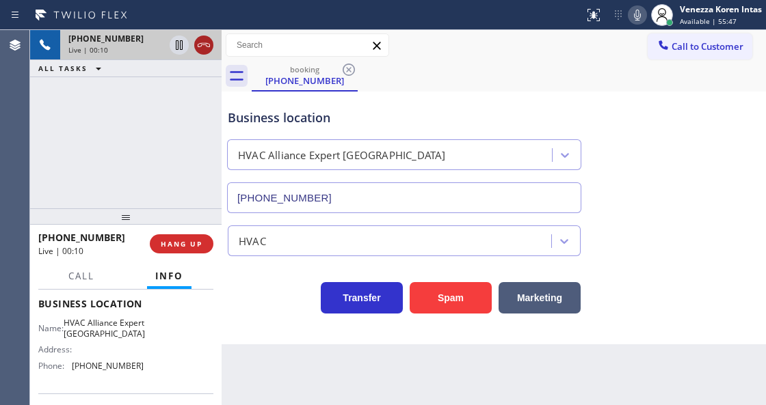
click at [202, 44] on icon at bounding box center [203, 45] width 16 height 16
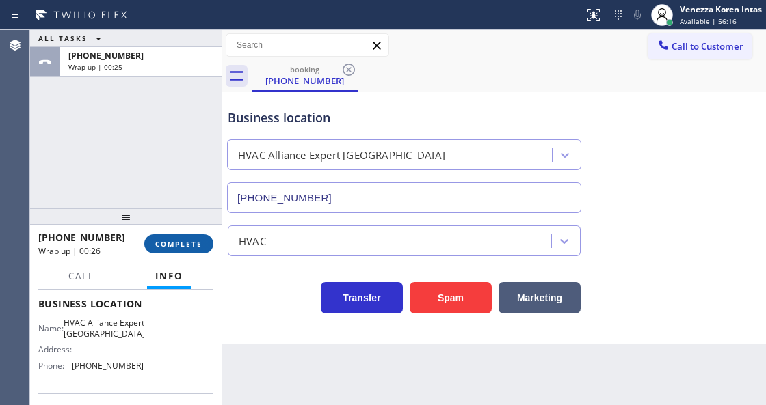
click at [202, 242] on button "COMPLETE" at bounding box center [178, 243] width 69 height 19
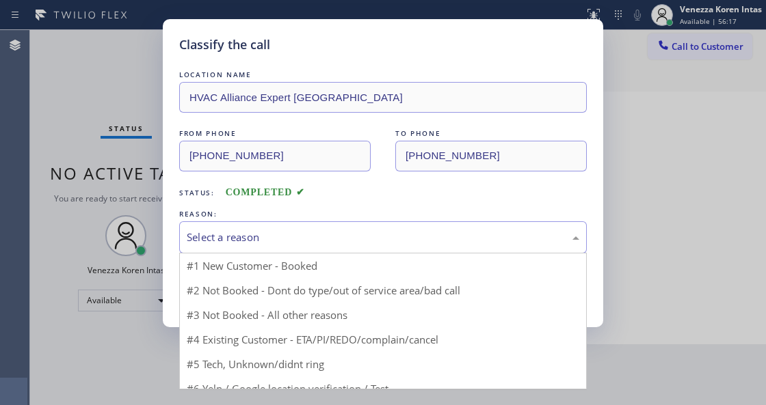
click at [284, 241] on div "Select a reason" at bounding box center [383, 238] width 392 height 16
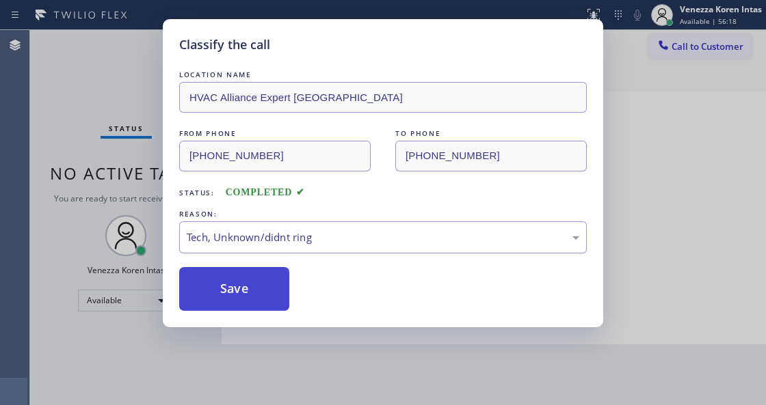
click at [254, 290] on button "Save" at bounding box center [234, 289] width 110 height 44
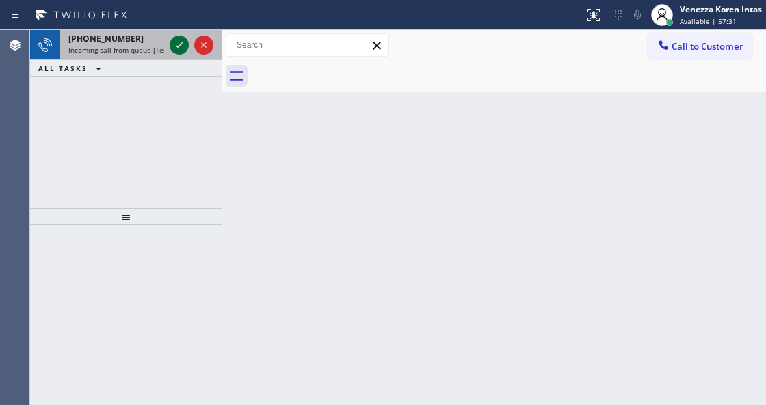
click at [177, 44] on icon at bounding box center [179, 45] width 16 height 16
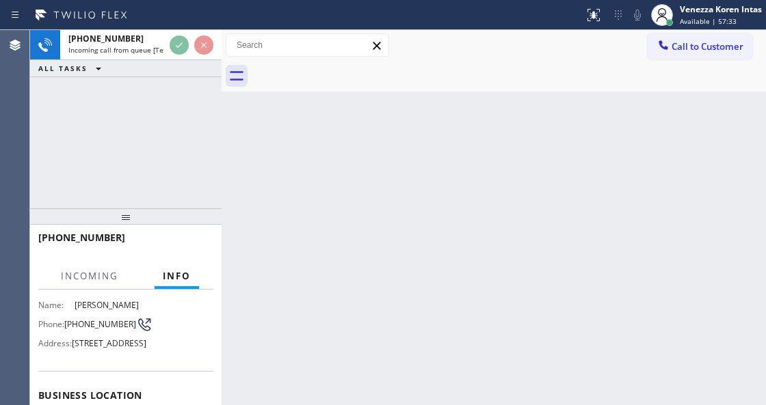
scroll to position [91, 0]
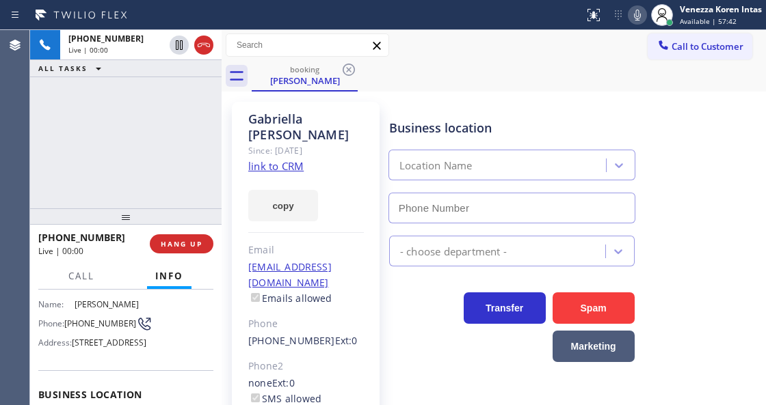
type input "(855) 731-4952"
drag, startPoint x: 161, startPoint y: 167, endPoint x: 182, endPoint y: 175, distance: 22.7
click at [161, 167] on div "+15612213527 Live | 00:00 ALL TASKS ALL TASKS ACTIVE TASKS TASKS IN WRAP UP" at bounding box center [125, 119] width 191 height 178
click at [286, 159] on link "link to CRM" at bounding box center [275, 166] width 55 height 14
drag, startPoint x: 640, startPoint y: 11, endPoint x: 629, endPoint y: 37, distance: 28.2
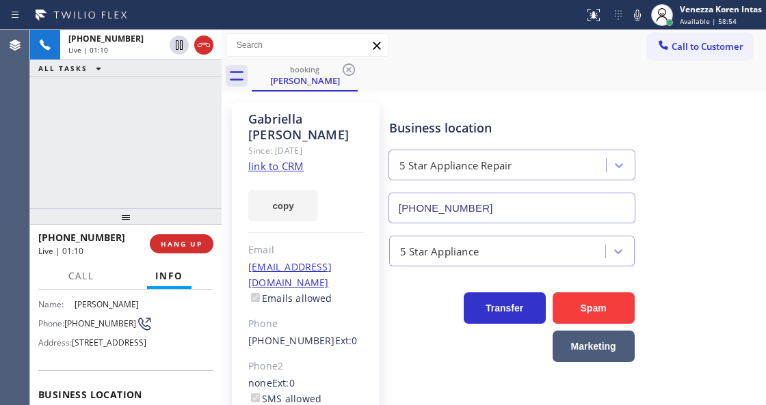
click at [640, 11] on icon at bounding box center [637, 15] width 16 height 16
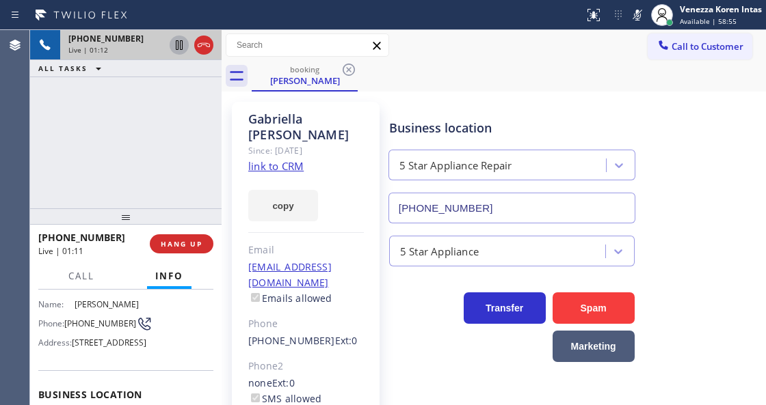
click at [175, 50] on icon at bounding box center [179, 45] width 16 height 16
click at [173, 246] on span "HANG UP" at bounding box center [182, 244] width 42 height 10
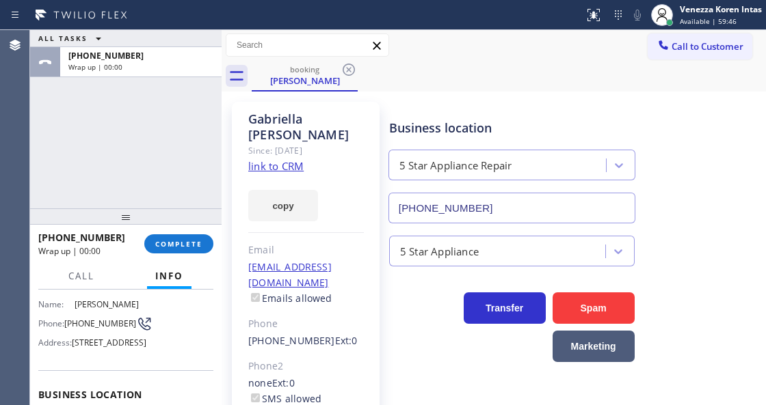
click at [398, 135] on div "Business location" at bounding box center [511, 128] width 245 height 18
click at [193, 243] on span "COMPLETE" at bounding box center [178, 244] width 47 height 10
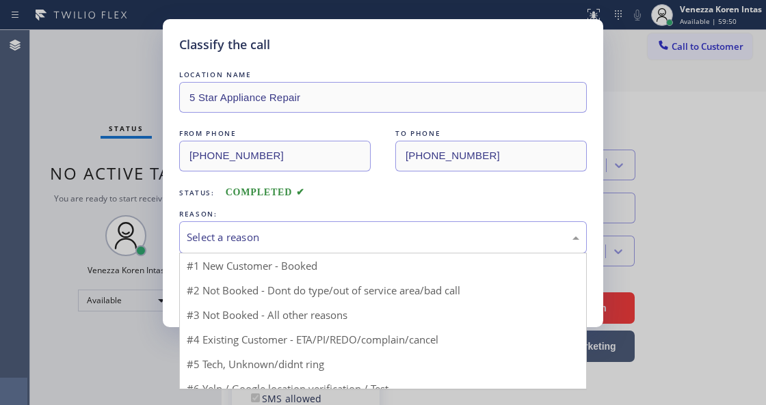
click at [312, 250] on div "Select a reason" at bounding box center [382, 237] width 407 height 32
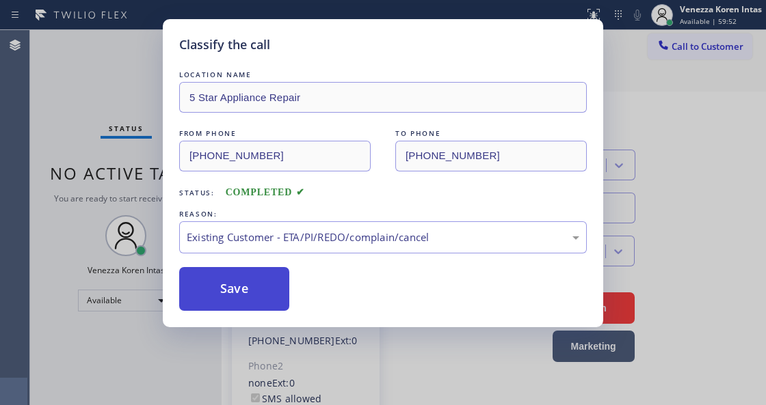
click at [252, 289] on button "Save" at bounding box center [234, 289] width 110 height 44
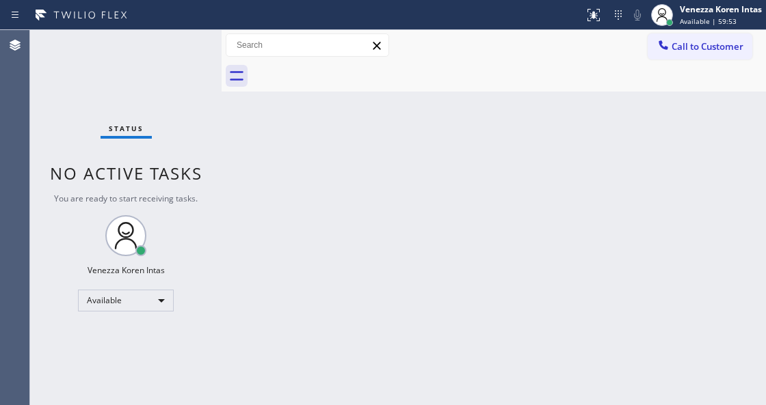
click at [725, 16] on span "Available | 59:53" at bounding box center [707, 21] width 57 height 10
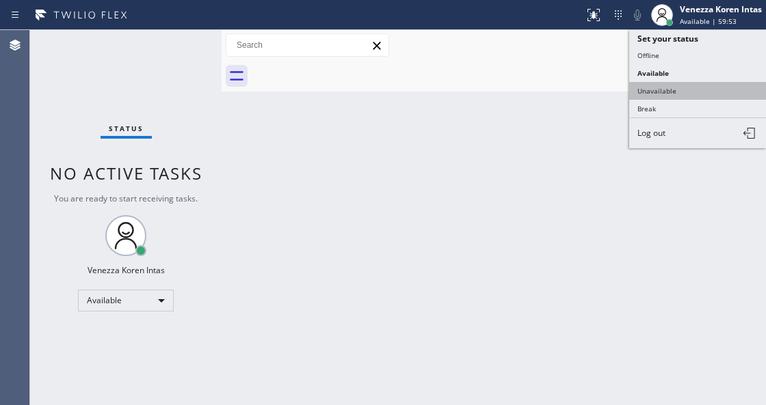
click at [692, 90] on button "Unavailable" at bounding box center [697, 91] width 137 height 18
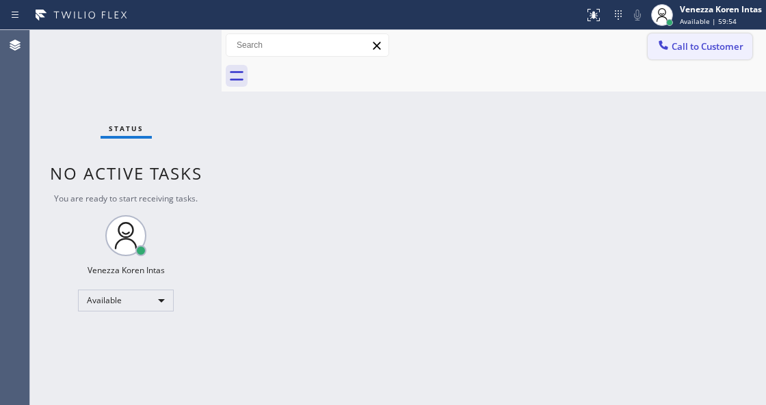
click at [697, 52] on span "Call to Customer" at bounding box center [707, 46] width 72 height 12
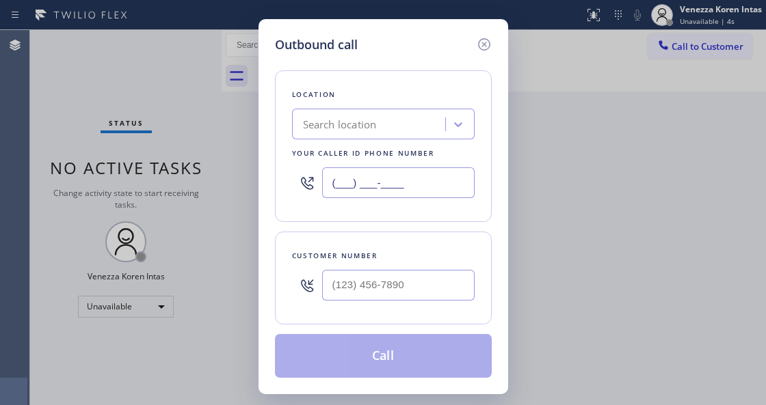
drag, startPoint x: 416, startPoint y: 181, endPoint x: 378, endPoint y: 183, distance: 37.6
click at [378, 183] on input "(___) ___-____" at bounding box center [398, 182] width 152 height 31
click at [332, 179] on input "(___) ___-____" at bounding box center [398, 182] width 152 height 31
paste input "855) 731-4952"
type input "(855) 731-4952"
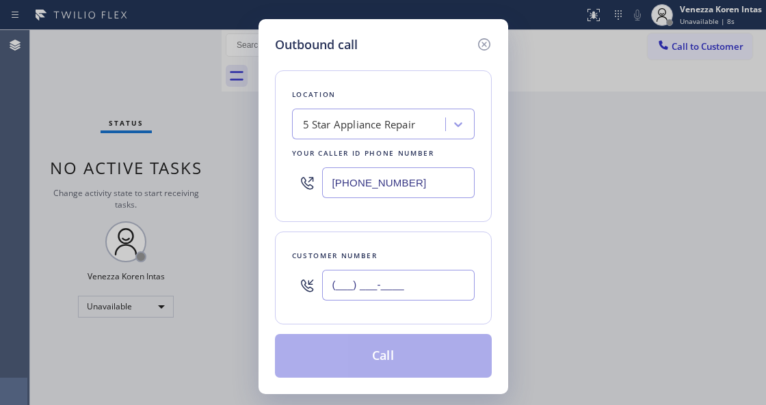
click at [332, 301] on input "(___) ___-____" at bounding box center [398, 285] width 152 height 31
paste input "561) 221-3527"
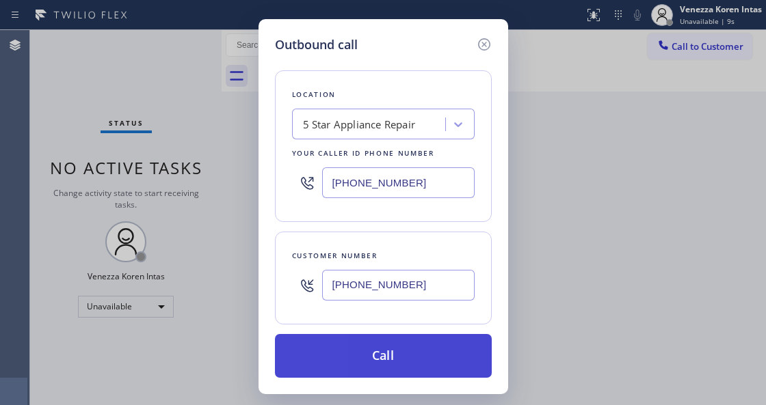
type input "(561) 221-3527"
click at [401, 368] on button "Call" at bounding box center [383, 356] width 217 height 44
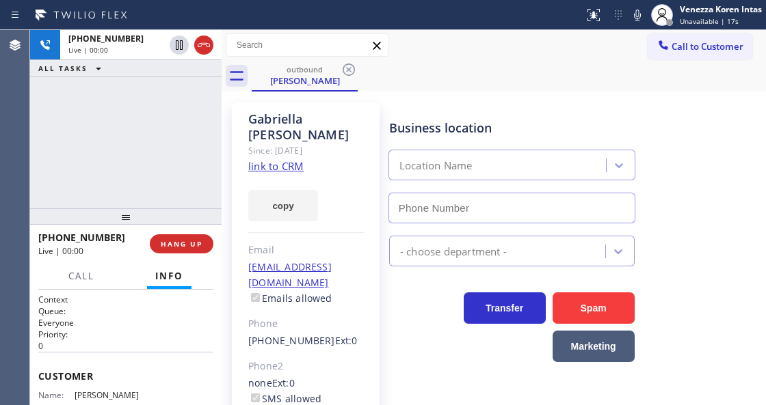
type input "(855) 731-4952"
click at [152, 150] on div "+15612213527 Live | 00:08 ALL TASKS ALL TASKS ACTIVE TASKS TASKS IN WRAP UP" at bounding box center [125, 119] width 191 height 178
click at [462, 113] on div "Business location 5 Star Appliance Repair (855) 731-4952" at bounding box center [511, 164] width 251 height 118
click at [638, 16] on icon at bounding box center [637, 15] width 16 height 16
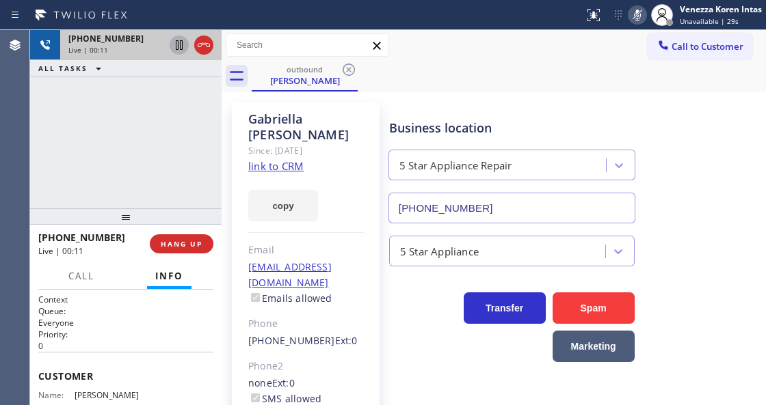
click at [179, 41] on icon at bounding box center [179, 45] width 16 height 16
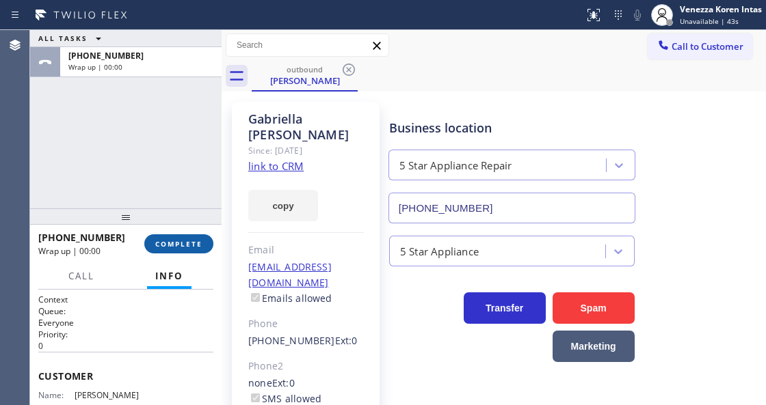
click at [186, 232] on div "+15612213527 Wrap up | 00:00 COMPLETE" at bounding box center [125, 244] width 175 height 36
click at [209, 245] on button "COMPLETE" at bounding box center [178, 243] width 69 height 19
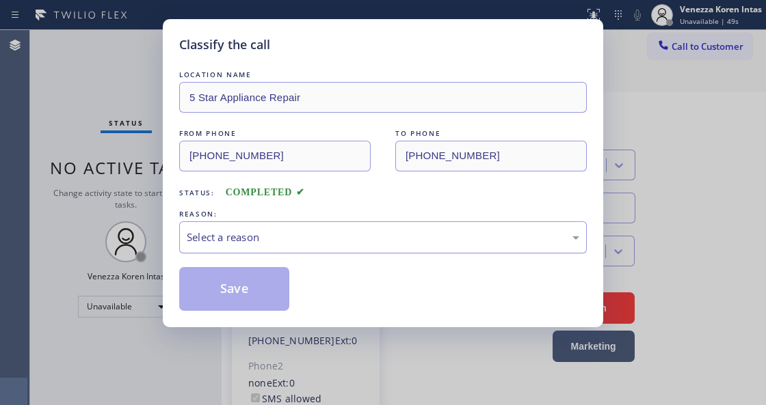
click at [312, 249] on div "Select a reason" at bounding box center [382, 237] width 407 height 32
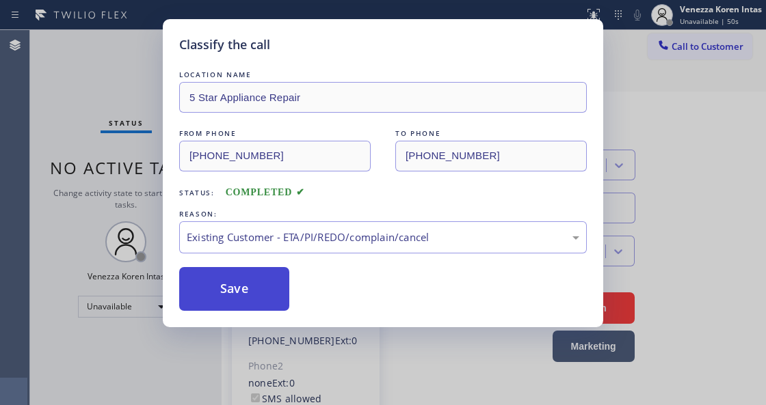
click at [282, 294] on button "Save" at bounding box center [234, 289] width 110 height 44
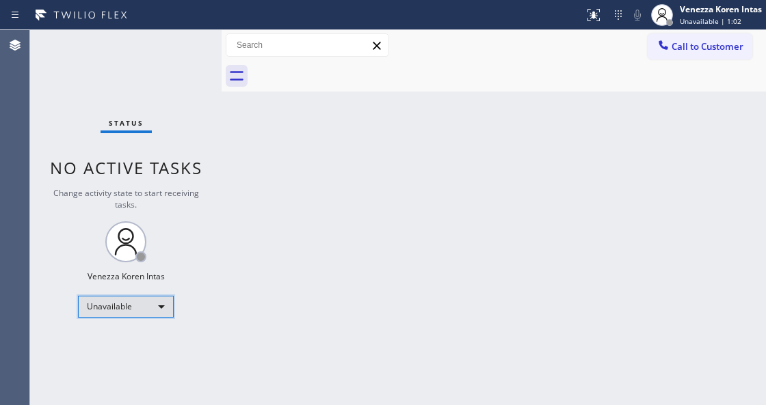
click at [139, 307] on div "Unavailable" at bounding box center [126, 307] width 96 height 22
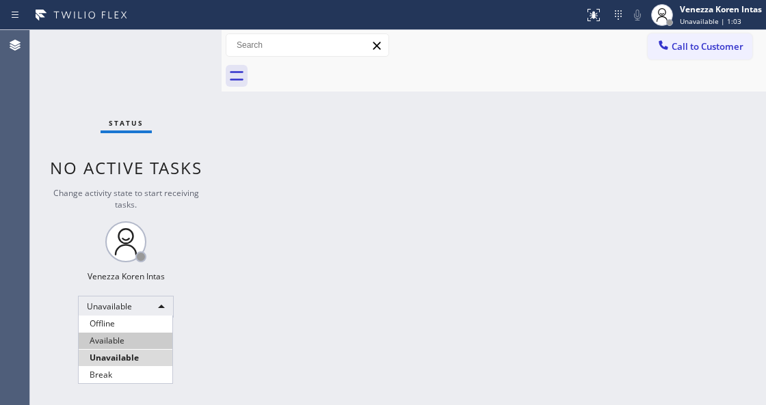
click at [137, 345] on li "Available" at bounding box center [126, 341] width 94 height 16
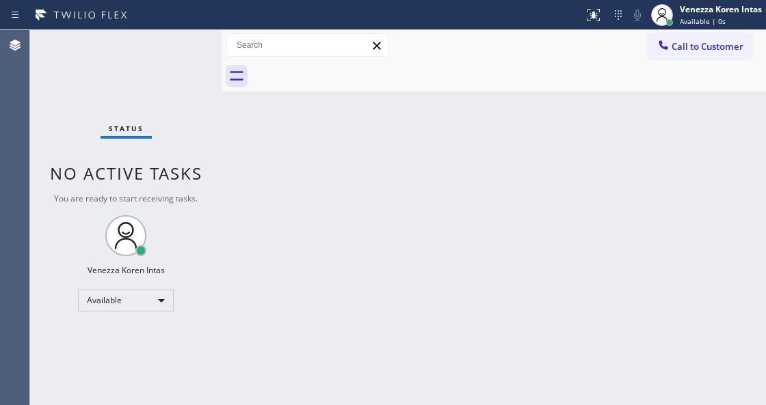
drag, startPoint x: 163, startPoint y: 113, endPoint x: 295, endPoint y: 184, distance: 149.9
click at [163, 113] on div "Status No active tasks You are ready to start receiving tasks. Venezza Koren In…" at bounding box center [125, 217] width 191 height 375
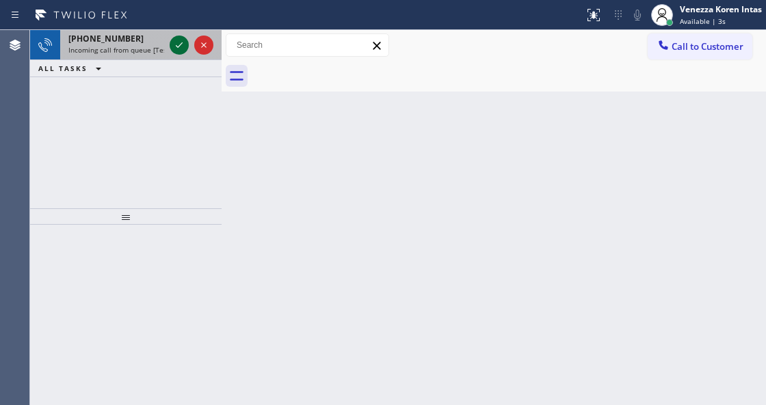
click at [176, 44] on icon at bounding box center [179, 45] width 16 height 16
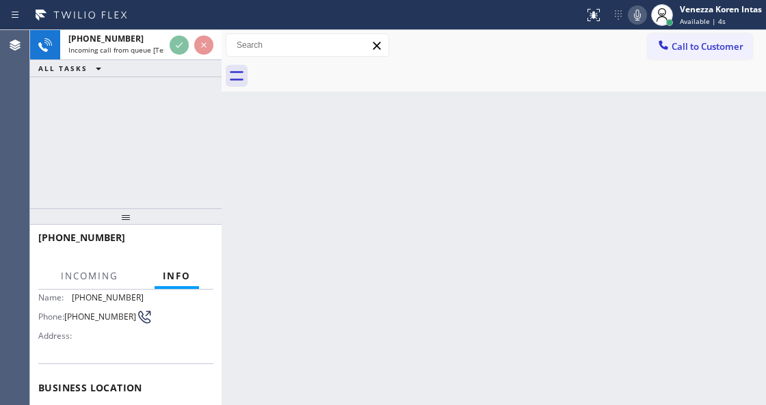
scroll to position [137, 0]
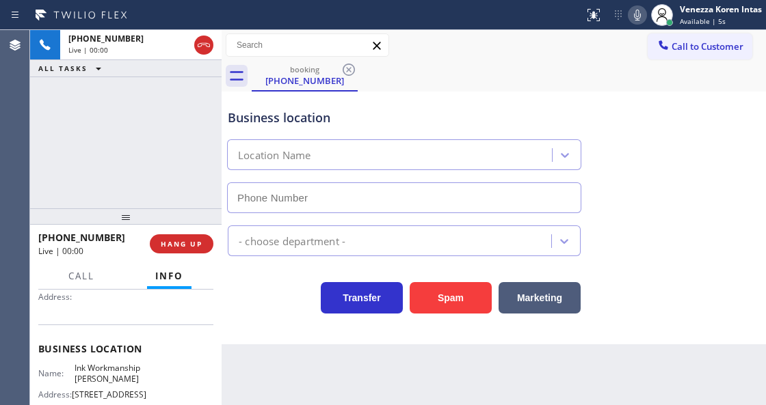
type input "(213) 238-5274"
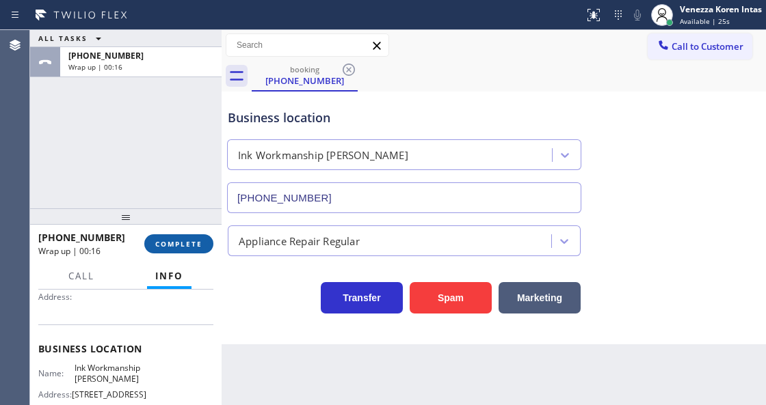
click at [202, 249] on button "COMPLETE" at bounding box center [178, 243] width 69 height 19
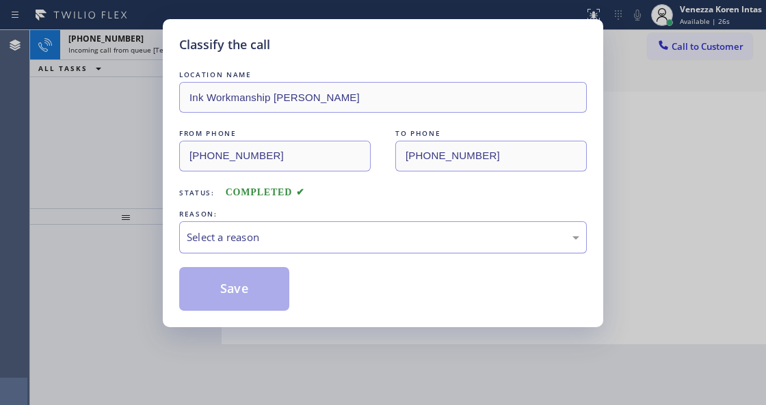
click at [301, 249] on div "Select a reason" at bounding box center [382, 237] width 407 height 32
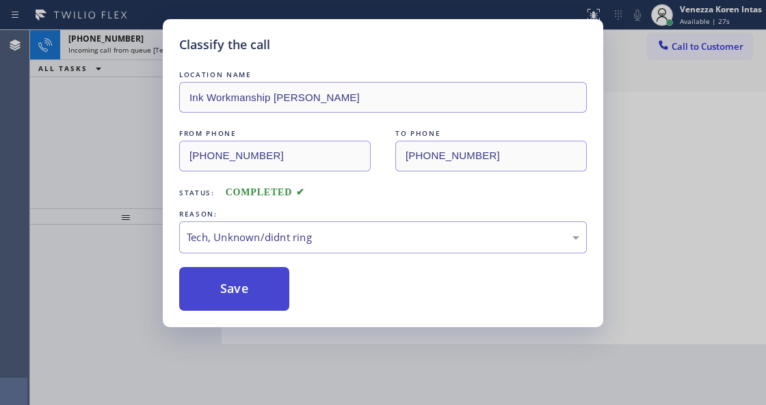
click at [253, 293] on button "Save" at bounding box center [234, 289] width 110 height 44
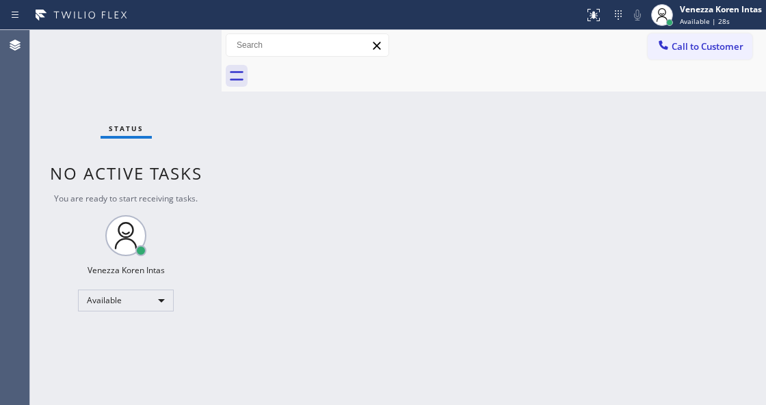
click at [178, 45] on div "Status No active tasks You are ready to start receiving tasks. Venezza Koren In…" at bounding box center [125, 217] width 191 height 375
click at [328, 164] on div "Back to Dashboard Change Sender ID Customers Technicians Select a contact Outbo…" at bounding box center [493, 217] width 544 height 375
click at [180, 44] on div "Status No active tasks You are ready to start receiving tasks. Venezza Koren In…" at bounding box center [125, 217] width 191 height 375
click at [187, 155] on div "Status No active tasks You are ready to start receiving tasks. Venezza Koren In…" at bounding box center [125, 217] width 191 height 375
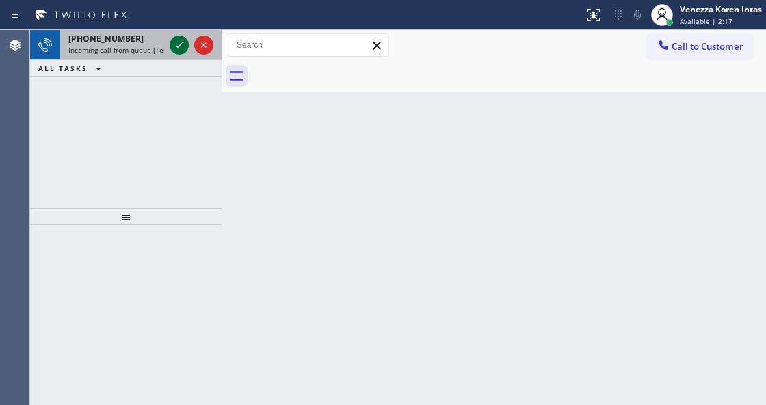
click at [180, 38] on icon at bounding box center [179, 45] width 16 height 16
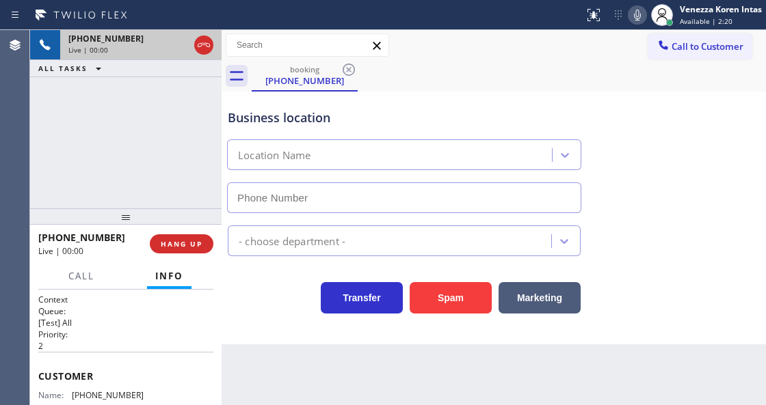
type input "(805) 608-3488"
click at [212, 47] on div at bounding box center [203, 45] width 19 height 16
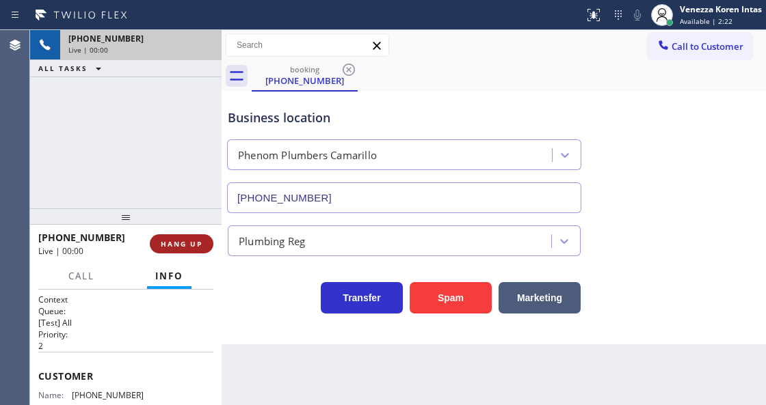
click at [204, 245] on button "HANG UP" at bounding box center [182, 243] width 64 height 19
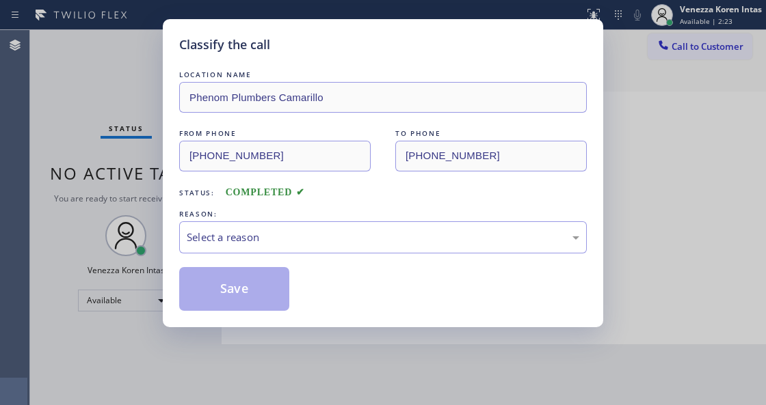
click at [288, 249] on div "Select a reason" at bounding box center [382, 237] width 407 height 32
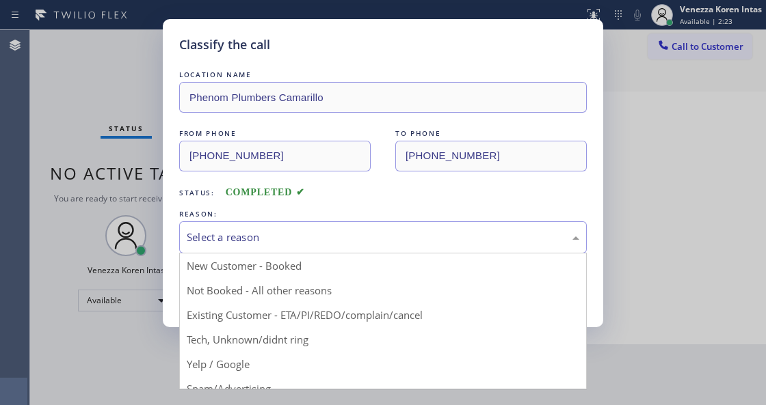
drag, startPoint x: 284, startPoint y: 352, endPoint x: 286, endPoint y: 344, distance: 7.6
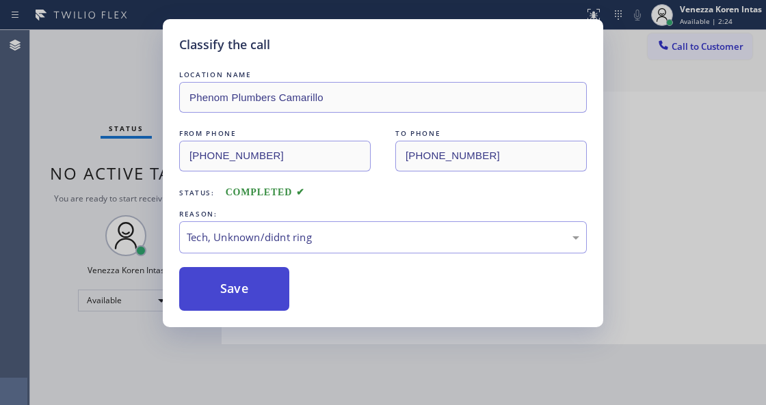
click at [252, 275] on button "Save" at bounding box center [234, 289] width 110 height 44
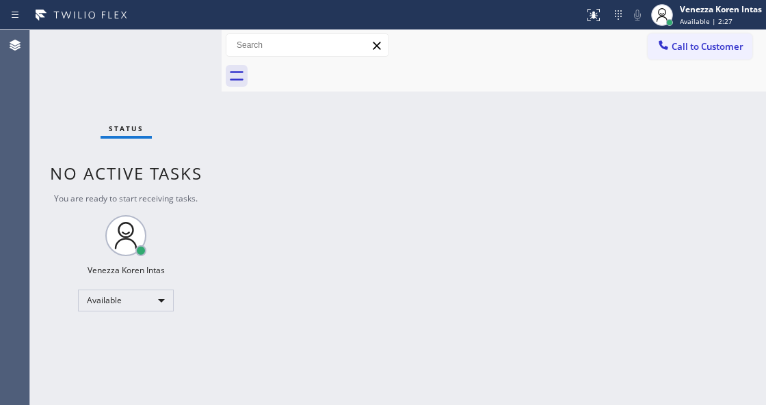
click at [182, 46] on div "Status No active tasks You are ready to start receiving tasks. Venezza Koren In…" at bounding box center [125, 217] width 191 height 375
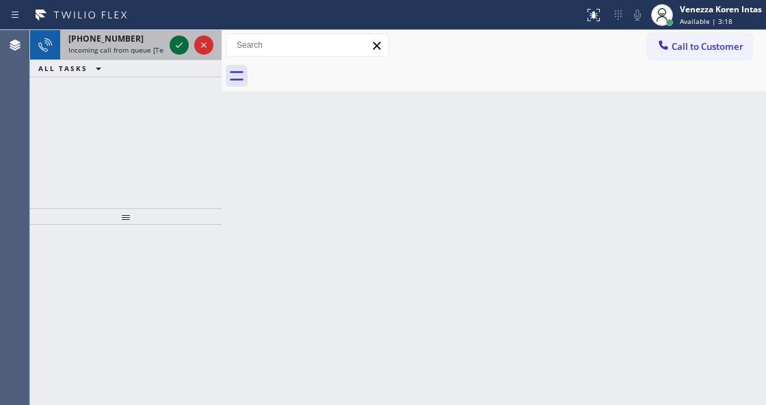
click at [180, 42] on icon at bounding box center [179, 45] width 16 height 16
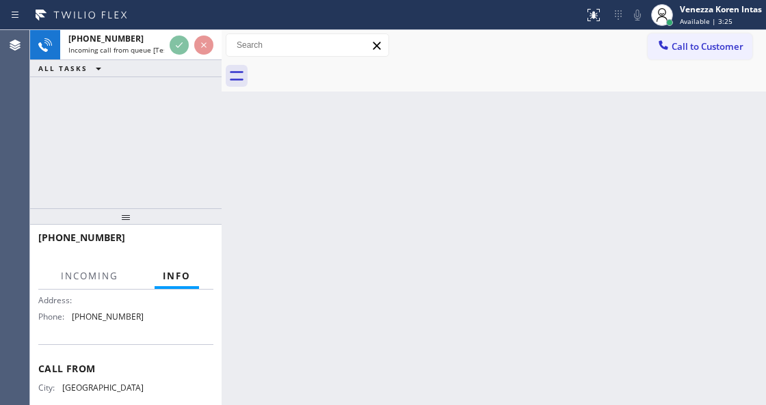
scroll to position [273, 0]
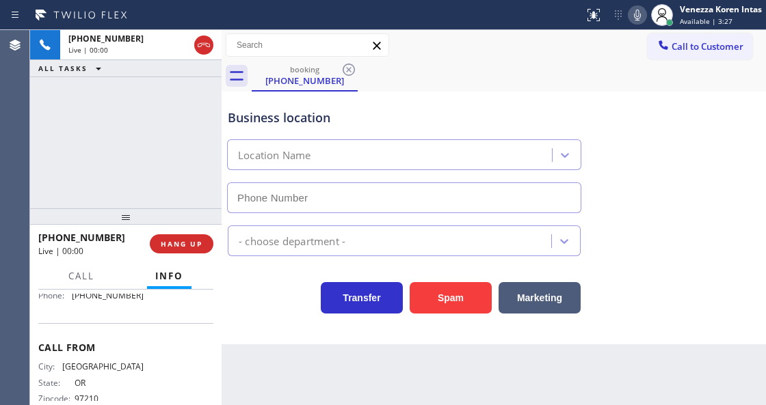
type input "(971) 458-1821"
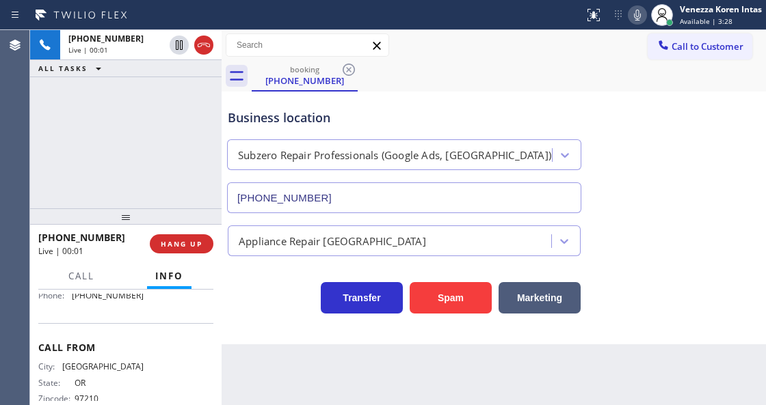
scroll to position [228, 0]
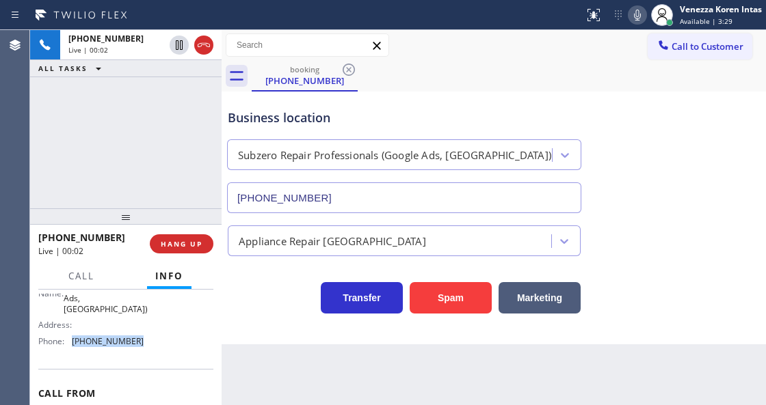
drag, startPoint x: 141, startPoint y: 342, endPoint x: 71, endPoint y: 342, distance: 70.4
click at [71, 342] on div "Name: Subzero Repair Professionals (Google Ads, Portland) Address: Phone: (971)…" at bounding box center [125, 312] width 175 height 80
click at [424, 122] on div "Business location" at bounding box center [404, 118] width 353 height 18
click at [424, 22] on div at bounding box center [291, 15] width 573 height 22
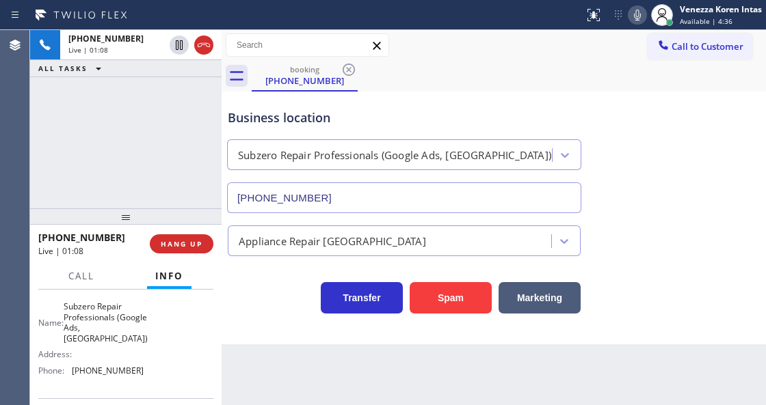
scroll to position [182, 0]
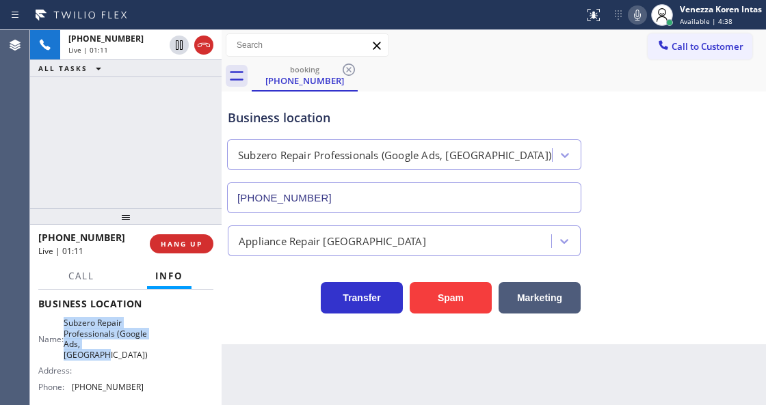
drag, startPoint x: 72, startPoint y: 320, endPoint x: 122, endPoint y: 353, distance: 59.7
click at [122, 353] on div "Name: Subzero Repair Professionals (Google Ads, Portland)" at bounding box center [90, 339] width 105 height 42
click at [446, 27] on div "Status report No issues detected If you experience an issue, please download th…" at bounding box center [383, 15] width 766 height 30
click at [456, 113] on div "Business location" at bounding box center [404, 118] width 353 height 18
click at [100, 118] on div "+15033675330 Live | 04:38 ALL TASKS ALL TASKS ACTIVE TASKS TASKS IN WRAP UP" at bounding box center [125, 119] width 191 height 178
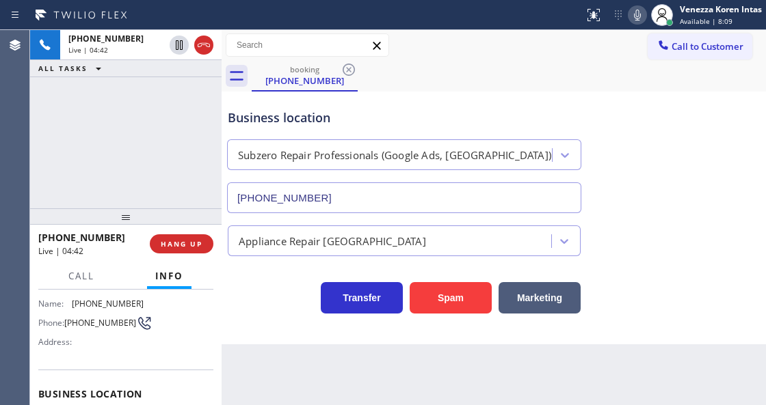
scroll to position [91, 0]
drag, startPoint x: 139, startPoint y: 305, endPoint x: 75, endPoint y: 305, distance: 64.3
click at [75, 305] on div "Name: (503) 367-5330 Phone: (503) 367-5330 Address:" at bounding box center [125, 326] width 175 height 54
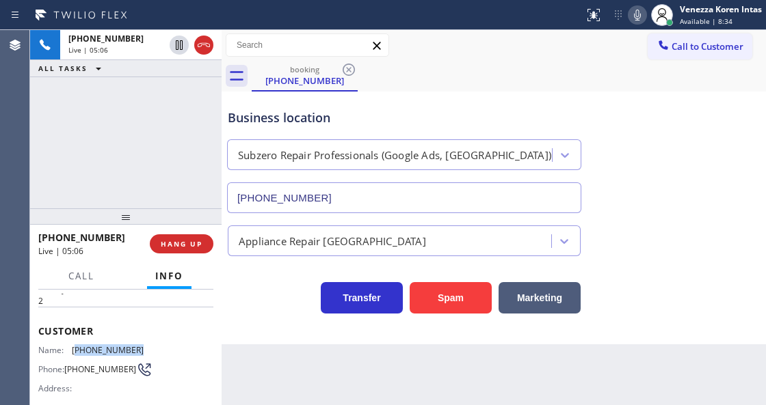
click at [632, 14] on icon at bounding box center [637, 15] width 16 height 16
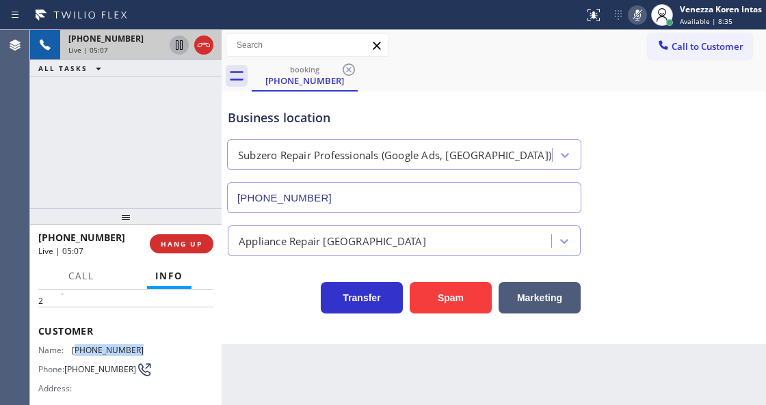
click at [179, 46] on icon at bounding box center [179, 45] width 16 height 16
drag, startPoint x: 632, startPoint y: 19, endPoint x: 585, endPoint y: 57, distance: 60.2
click at [632, 19] on icon at bounding box center [637, 15] width 16 height 16
click at [176, 41] on icon at bounding box center [179, 45] width 10 height 10
click at [272, 403] on div "Back to Dashboard Change Sender ID Customers Technicians Select a contact Outbo…" at bounding box center [493, 217] width 544 height 375
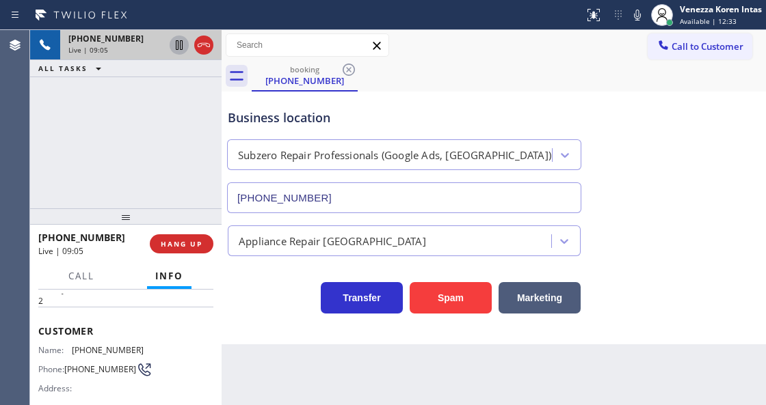
drag, startPoint x: 170, startPoint y: 118, endPoint x: 282, endPoint y: 144, distance: 114.4
click at [170, 118] on div "+15033675330 Live | 09:05 ALL TASKS ALL TASKS ACTIVE TASKS TASKS IN WRAP UP" at bounding box center [125, 119] width 191 height 178
click at [435, 31] on div "Call to Customer Outbound call Location 5 Star Appliance Repair Your caller id …" at bounding box center [493, 45] width 544 height 31
click at [176, 94] on icon at bounding box center [179, 92] width 16 height 16
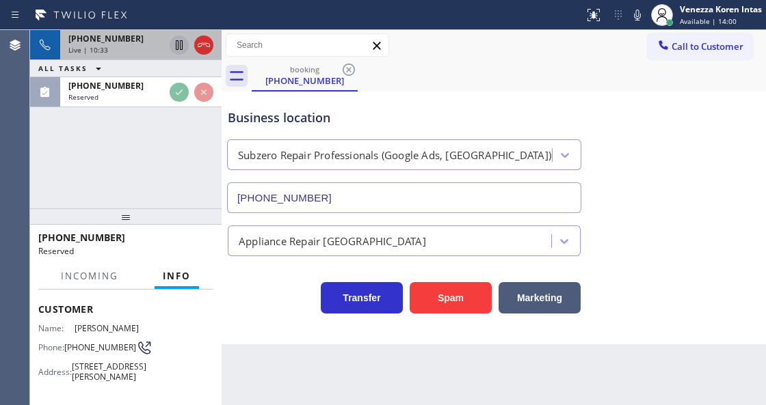
scroll to position [91, 0]
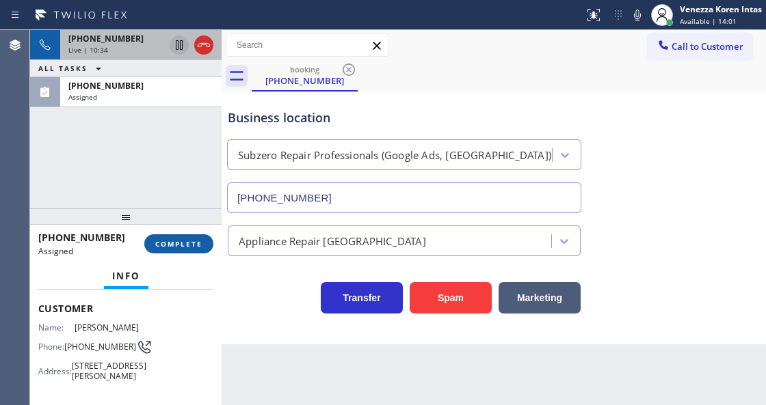
click at [179, 241] on span "COMPLETE" at bounding box center [178, 244] width 47 height 10
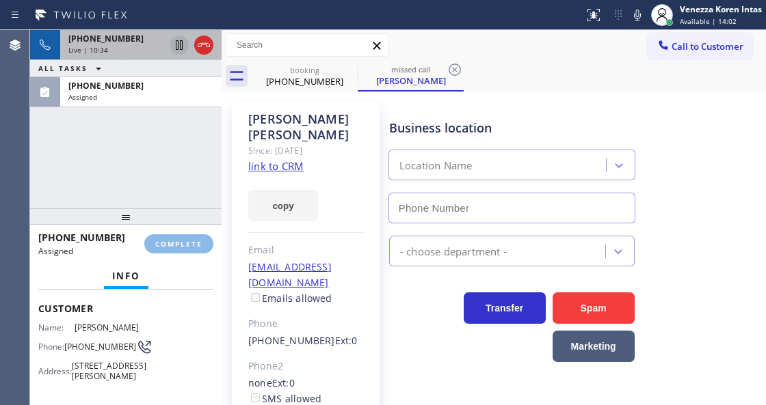
type input "(714) 248-8165"
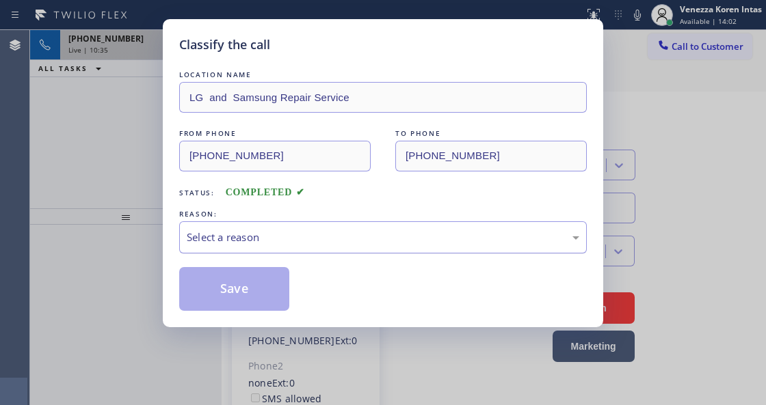
click at [297, 239] on div "Select a reason" at bounding box center [383, 238] width 392 height 16
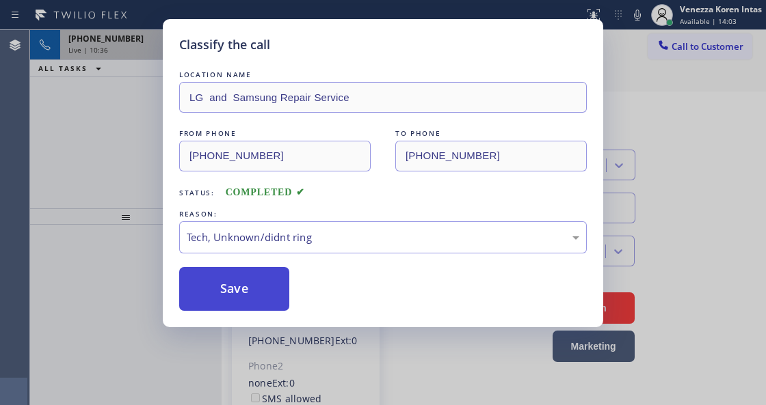
click at [267, 310] on button "Save" at bounding box center [234, 289] width 110 height 44
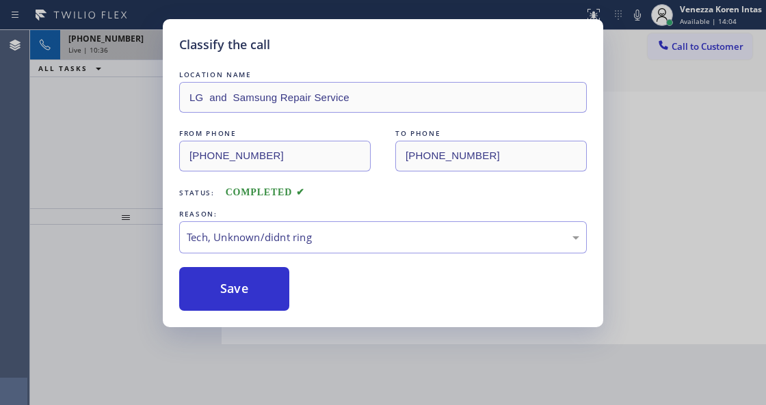
click at [262, 405] on div "Classify the call LOCATION NAME LG and Samsung Repair Service FROM PHONE (562) …" at bounding box center [383, 202] width 766 height 405
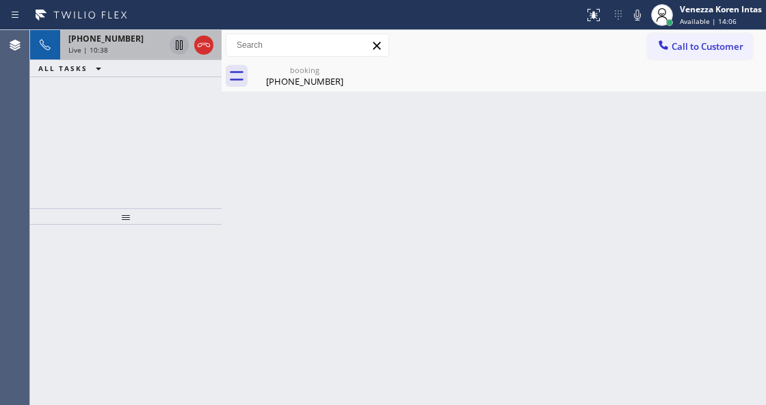
drag, startPoint x: 253, startPoint y: 230, endPoint x: 264, endPoint y: 236, distance: 12.9
click at [253, 230] on div "Back to Dashboard Change Sender ID Customers Technicians Select a contact Outbo…" at bounding box center [493, 217] width 544 height 375
click at [538, 263] on div "Back to Dashboard Change Sender ID Customers Technicians Select a contact Outbo…" at bounding box center [493, 217] width 544 height 375
click at [267, 81] on div "(503) 367-5330" at bounding box center [304, 81] width 103 height 12
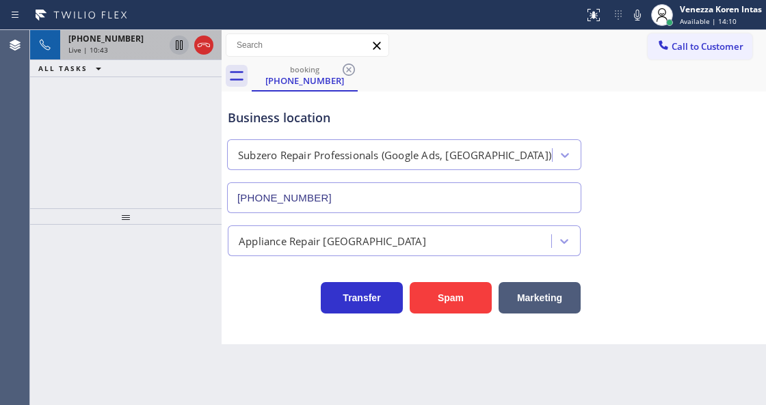
click at [115, 49] on div "Live | 10:43" at bounding box center [116, 50] width 96 height 10
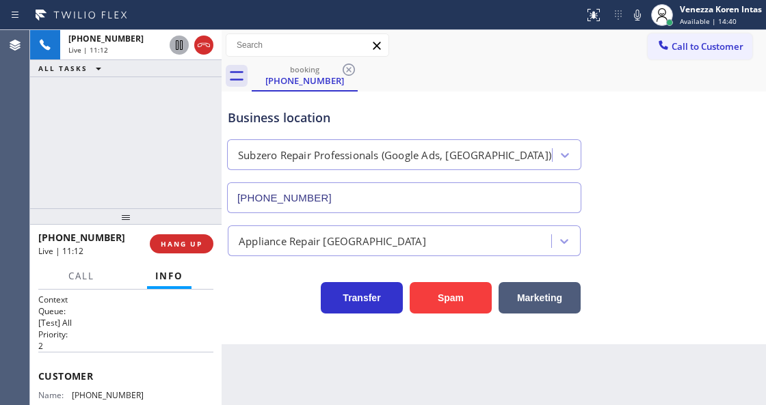
drag, startPoint x: 189, startPoint y: 138, endPoint x: 297, endPoint y: 140, distance: 108.0
click at [193, 138] on div "+15033675330 Live | 11:12 ALL TASKS ALL TASKS ACTIVE TASKS TASKS IN WRAP UP" at bounding box center [125, 119] width 191 height 178
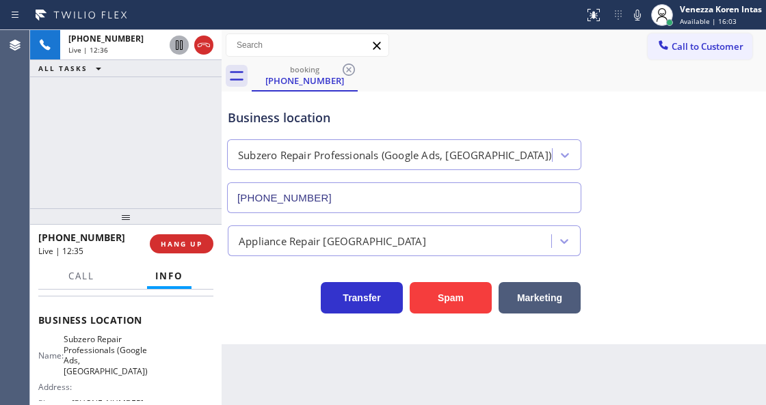
scroll to position [182, 0]
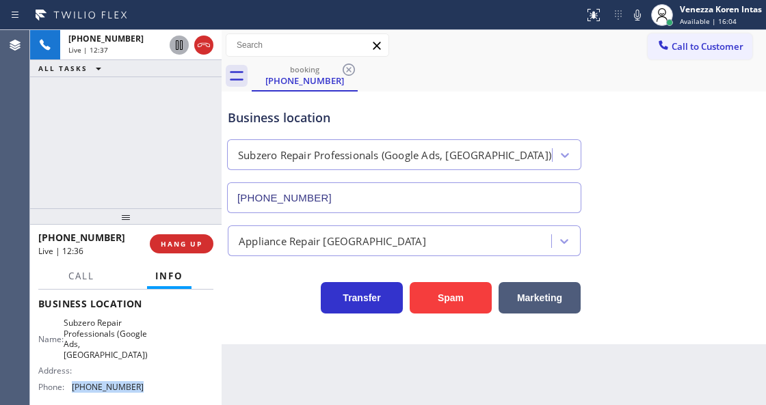
drag, startPoint x: 139, startPoint y: 382, endPoint x: 69, endPoint y: 387, distance: 70.6
click at [69, 387] on div "Name: Subzero Repair Professionals (Google Ads, Portland) Address: Phone: (971)…" at bounding box center [125, 358] width 175 height 80
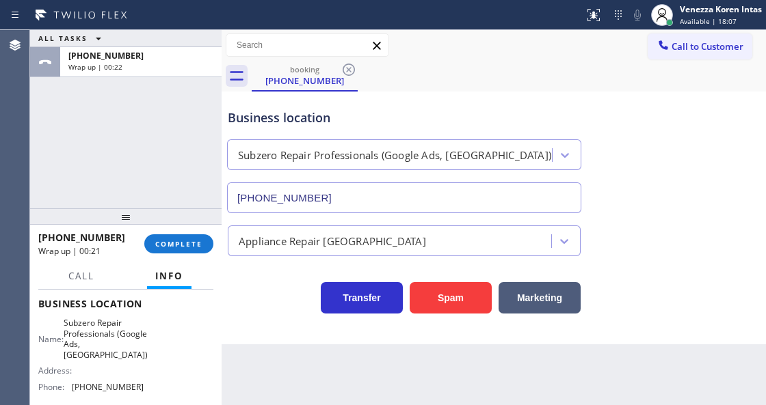
click at [242, 118] on div "Business location" at bounding box center [404, 118] width 353 height 18
click at [172, 251] on button "COMPLETE" at bounding box center [178, 243] width 69 height 19
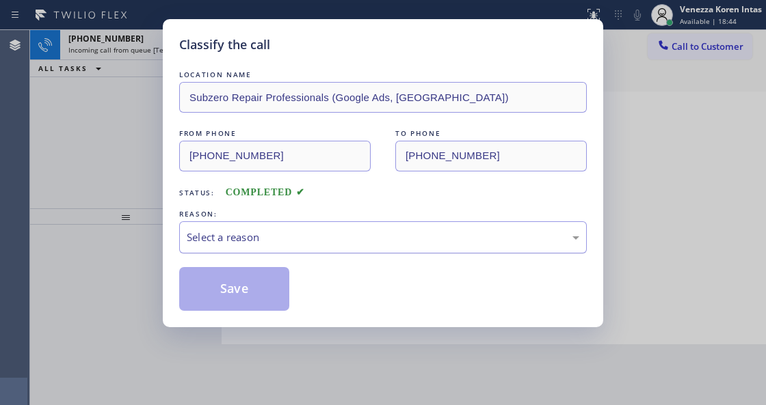
click at [317, 244] on div "Select a reason" at bounding box center [383, 238] width 392 height 16
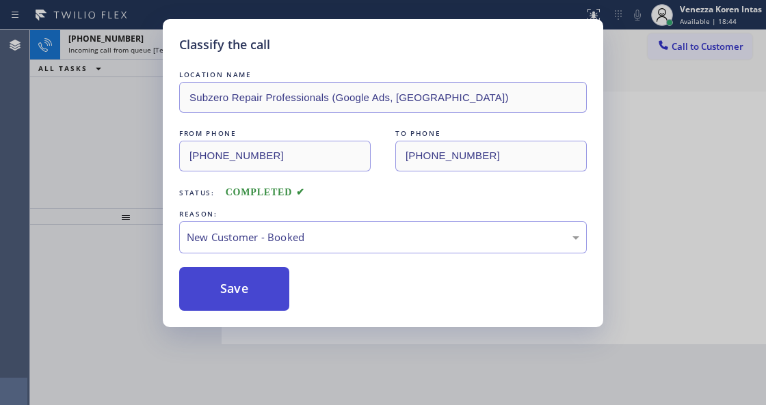
drag, startPoint x: 317, startPoint y: 245, endPoint x: 255, endPoint y: 284, distance: 73.8
click at [255, 284] on button "Save" at bounding box center [234, 289] width 110 height 44
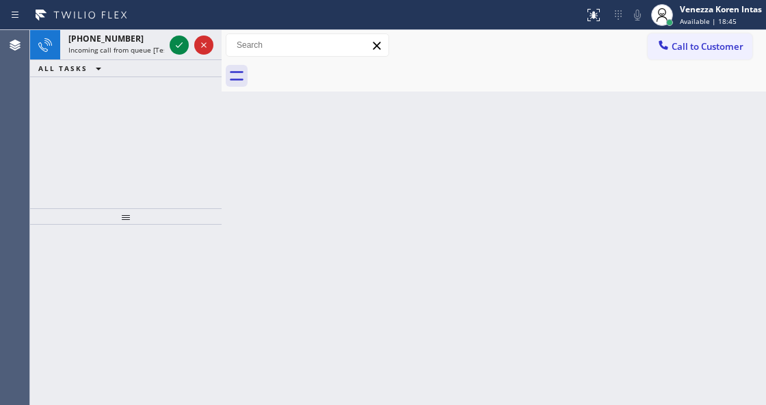
click at [708, 18] on span "Available | 18:45" at bounding box center [707, 21] width 57 height 10
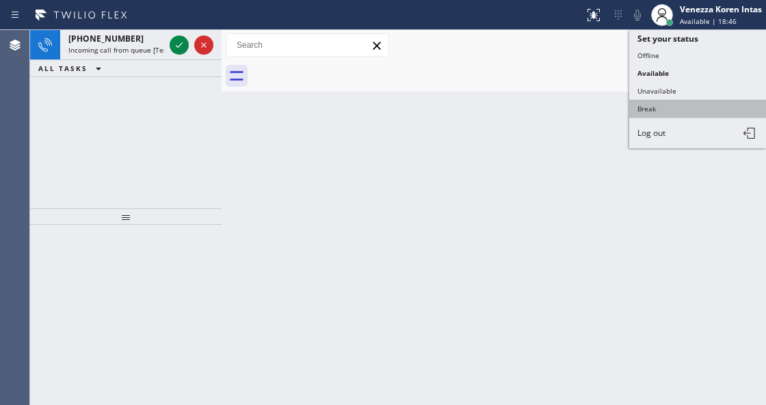
click at [634, 111] on button "Break" at bounding box center [697, 109] width 137 height 18
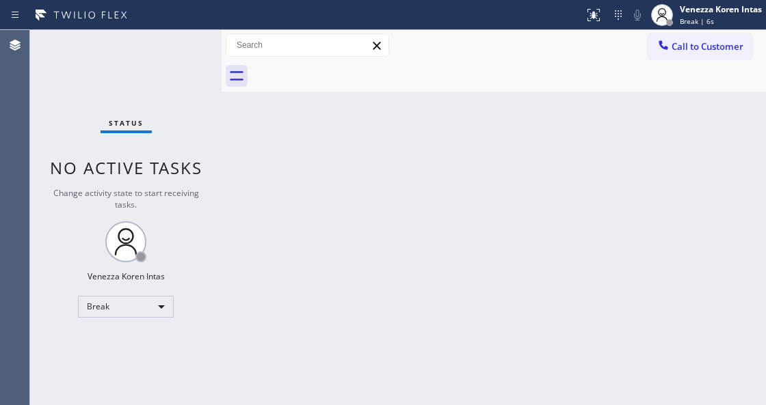
click at [258, 240] on div "Back to Dashboard Change Sender ID Customers Technicians Select a contact Outbo…" at bounding box center [493, 217] width 544 height 375
